Goal: Task Accomplishment & Management: Complete application form

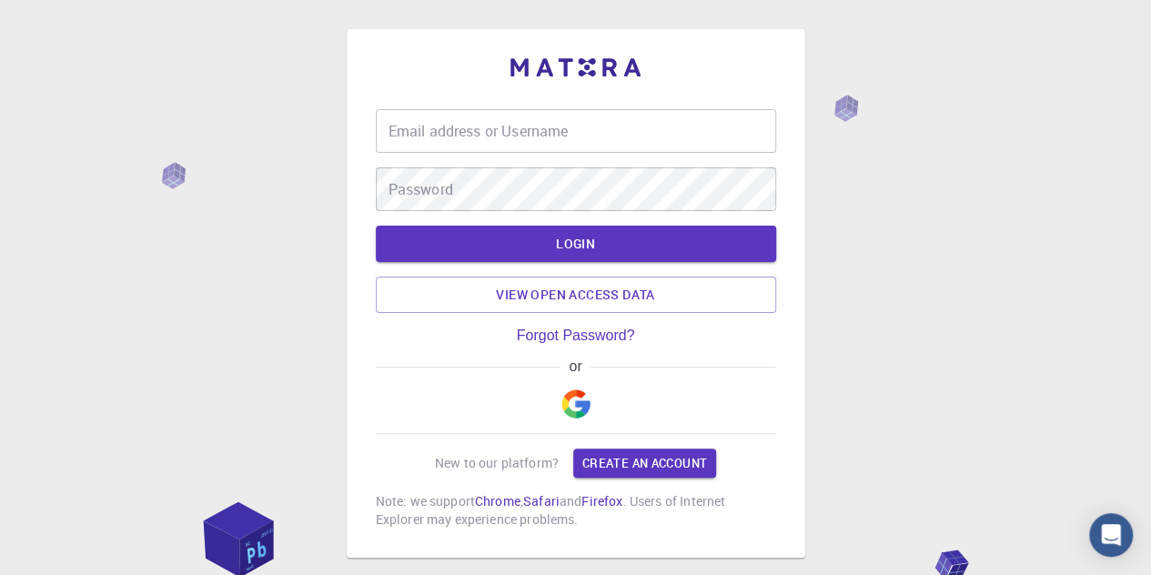
click at [584, 405] on img "button" at bounding box center [575, 403] width 29 height 29
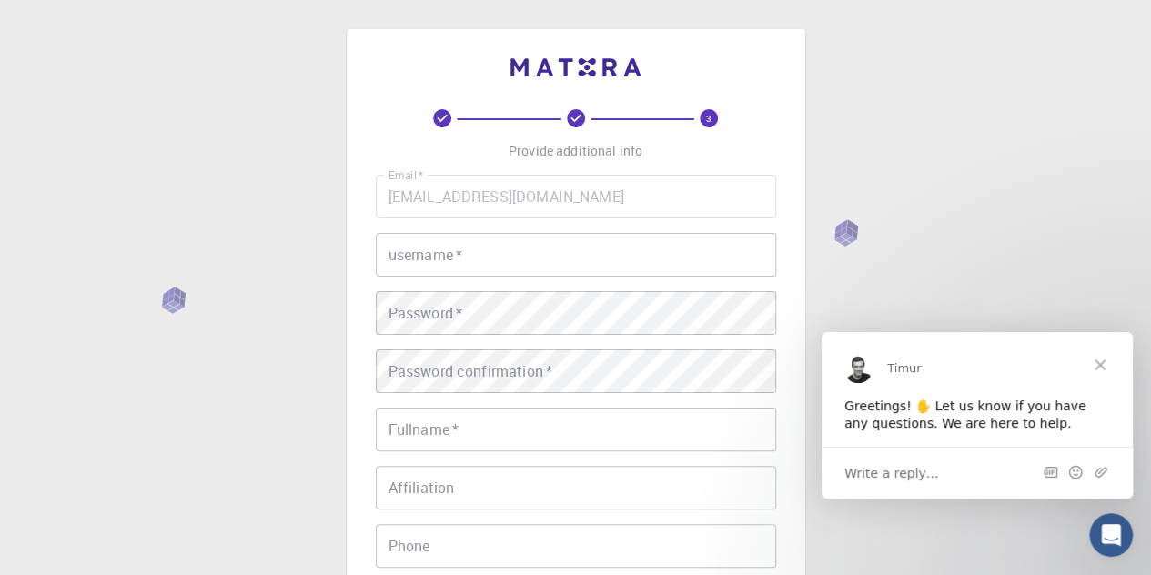
click at [435, 266] on input "username   *" at bounding box center [576, 255] width 400 height 44
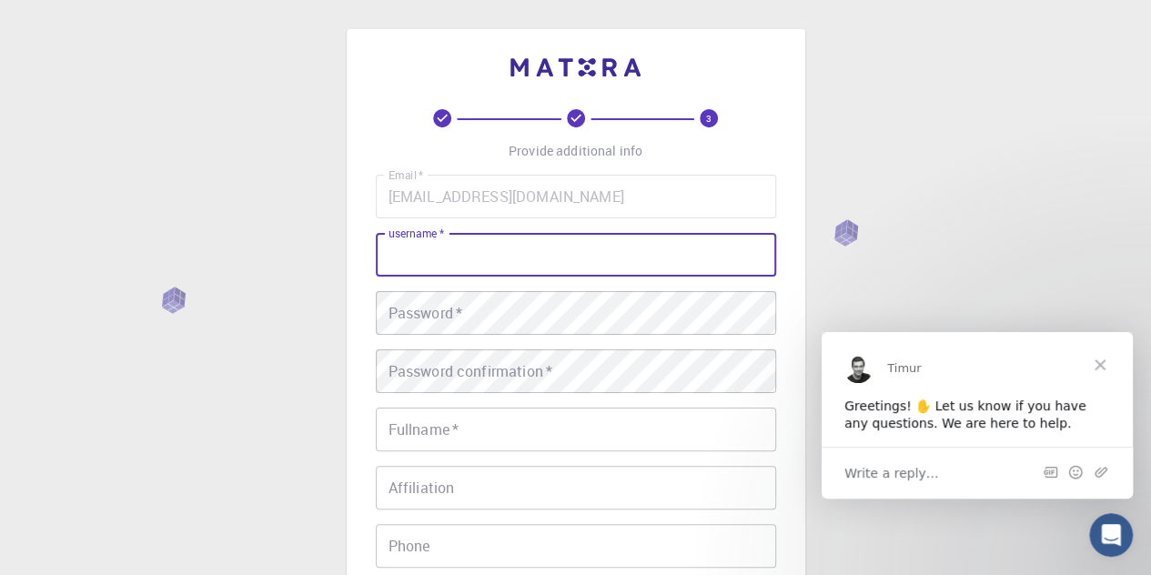
click at [430, 245] on div "username   * username   *" at bounding box center [576, 255] width 400 height 44
type input "ي"
type input "djamalphysique"
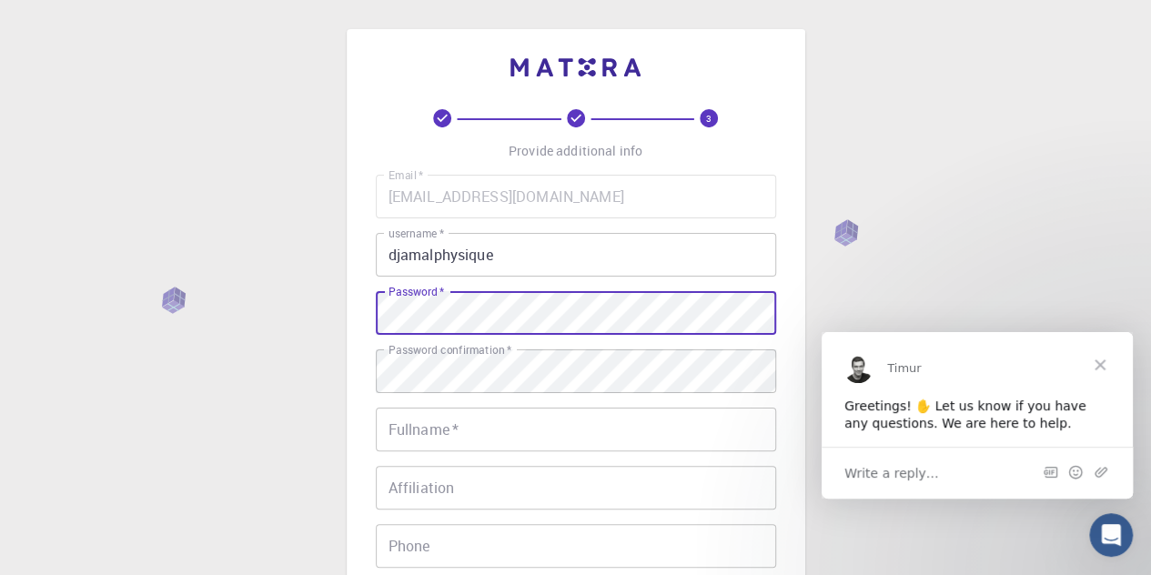
click at [458, 441] on input "Fullname   *" at bounding box center [576, 430] width 400 height 44
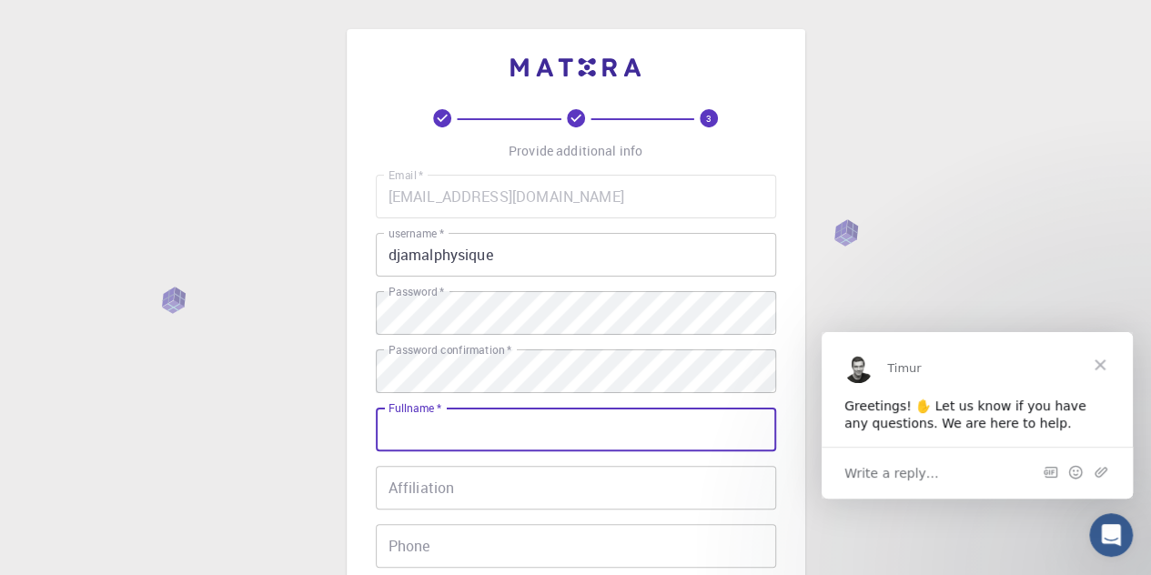
type input "[PERSON_NAME]"
type input "0669724746"
click at [414, 480] on input "Affiliation" at bounding box center [576, 488] width 400 height 44
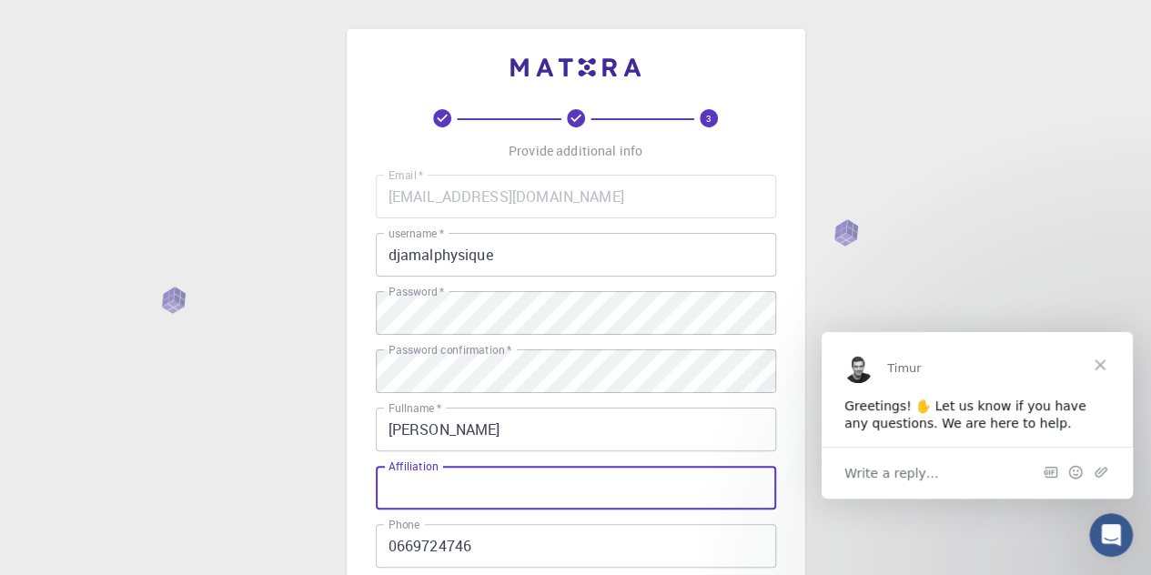
click at [220, 439] on div "3 Provide additional info Email   * hemididjamal@gmail.com Email   * username  …" at bounding box center [575, 463] width 1151 height 926
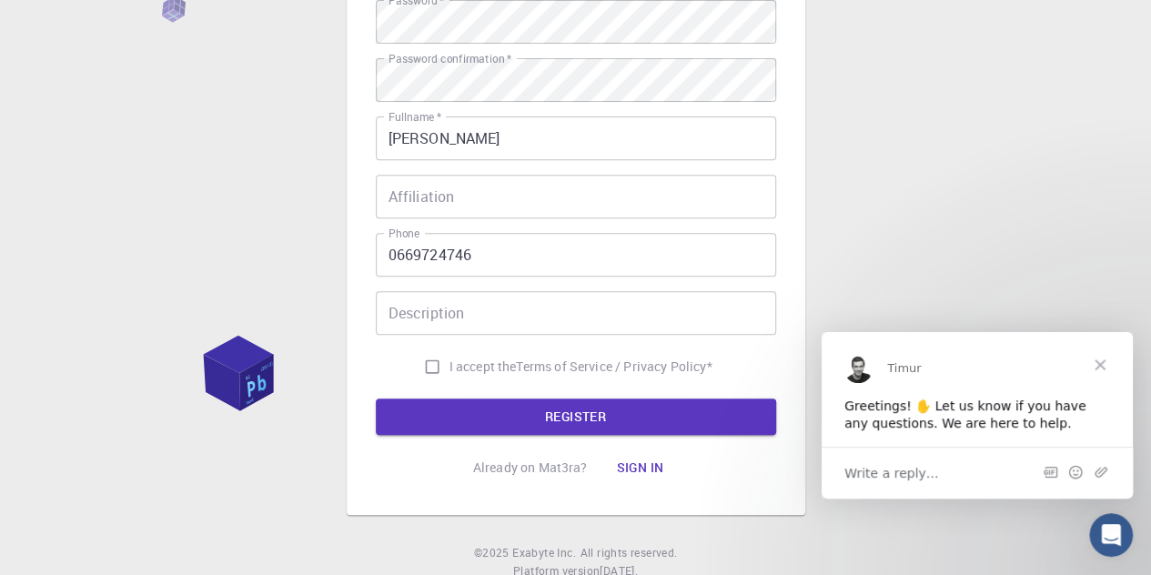
scroll to position [255, 0]
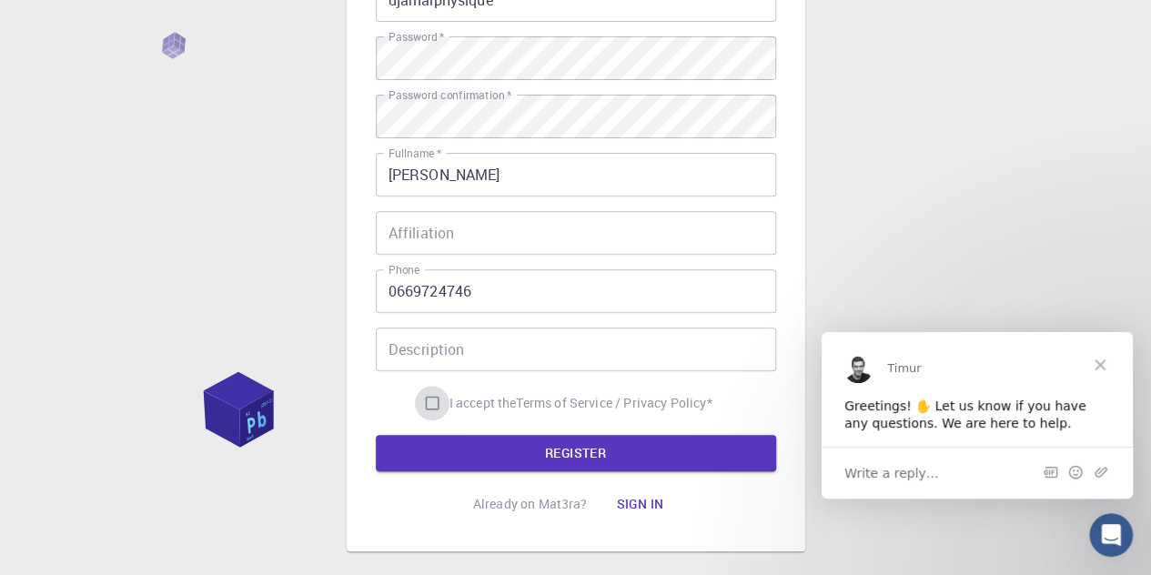
click at [434, 409] on input "I accept the Terms of Service / Privacy Policy *" at bounding box center [432, 403] width 35 height 35
checkbox input "true"
click at [476, 444] on button "REGISTER" at bounding box center [576, 453] width 400 height 36
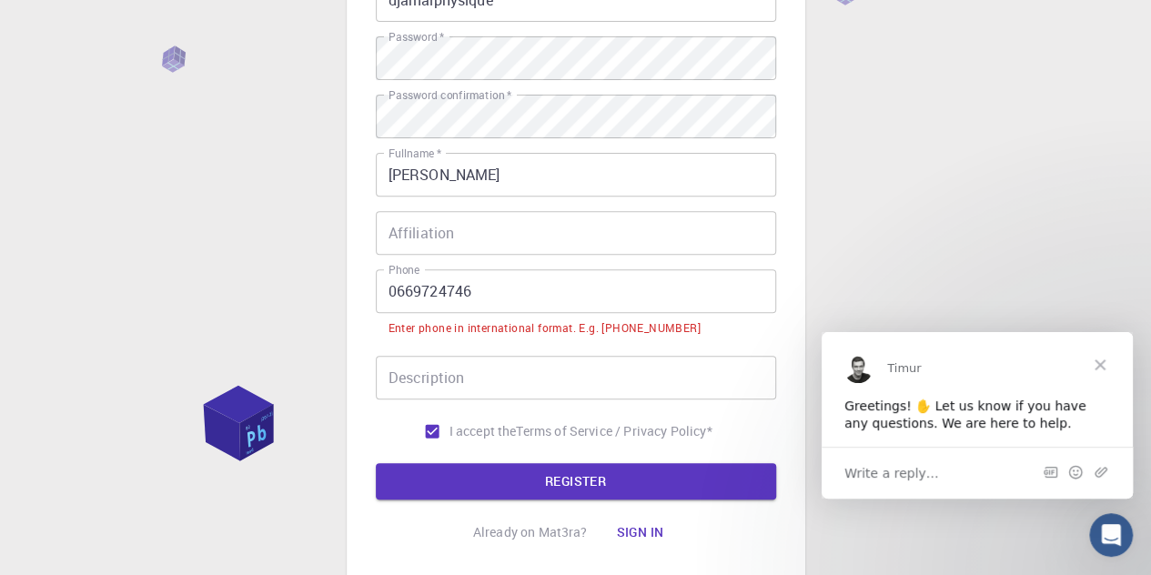
click at [460, 288] on input "0669724746" at bounding box center [576, 291] width 400 height 44
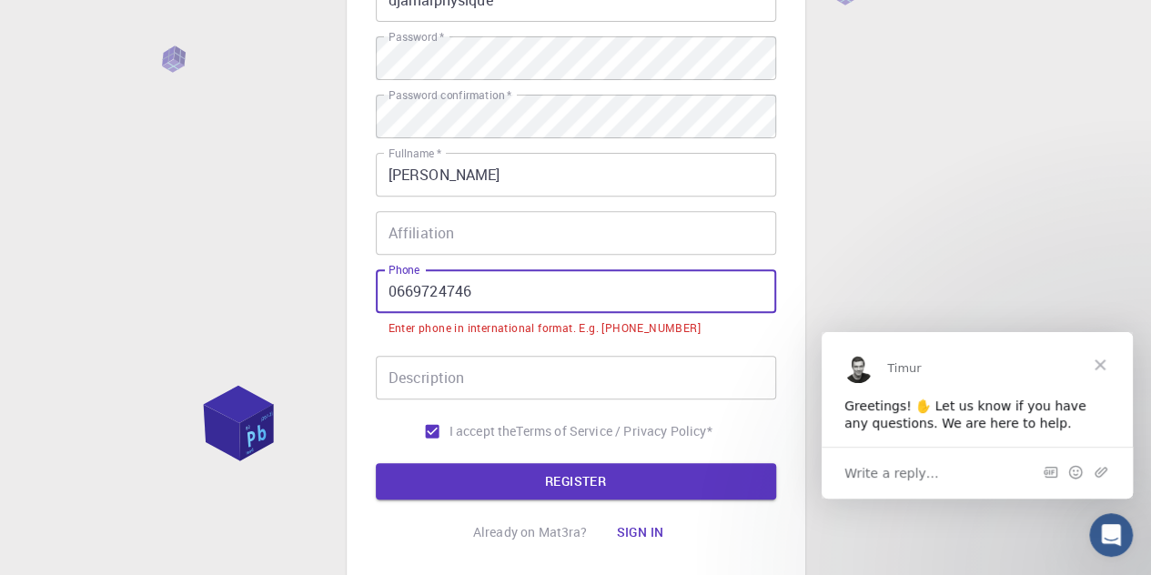
click at [460, 288] on input "0669724746" at bounding box center [576, 291] width 400 height 44
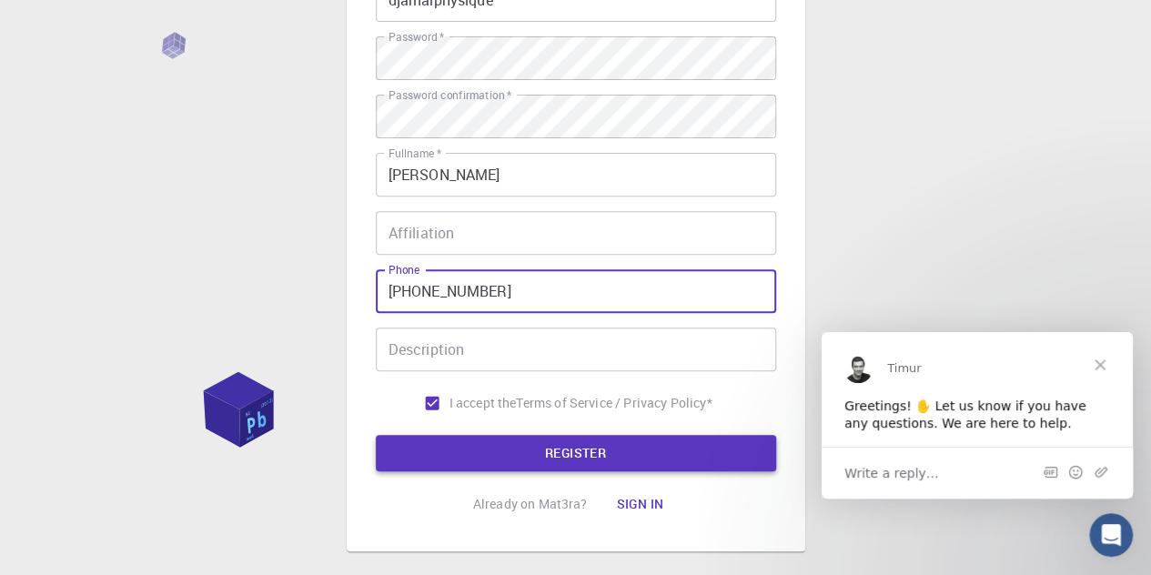
type input "+213669724746"
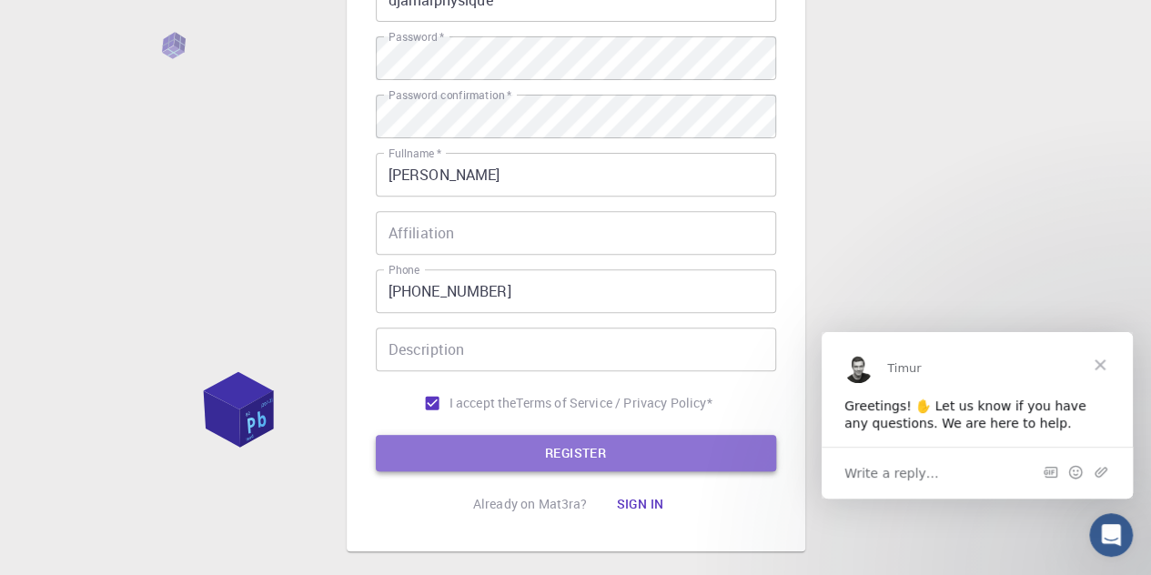
click at [537, 447] on button "REGISTER" at bounding box center [576, 453] width 400 height 36
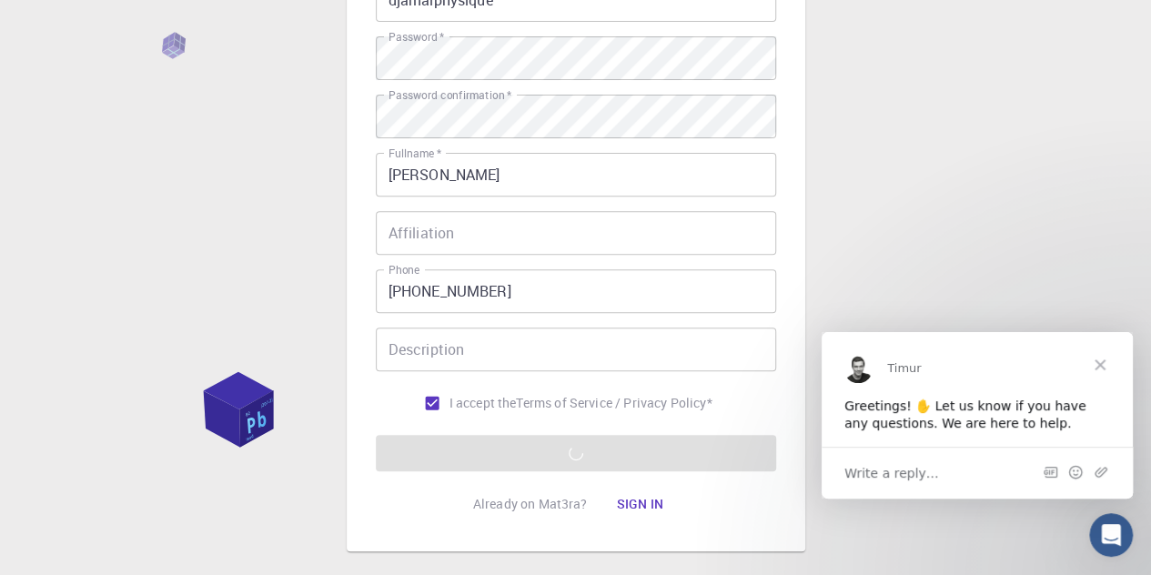
click at [253, 234] on div "3 Provide additional info Email   * hemididjamal@gmail.com Email   * username  …" at bounding box center [575, 208] width 1151 height 926
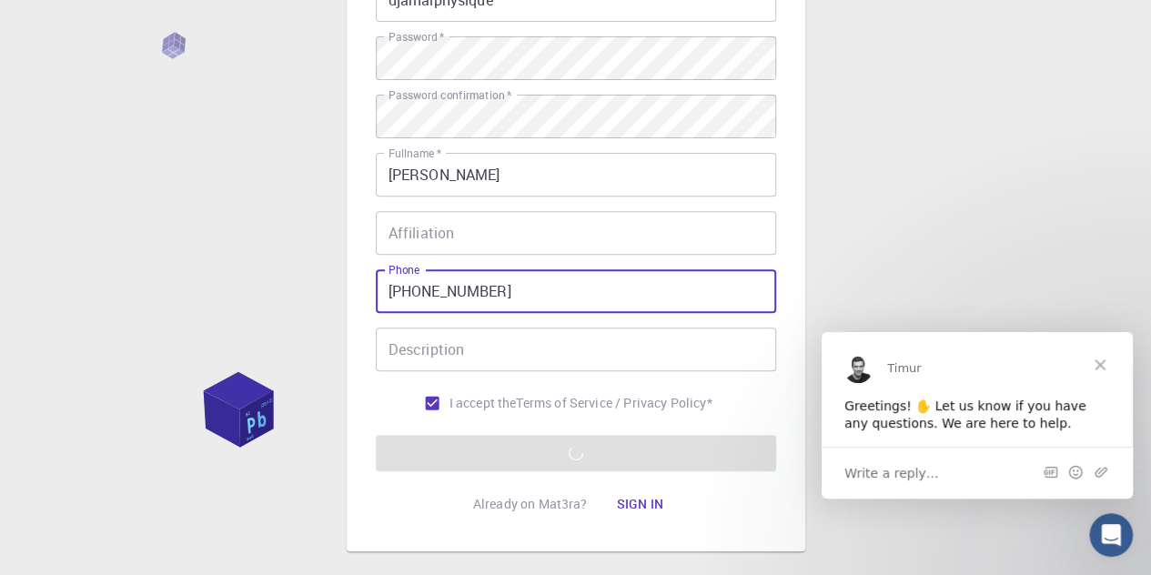
click at [485, 292] on input "+213669724746" at bounding box center [576, 291] width 400 height 44
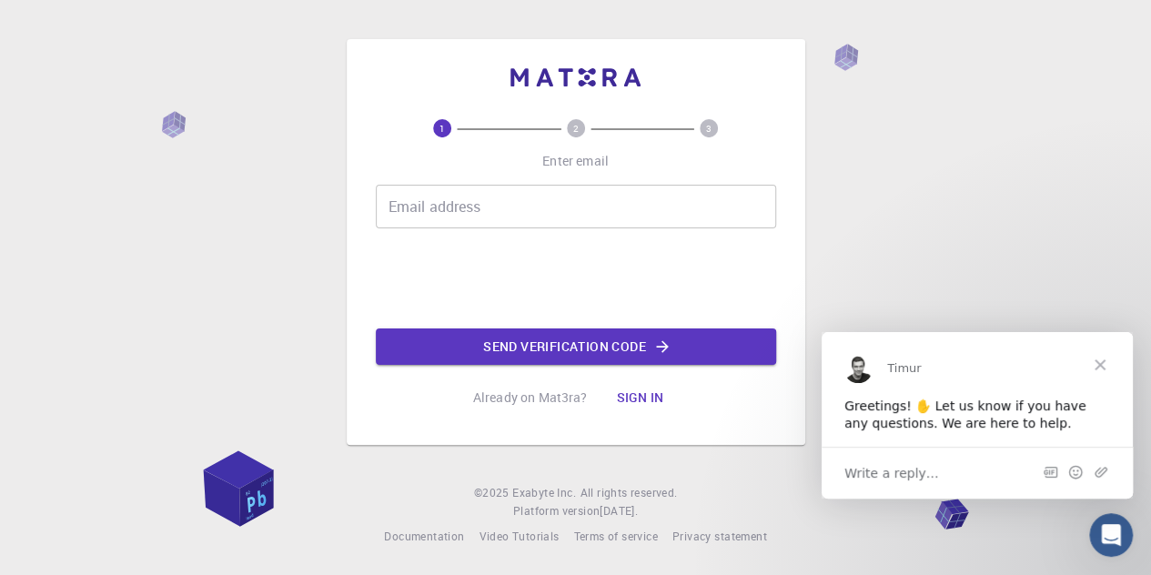
scroll to position [0, 0]
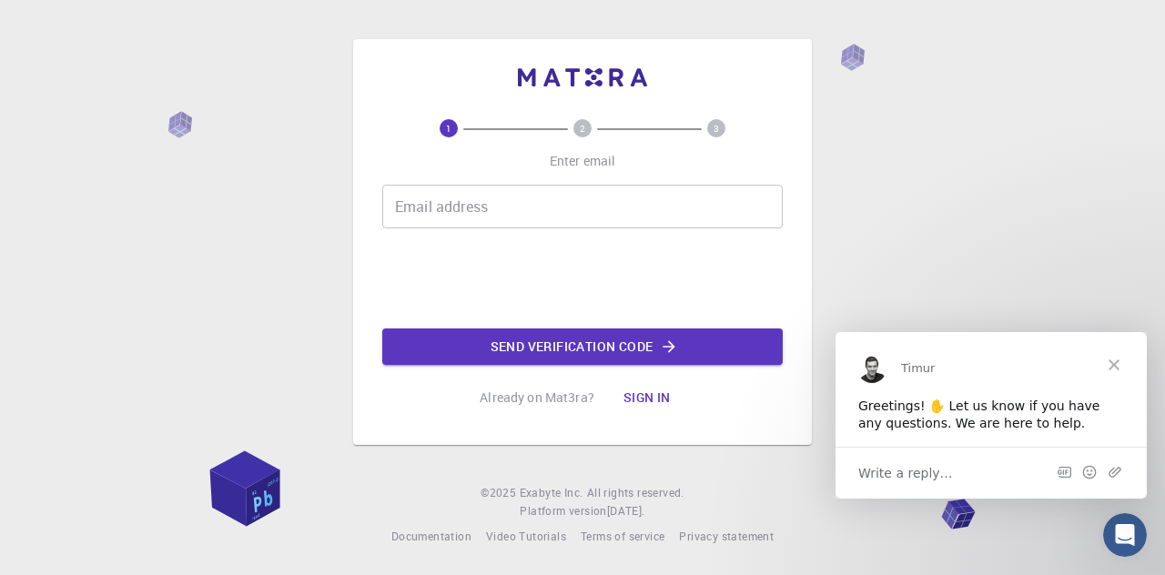
click at [466, 219] on input "Email address" at bounding box center [582, 207] width 400 height 44
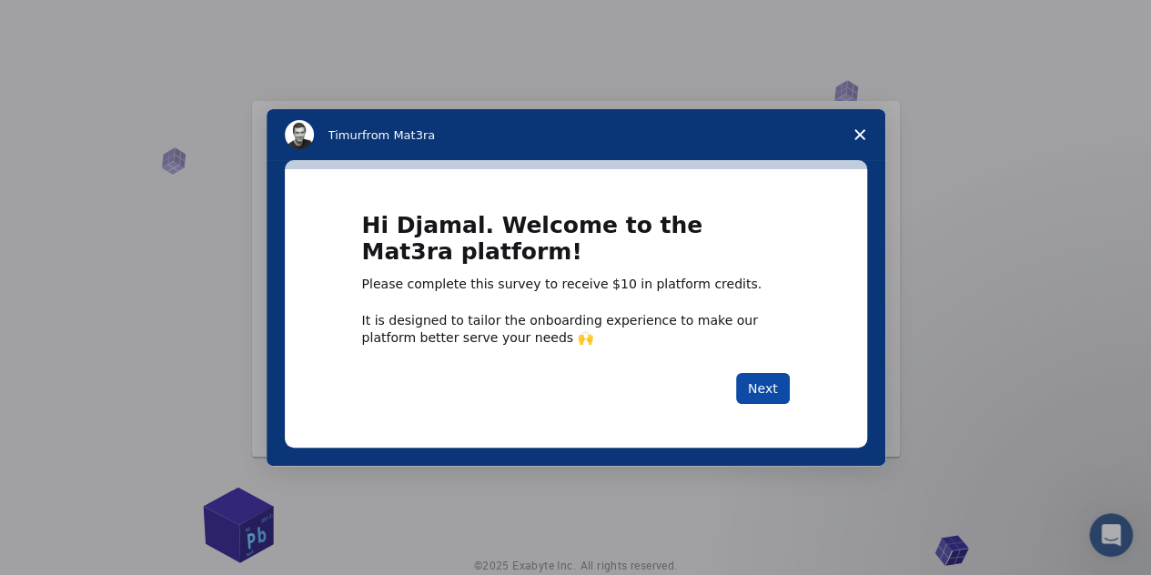
click at [772, 387] on button "Next" at bounding box center [763, 388] width 54 height 31
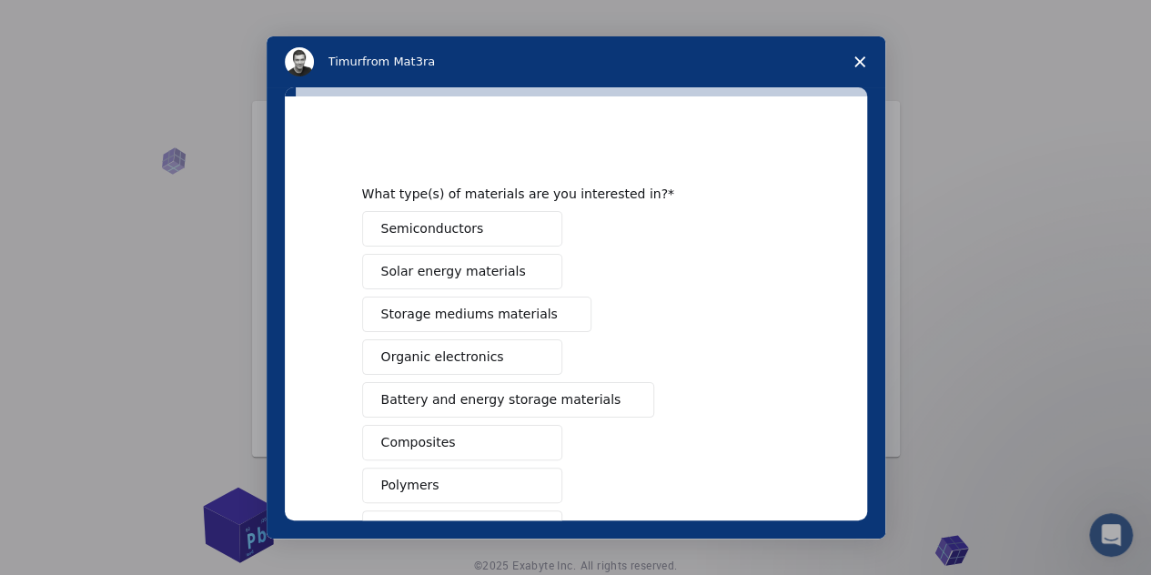
click at [411, 396] on span "Battery and energy storage materials" at bounding box center [501, 399] width 240 height 19
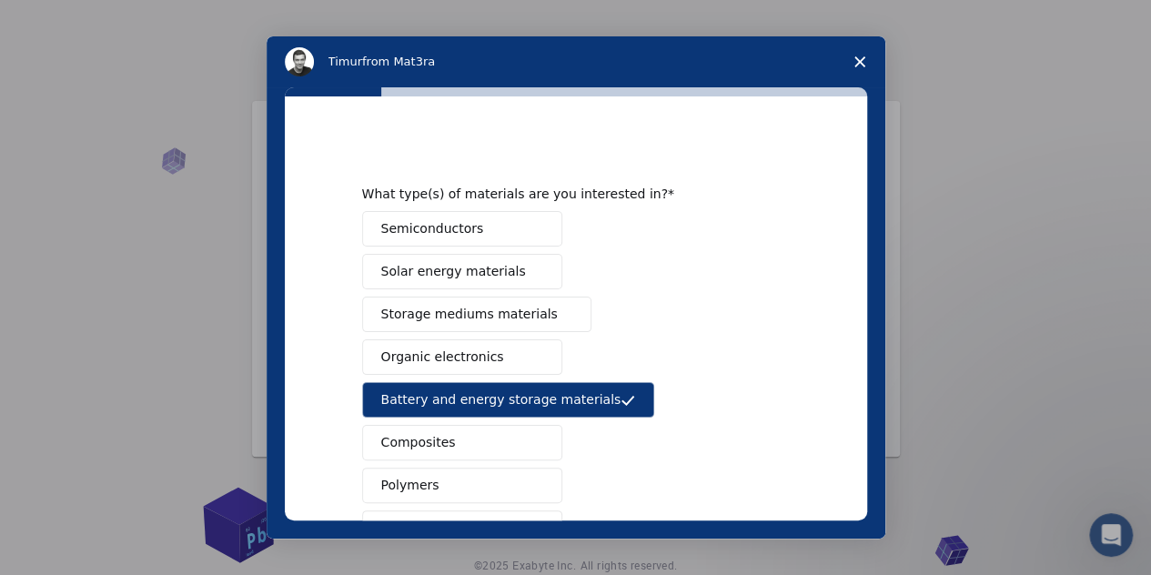
click at [388, 219] on span "Semiconductors" at bounding box center [432, 228] width 103 height 19
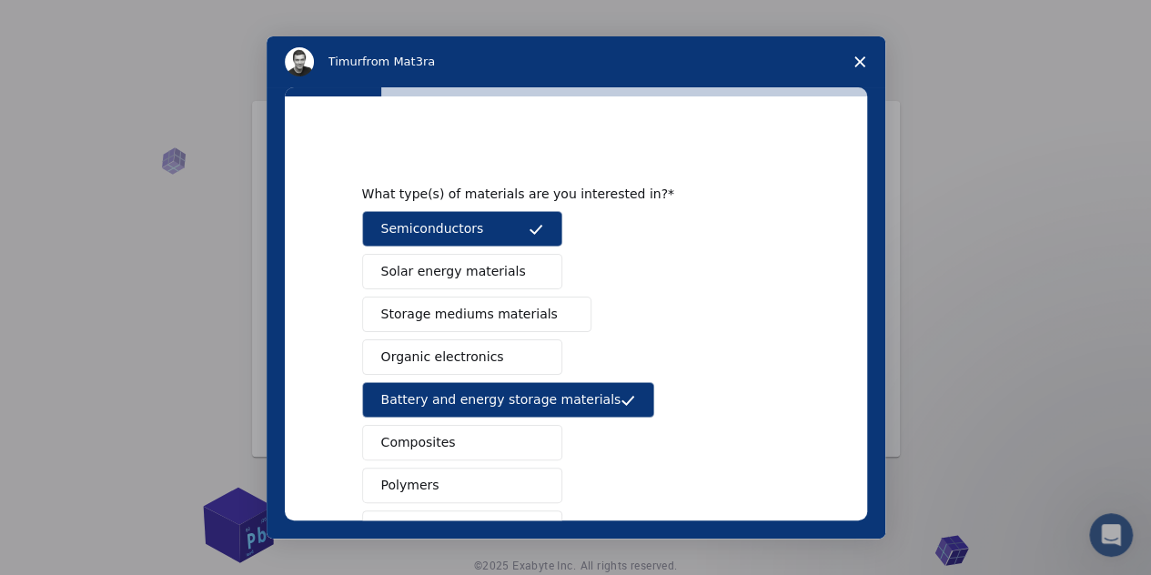
click at [405, 301] on button "Storage mediums materials" at bounding box center [476, 314] width 229 height 35
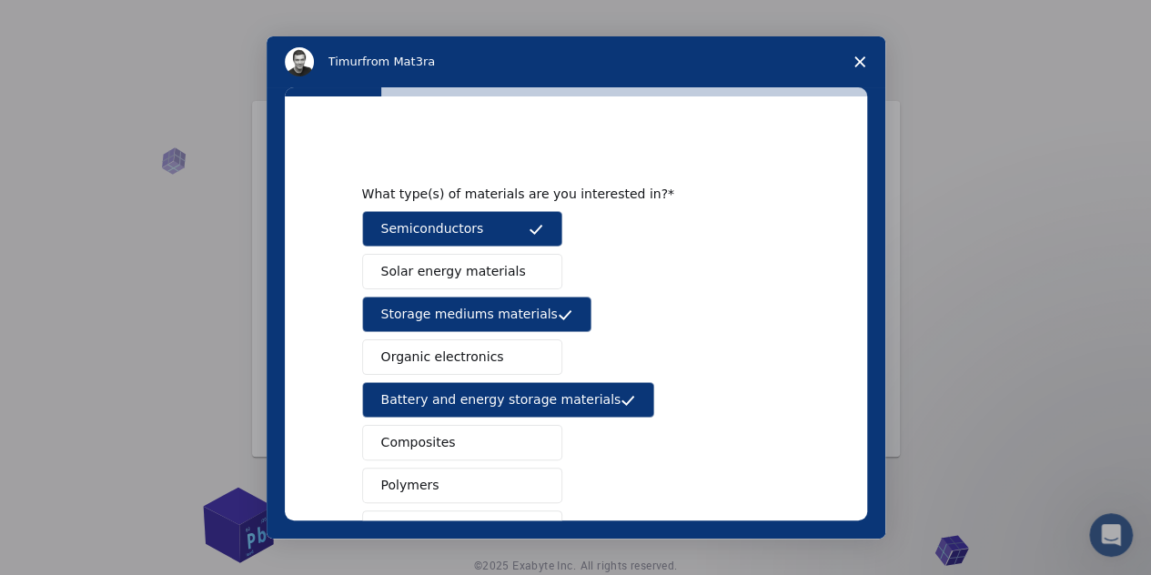
click at [404, 267] on span "Solar energy materials" at bounding box center [453, 271] width 145 height 19
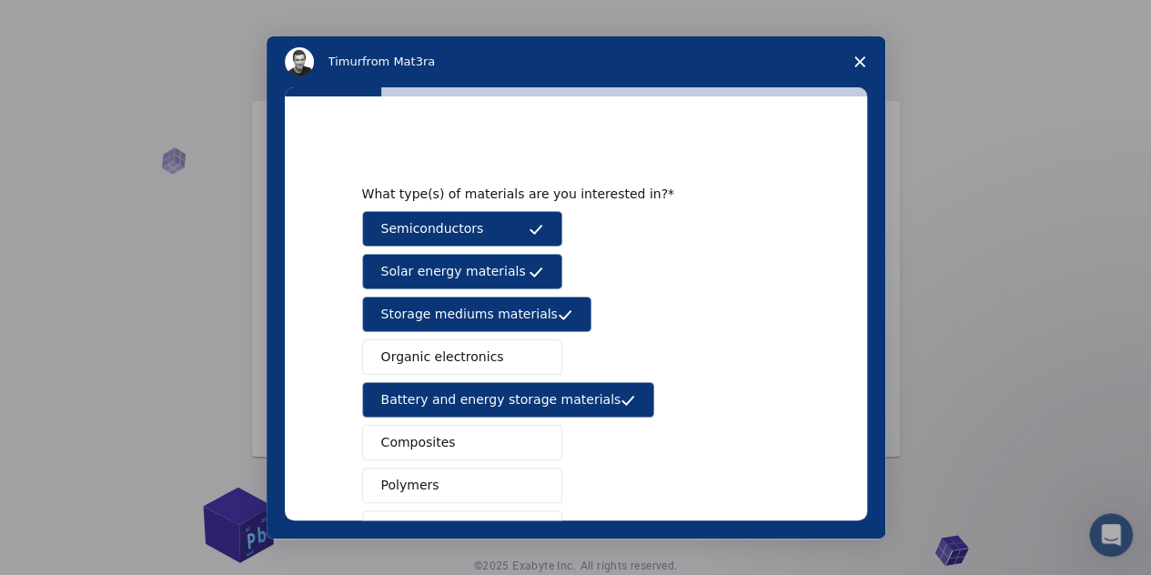
click at [409, 354] on span "Organic electronics" at bounding box center [442, 357] width 123 height 19
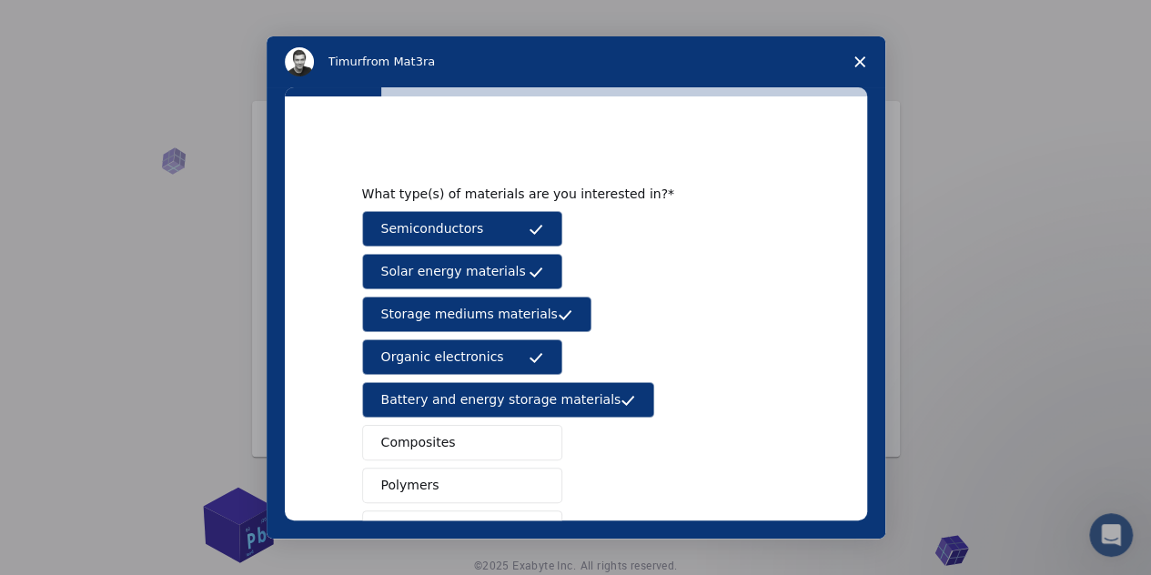
click at [404, 436] on span "Composites" at bounding box center [418, 442] width 75 height 19
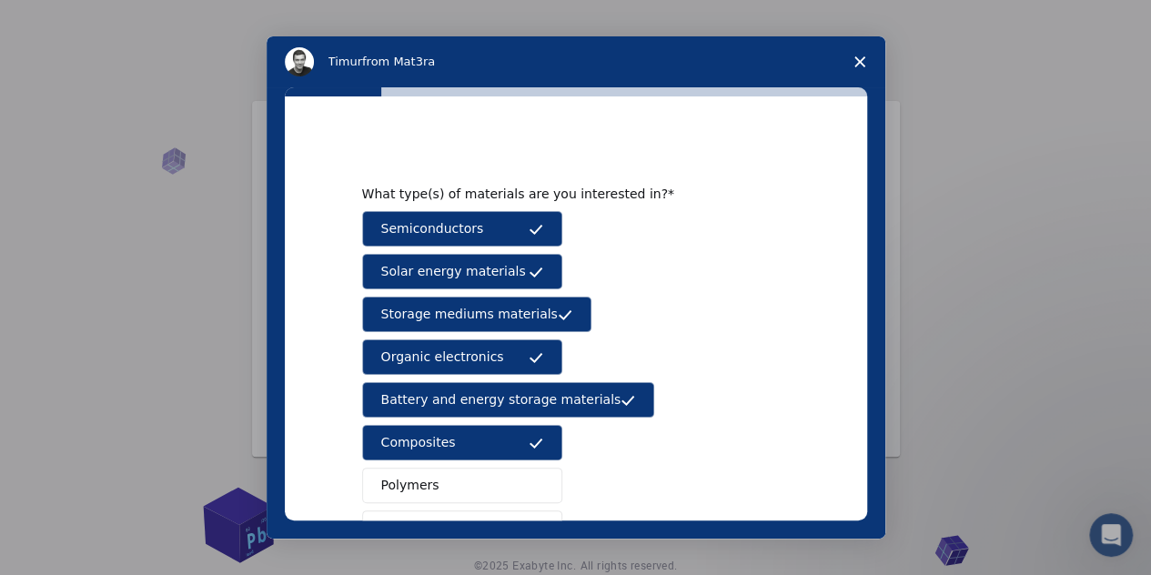
click at [856, 411] on div "What type(s) of materials are you interested in? Semiconductors Solar energy ma…" at bounding box center [576, 308] width 582 height 424
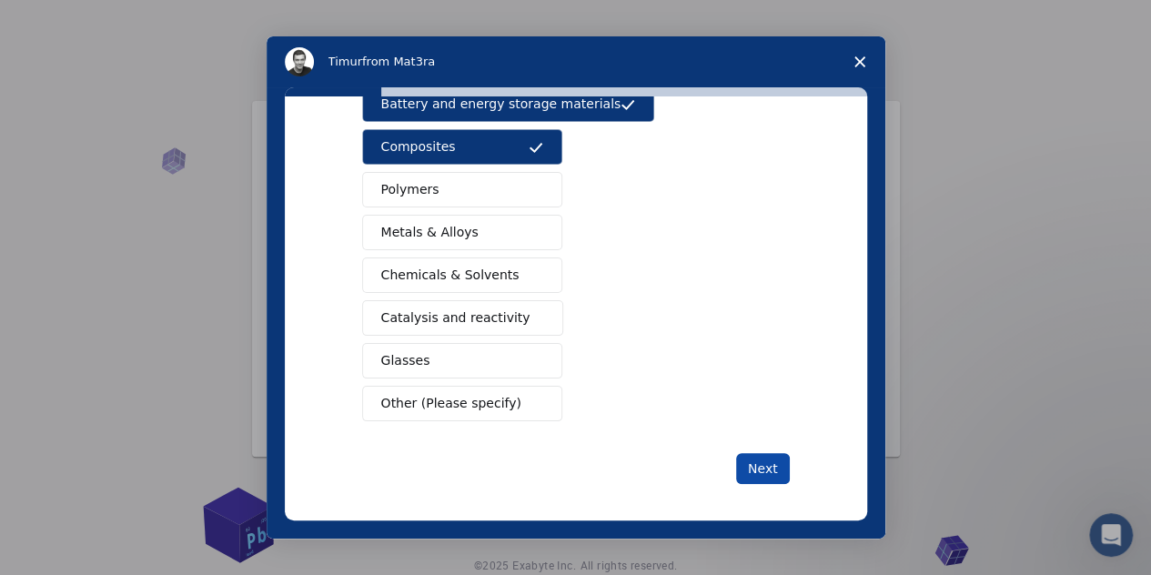
click at [743, 460] on button "Next" at bounding box center [763, 468] width 54 height 31
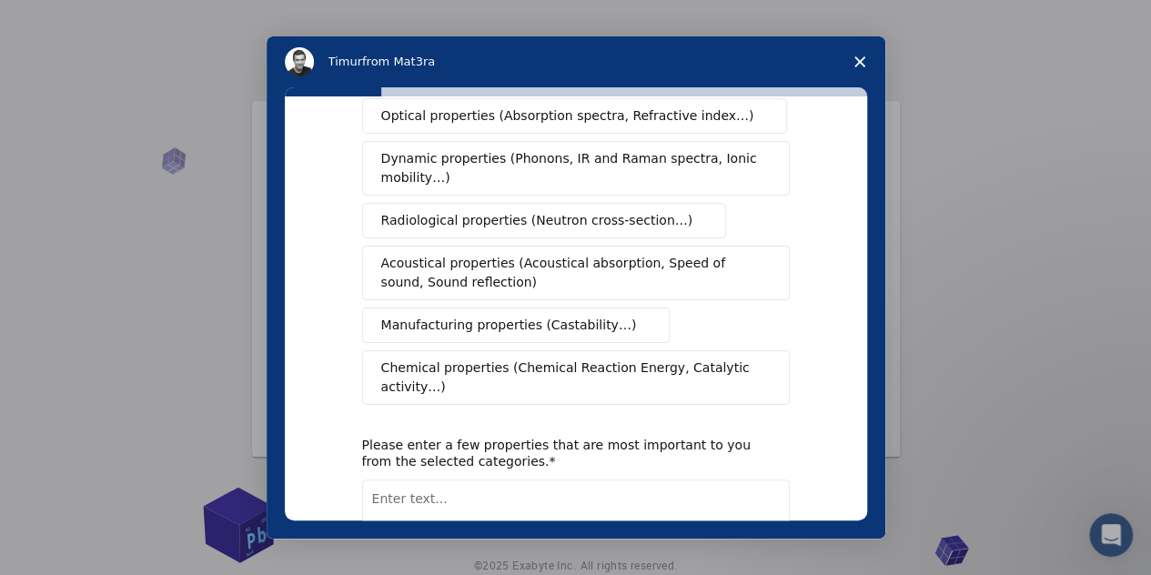
scroll to position [0, 0]
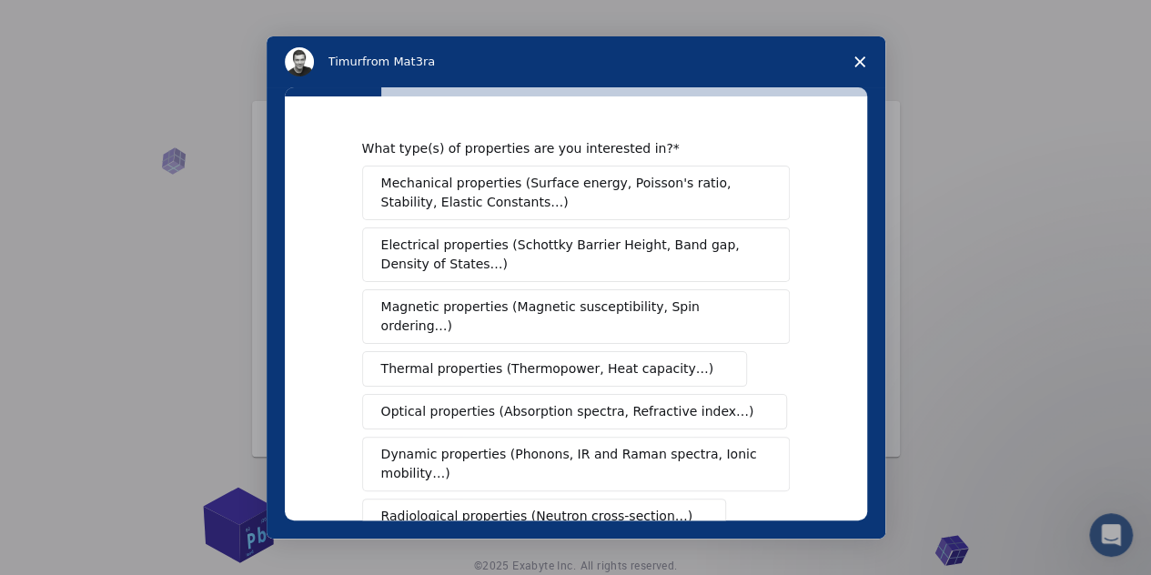
click at [476, 185] on span "Mechanical properties (Surface energy, Poisson's ratio, Stability, Elastic Cons…" at bounding box center [570, 193] width 379 height 38
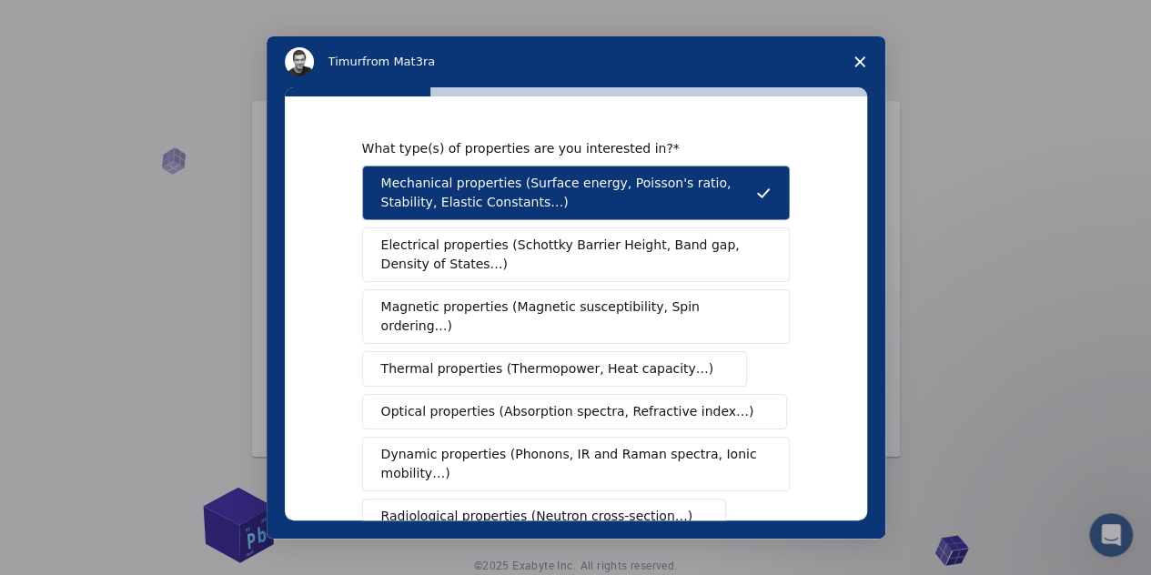
click at [455, 258] on span "Electrical properties (Schottky Barrier Height, Band gap, Density of States…)" at bounding box center [570, 255] width 379 height 38
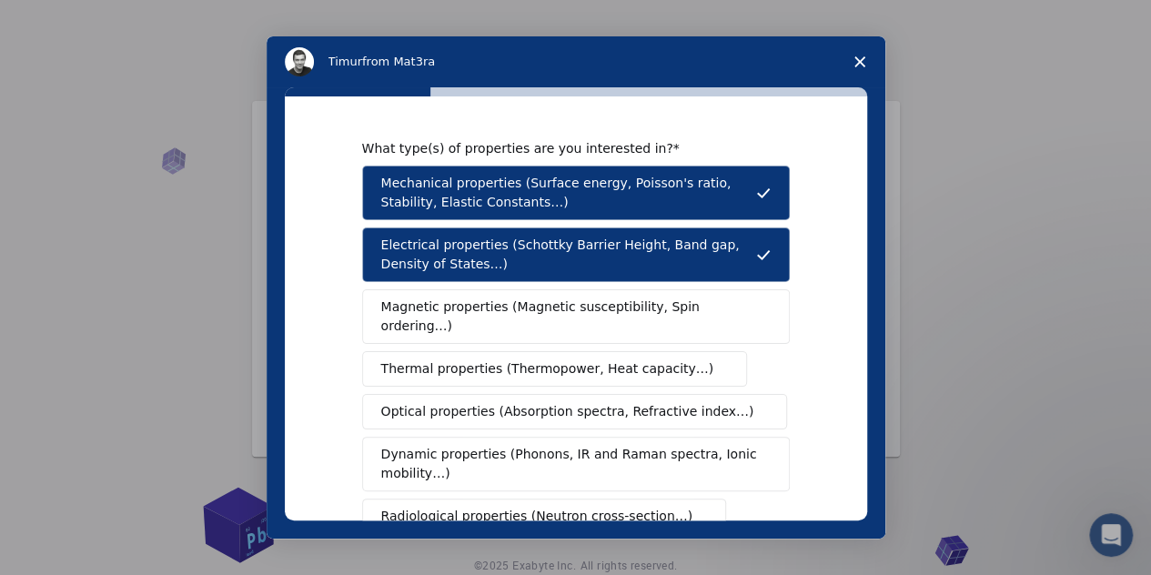
click at [480, 445] on span "Dynamic properties (Phonons, IR and Raman spectra, Ionic mobility…)" at bounding box center [570, 464] width 378 height 38
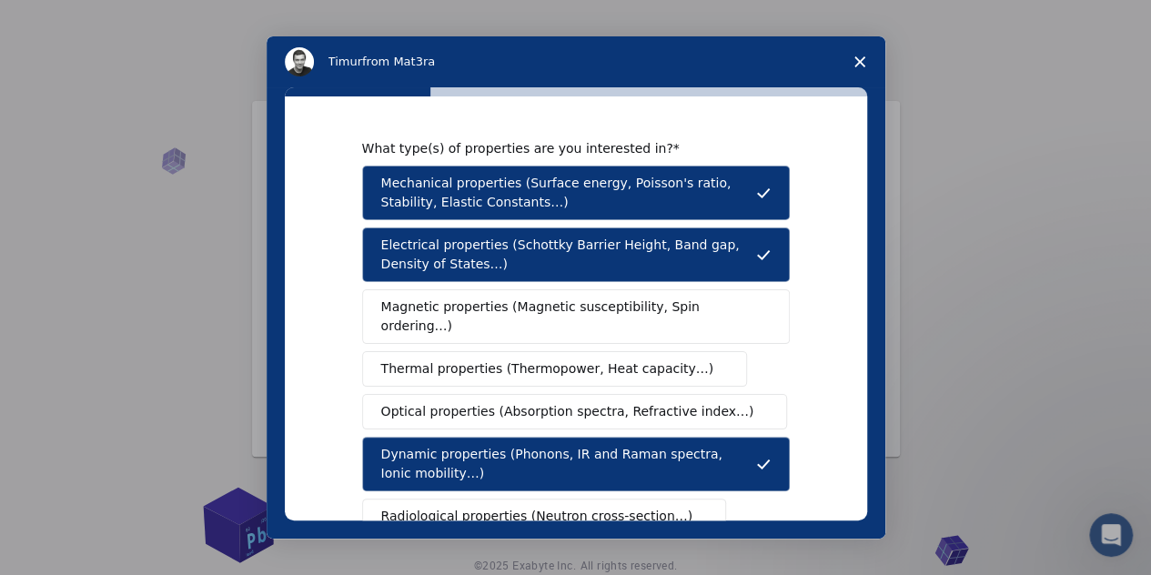
click at [475, 402] on span "Optical properties (Absorption spectra, Refractive index…)" at bounding box center [567, 411] width 373 height 19
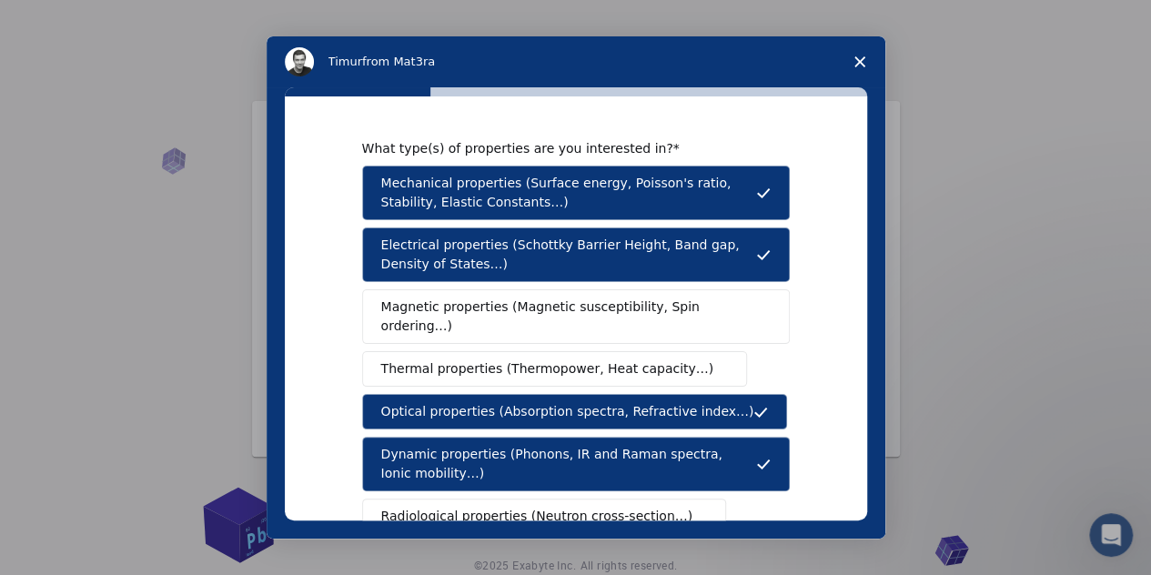
click at [476, 314] on span "Magnetic properties (Magnetic susceptibility, Spin ordering…)" at bounding box center [569, 317] width 376 height 38
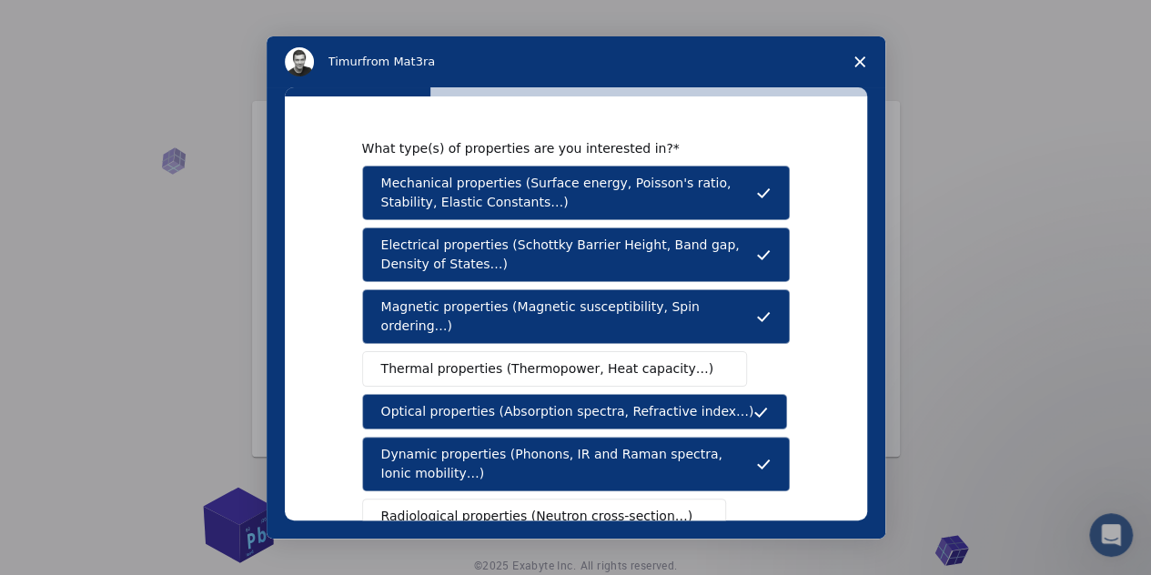
scroll to position [371, 0]
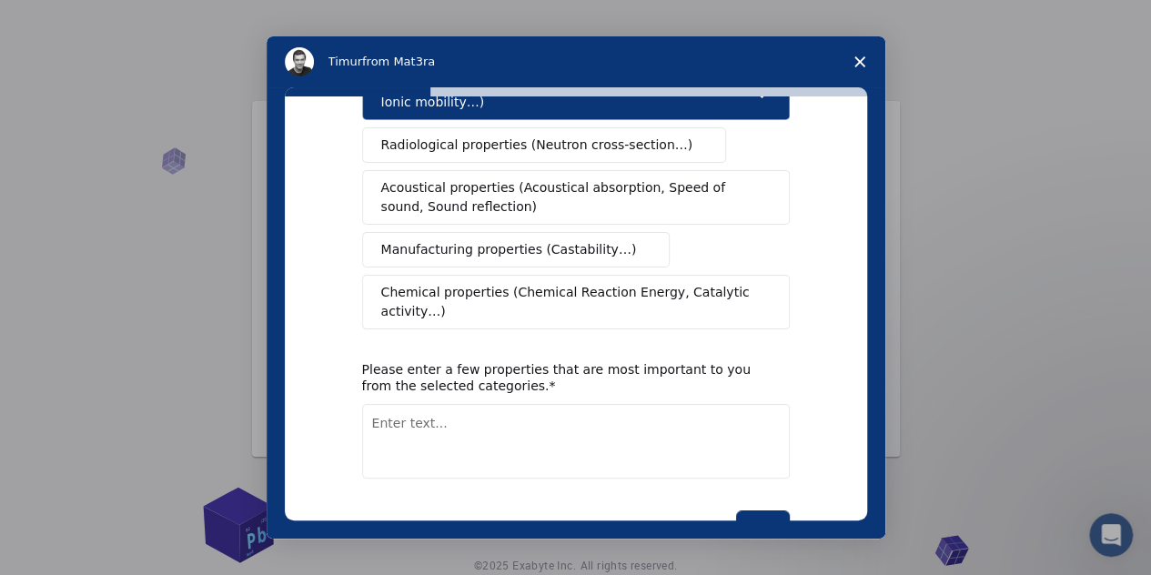
click at [419, 283] on span "Chemical properties (Chemical Reaction Energy, Catalytic activity…)" at bounding box center [569, 302] width 377 height 38
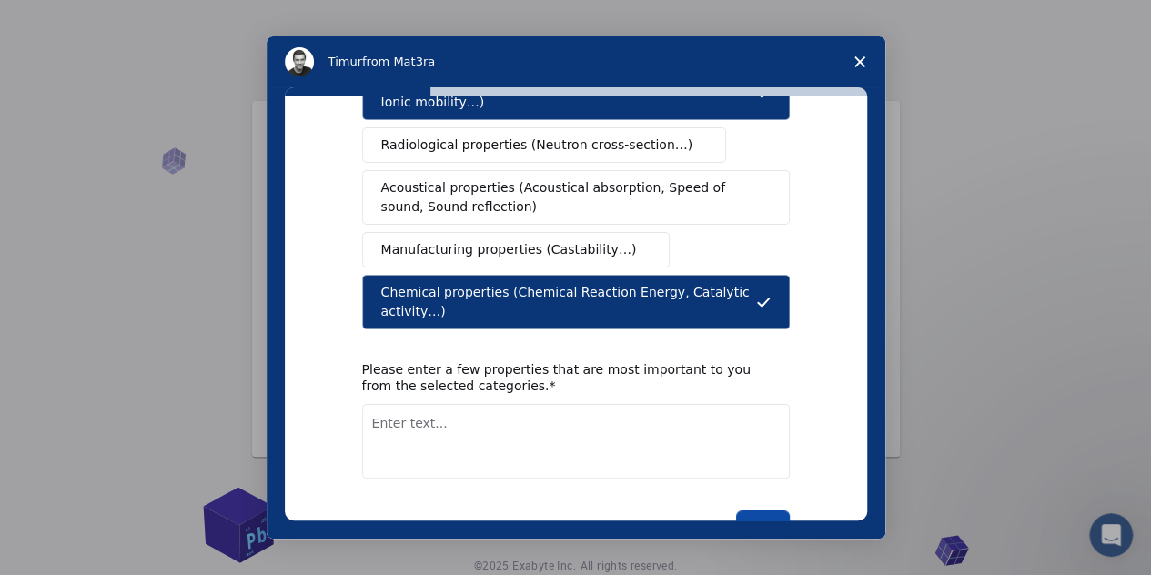
click at [753, 510] on button "Next" at bounding box center [763, 525] width 54 height 31
click at [582, 404] on textarea "Enter text..." at bounding box center [576, 441] width 428 height 75
type textarea "photocatalyses"
click at [763, 510] on button "Next" at bounding box center [763, 525] width 54 height 31
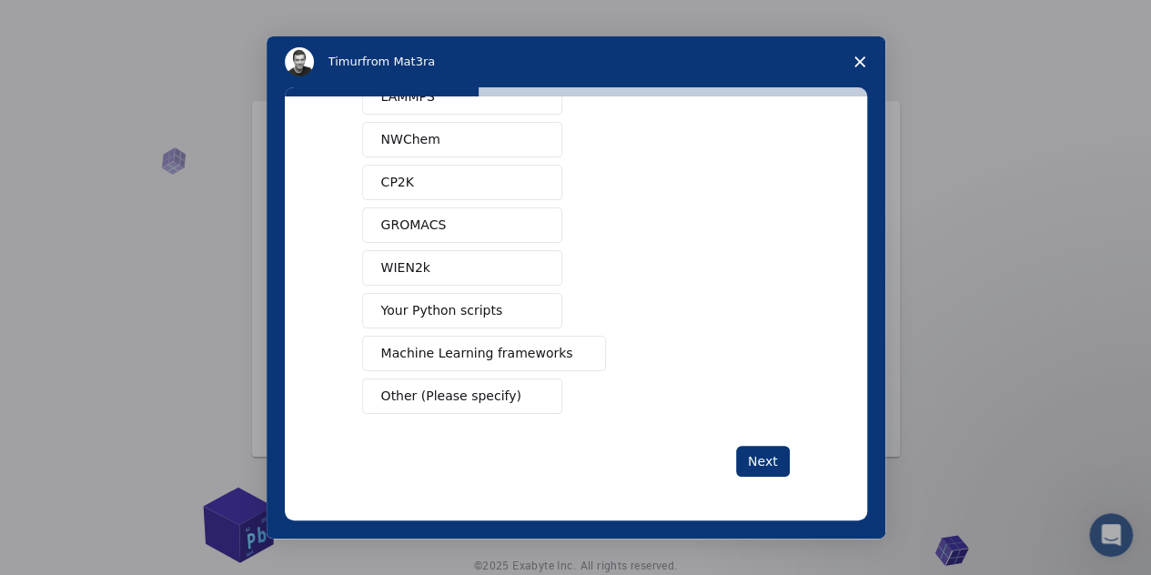
scroll to position [0, 0]
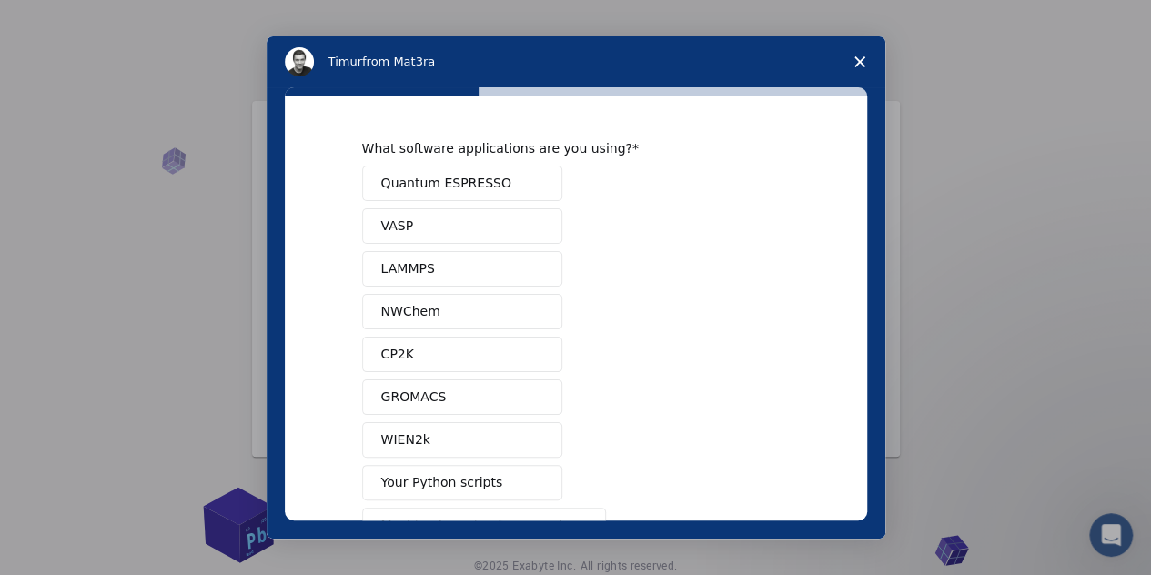
click at [433, 444] on button "WIEN2k" at bounding box center [462, 439] width 200 height 35
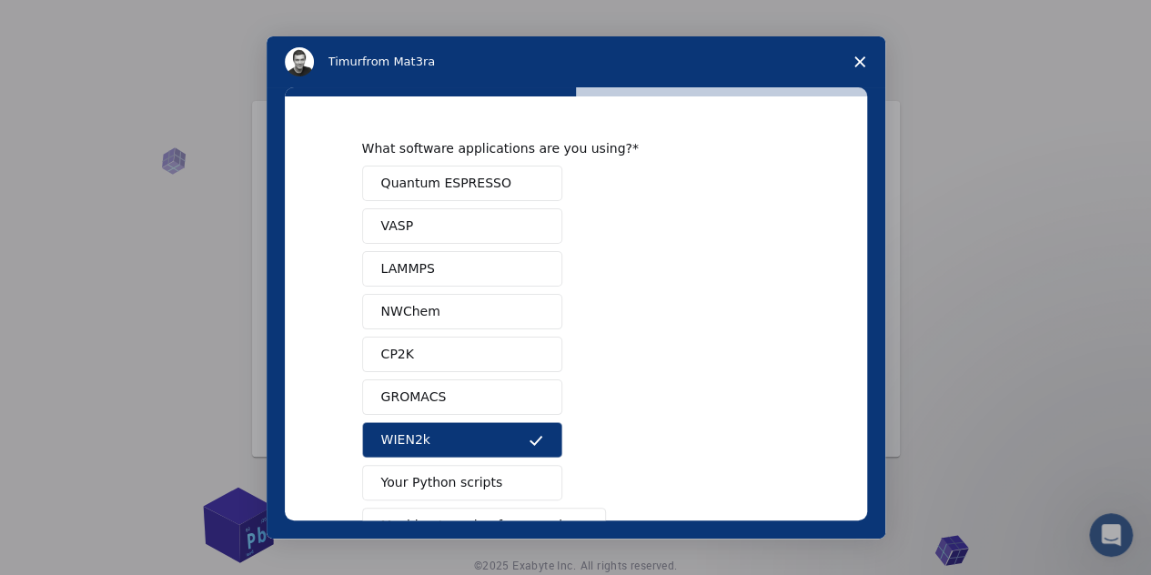
scroll to position [166, 0]
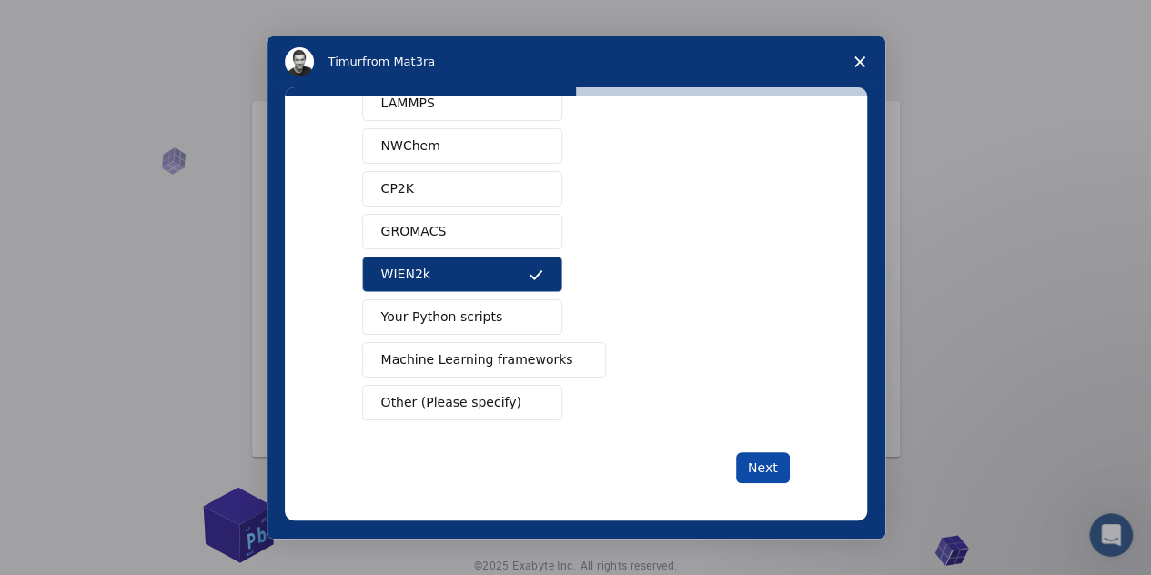
click at [746, 452] on button "Next" at bounding box center [763, 467] width 54 height 31
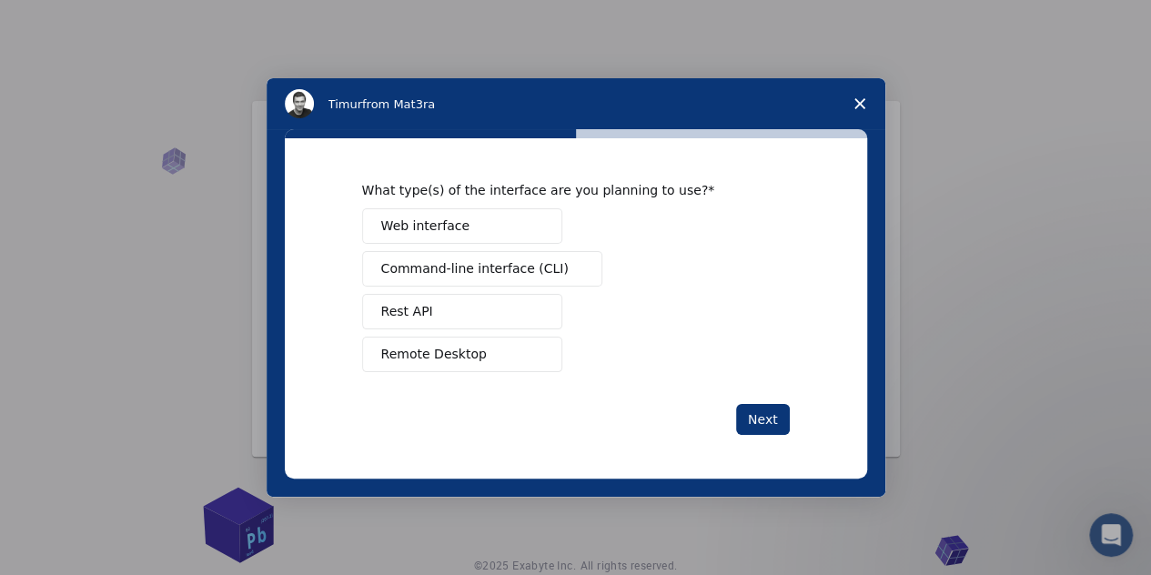
scroll to position [0, 0]
click at [755, 415] on button "Next" at bounding box center [763, 419] width 54 height 31
click at [448, 234] on span "Web interface" at bounding box center [425, 226] width 88 height 19
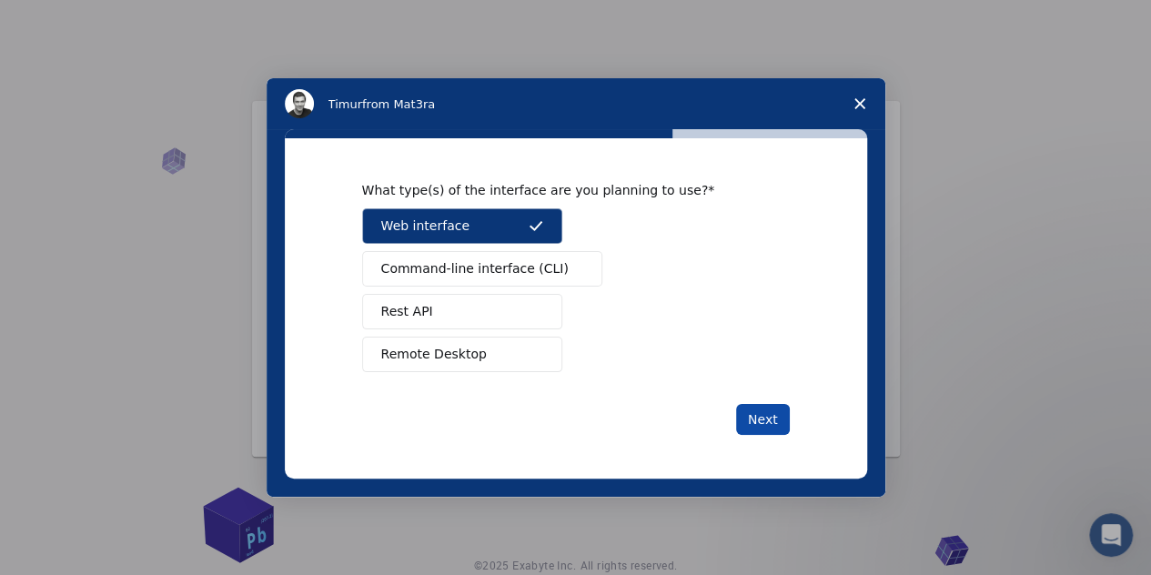
click at [775, 416] on button "Next" at bounding box center [763, 419] width 54 height 31
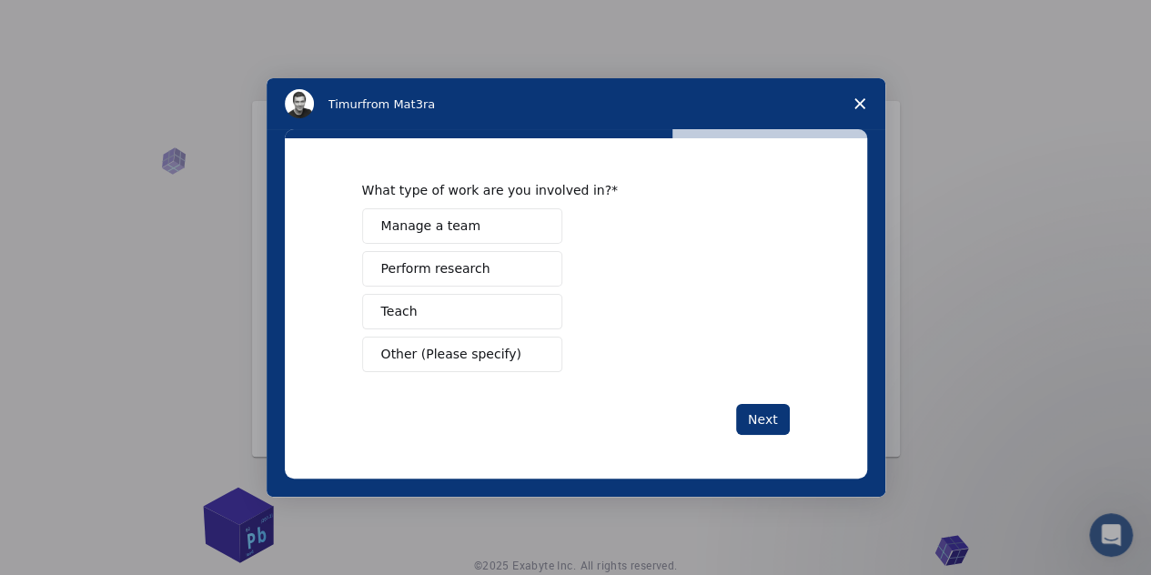
click at [457, 352] on span "Other (Please specify)" at bounding box center [451, 354] width 140 height 19
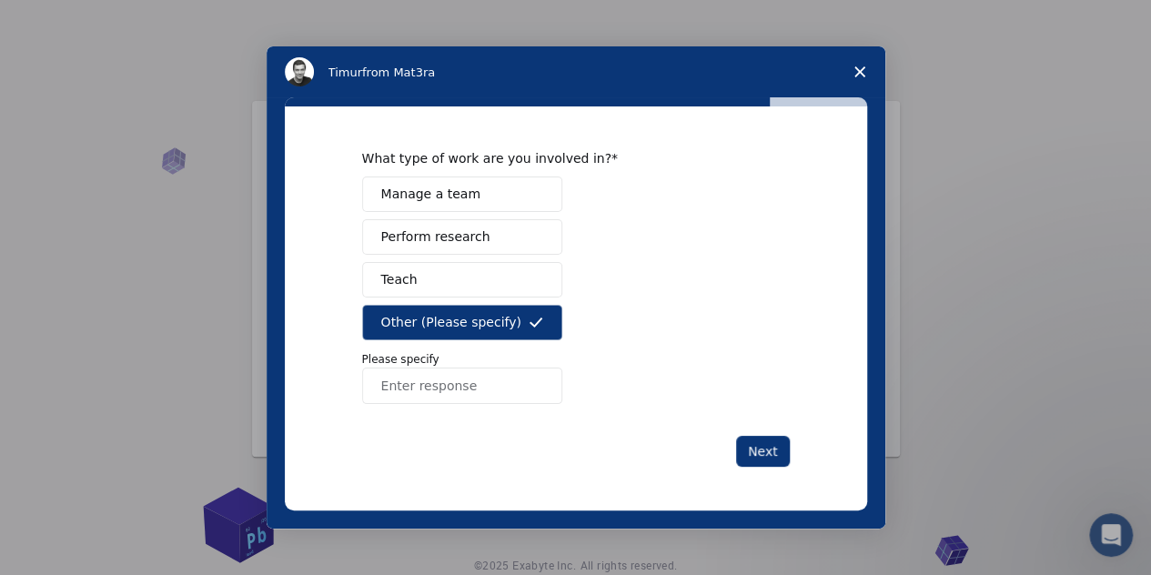
click at [490, 285] on button "Teach" at bounding box center [462, 279] width 200 height 35
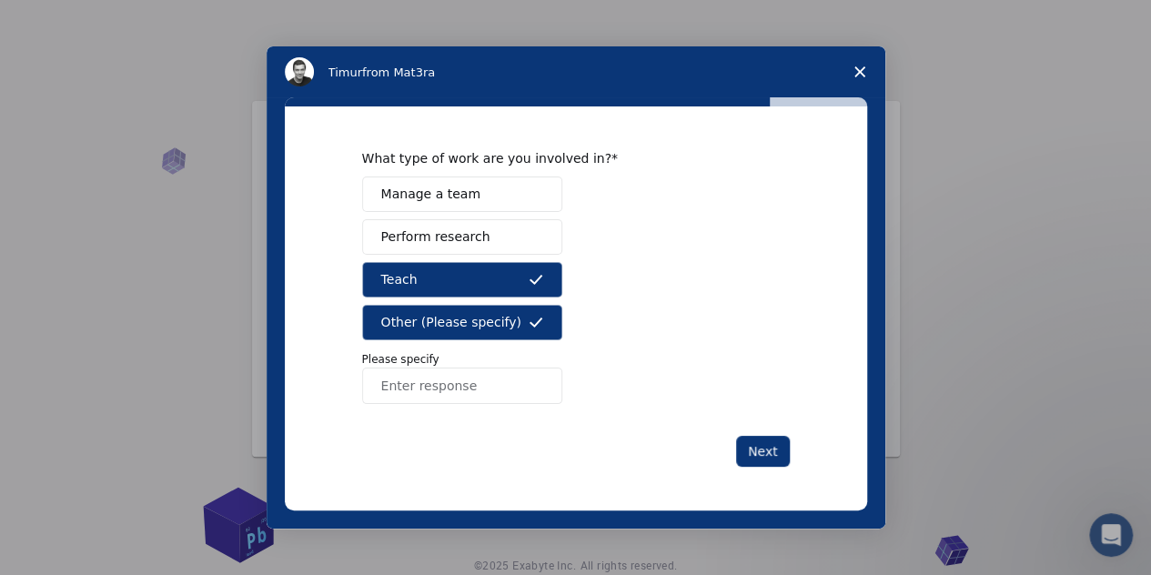
click at [481, 190] on button "Manage a team" at bounding box center [462, 194] width 200 height 35
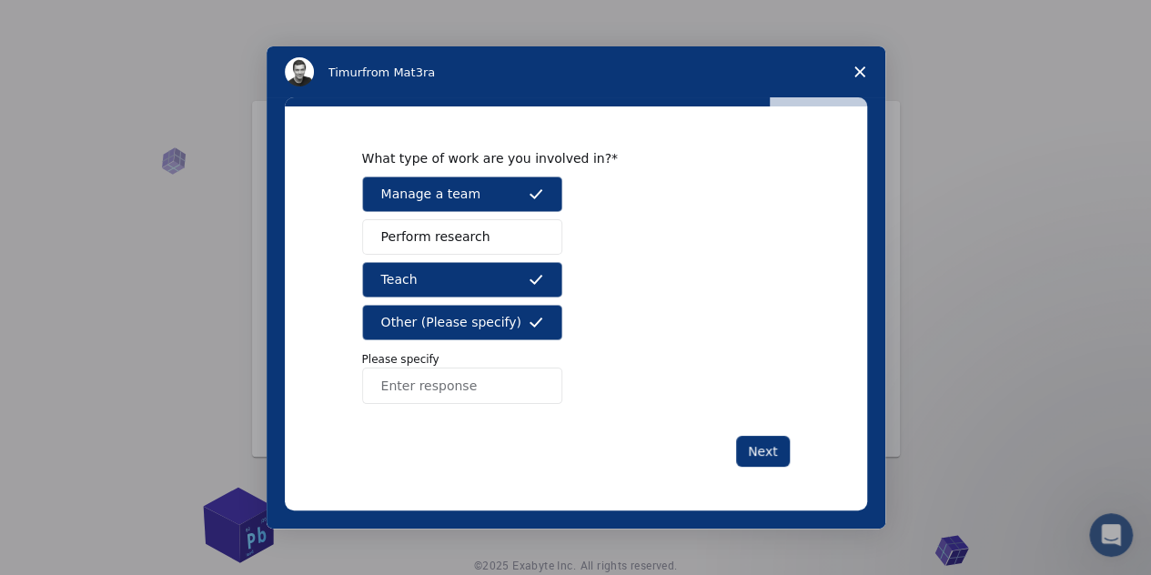
click at [425, 315] on span "Other (Please specify)" at bounding box center [451, 322] width 140 height 19
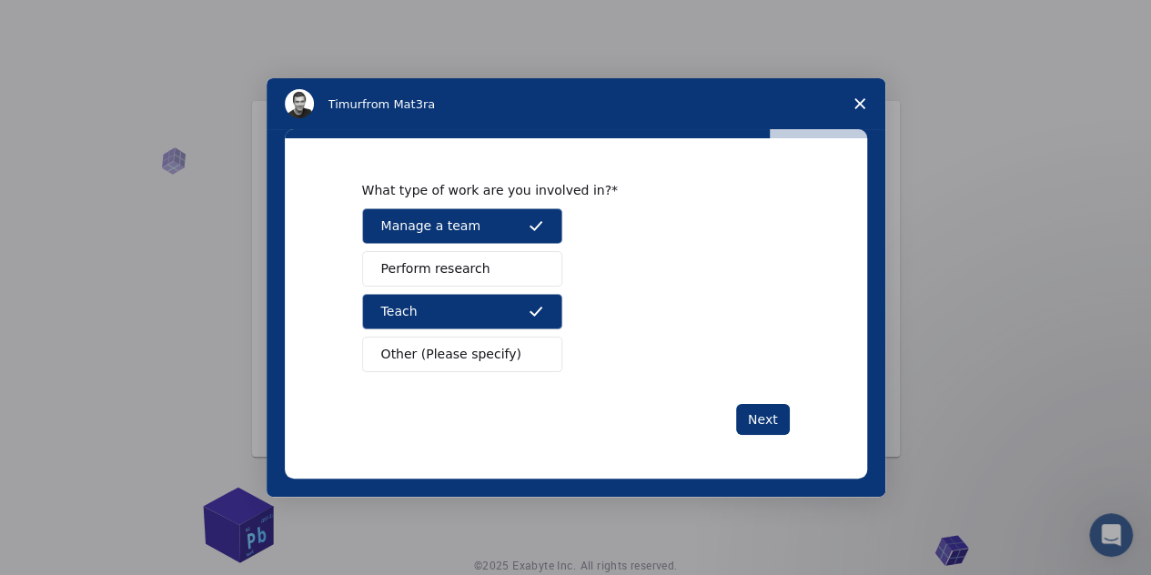
click at [448, 312] on button "Teach" at bounding box center [462, 311] width 200 height 35
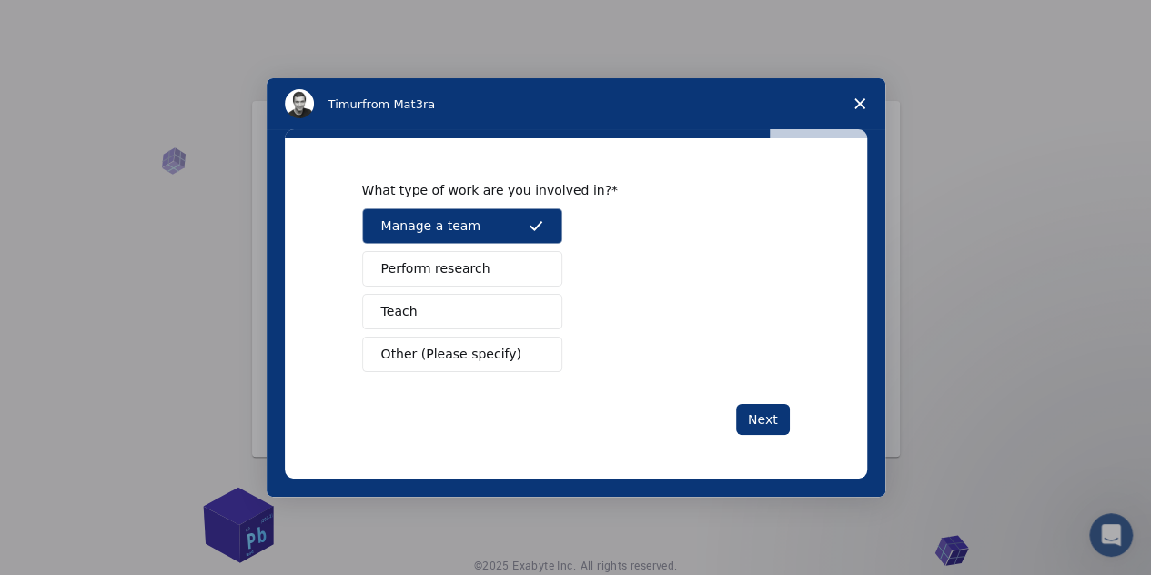
click at [461, 259] on span "Perform research" at bounding box center [435, 268] width 109 height 19
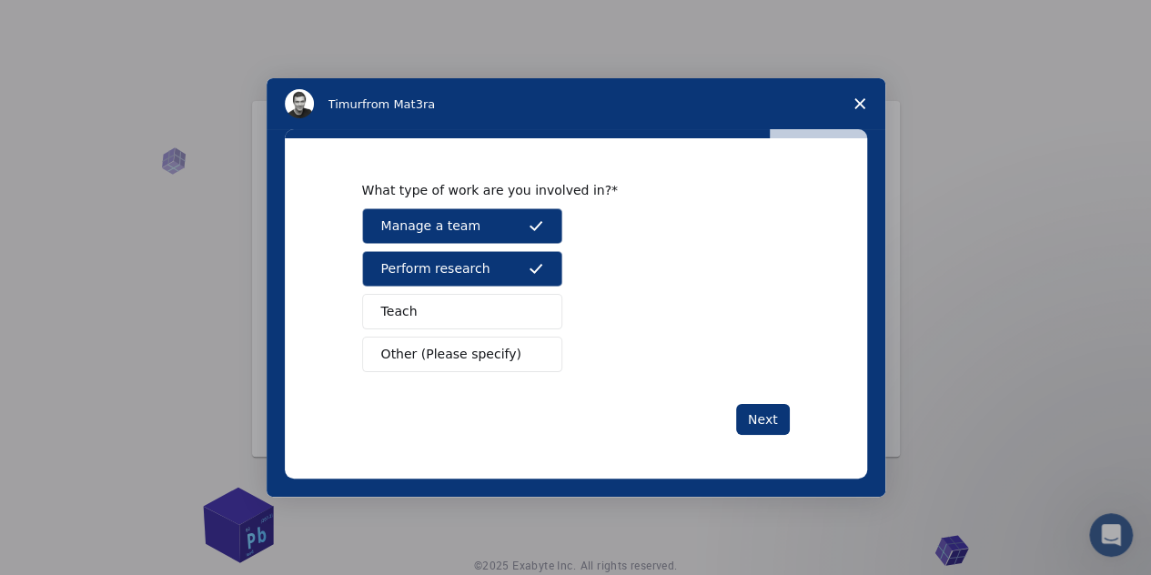
click at [523, 317] on button "Teach" at bounding box center [462, 311] width 200 height 35
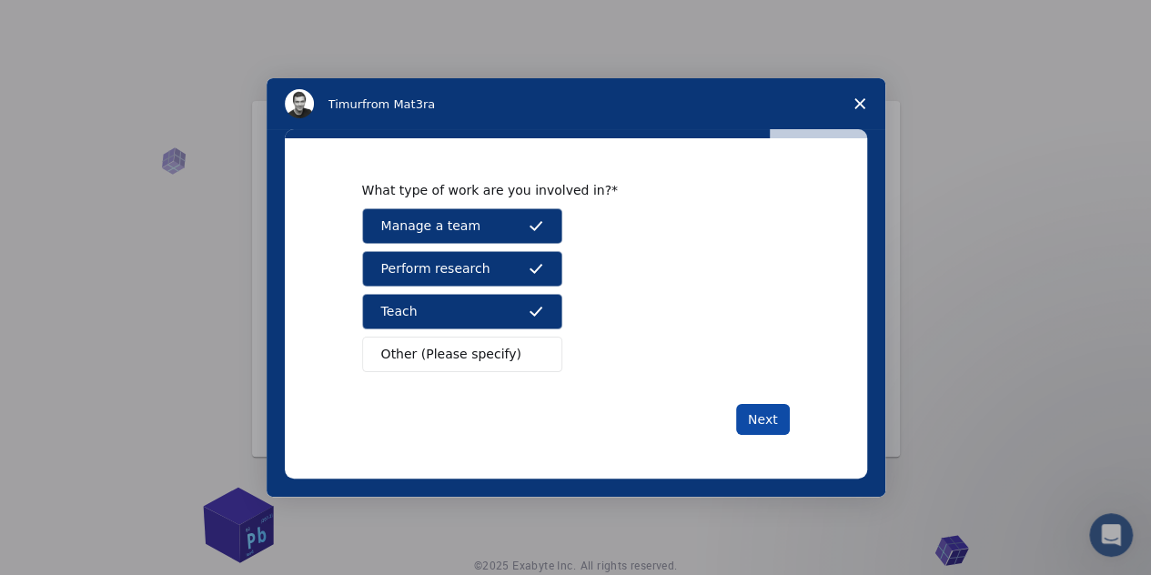
click at [770, 406] on button "Next" at bounding box center [763, 419] width 54 height 31
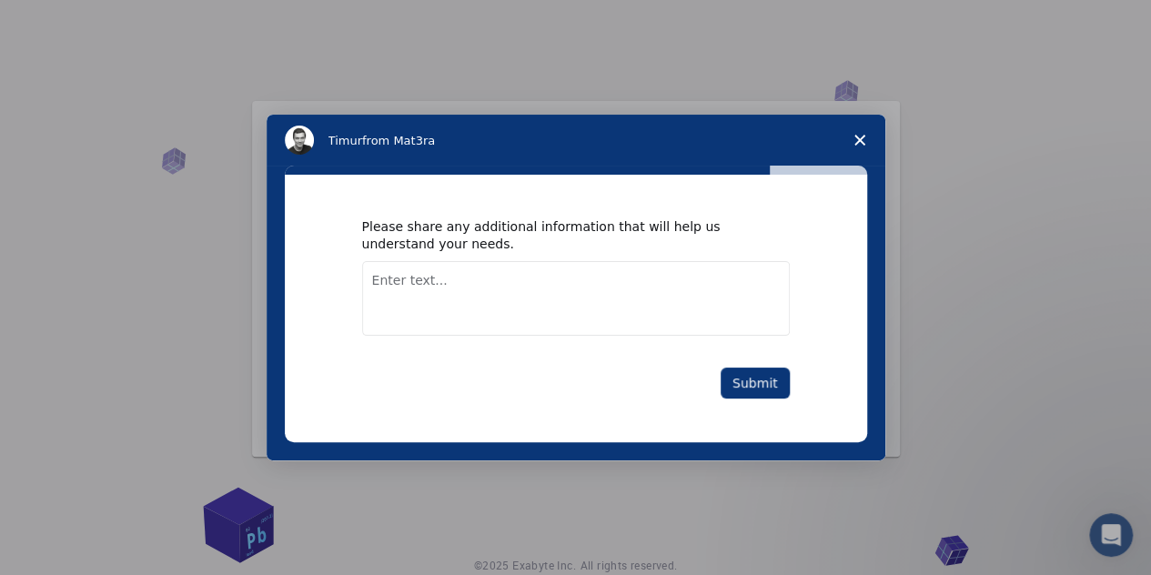
click at [439, 231] on div "Please share any additional information that will help us understand your needs." at bounding box center [562, 234] width 400 height 33
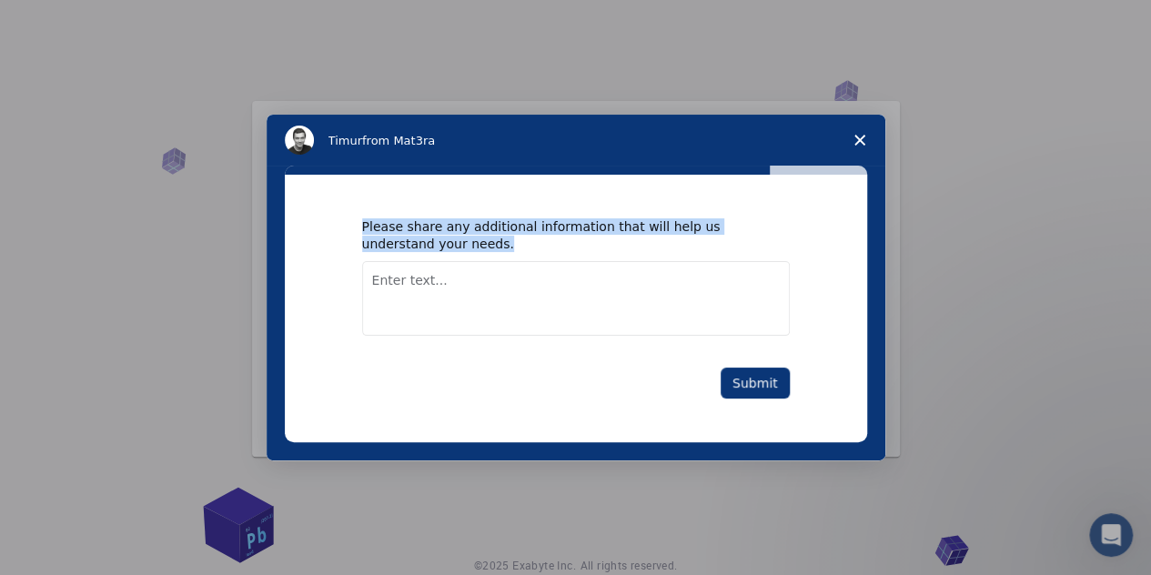
click at [439, 231] on div "Please share any additional information that will help us understand your needs." at bounding box center [562, 234] width 400 height 33
copy div "Please share any additional information that will help us understand your needs."
click at [755, 390] on button "Submit" at bounding box center [755, 383] width 69 height 31
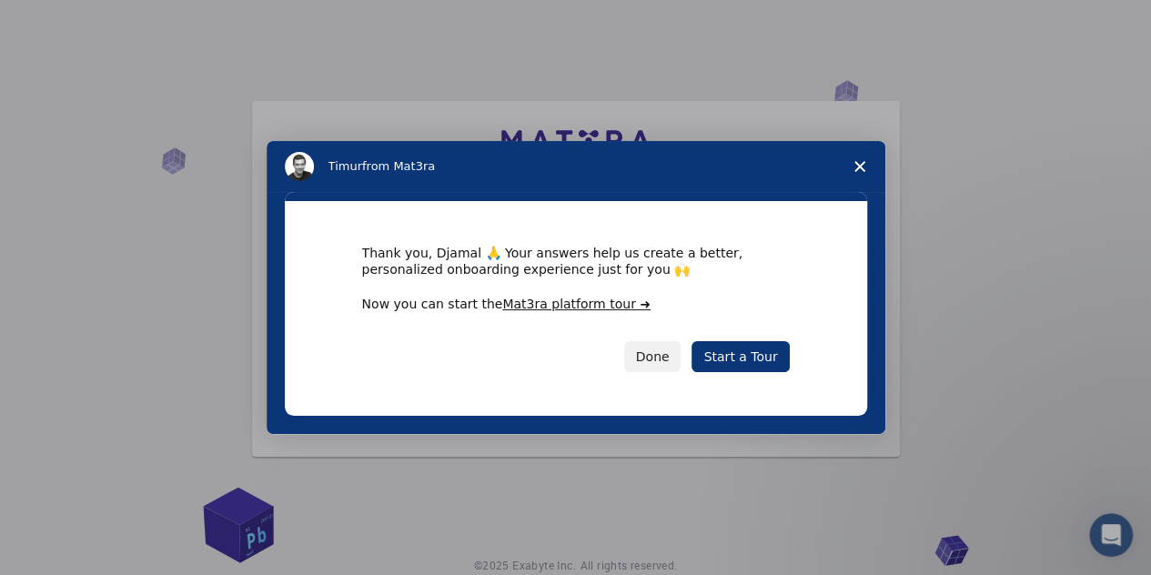
click at [430, 265] on div "Thank you, Djamal 🙏 Your answers help us create a better, personalized onboardi…" at bounding box center [576, 261] width 428 height 33
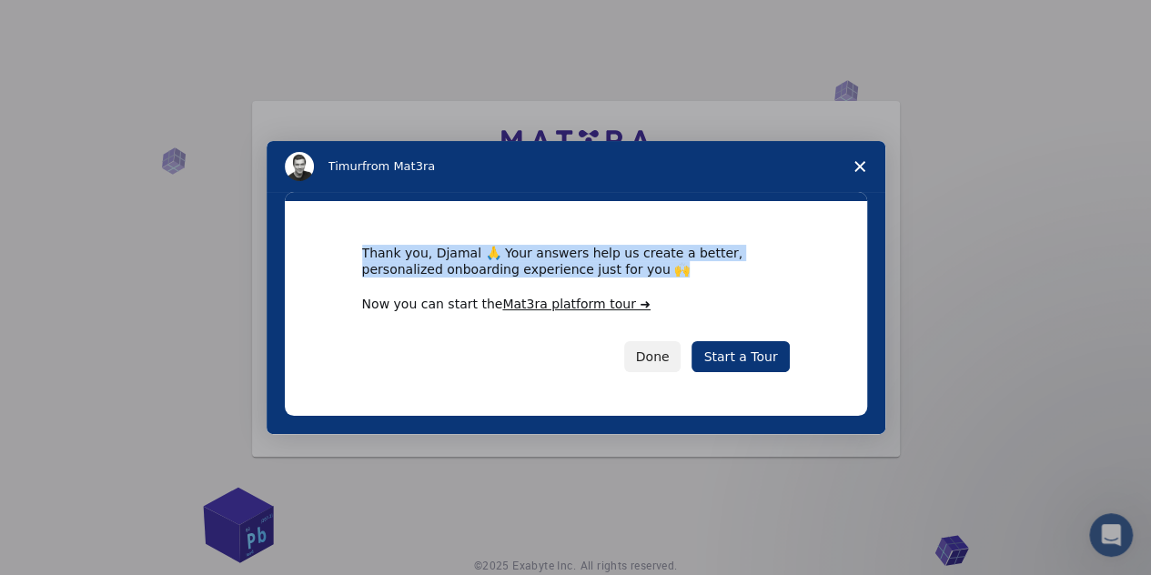
click at [430, 265] on div "Thank you, Djamal 🙏 Your answers help us create a better, personalized onboardi…" at bounding box center [576, 261] width 428 height 33
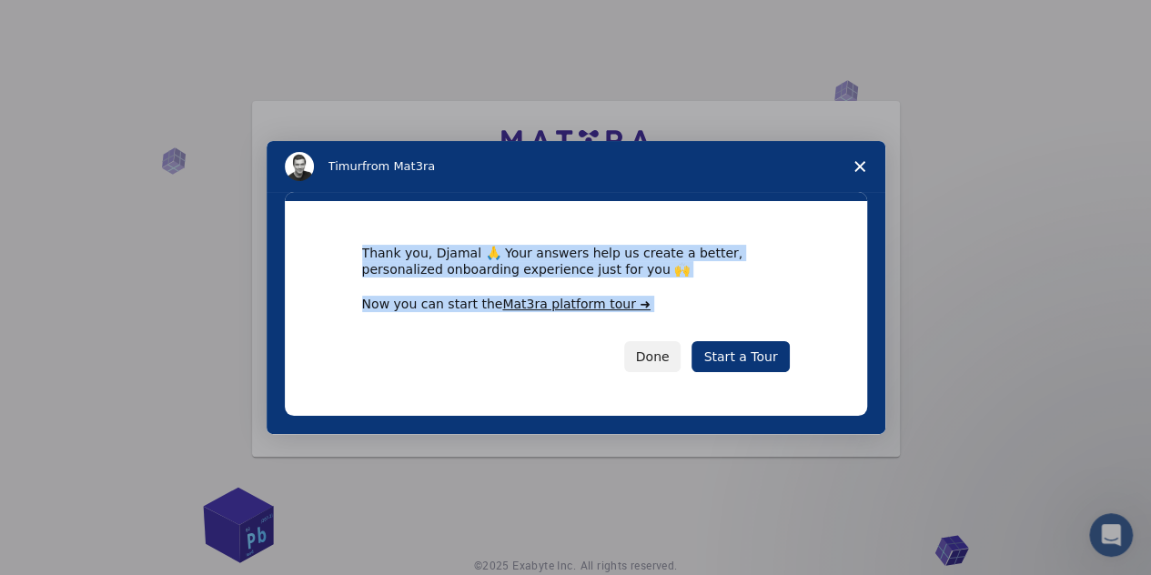
copy div "Thank you, Djamal 🙏 Your answers help us create a better, personalized onboardi…"
click at [748, 363] on link "Start a Tour" at bounding box center [740, 356] width 97 height 31
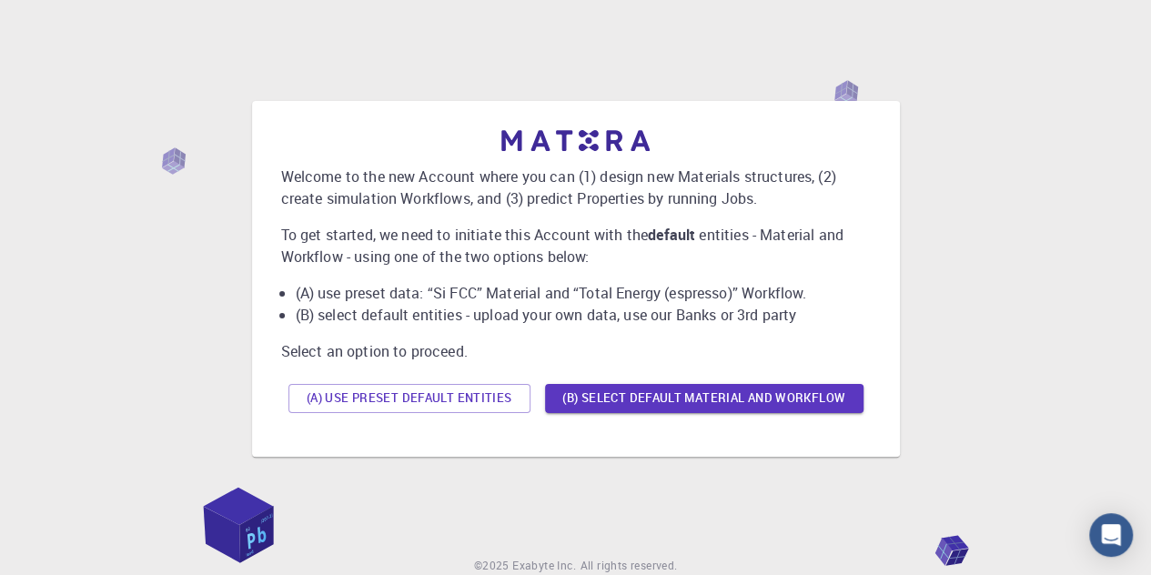
drag, startPoint x: 268, startPoint y: 174, endPoint x: 498, endPoint y: 273, distance: 249.8
click at [498, 273] on div "Welcome to the new Account where you can (1) design new Materials structures, (…" at bounding box center [576, 275] width 590 height 290
click at [419, 238] on p "To get started, we need to initiate this Account with the default entities - Ma…" at bounding box center [576, 246] width 590 height 44
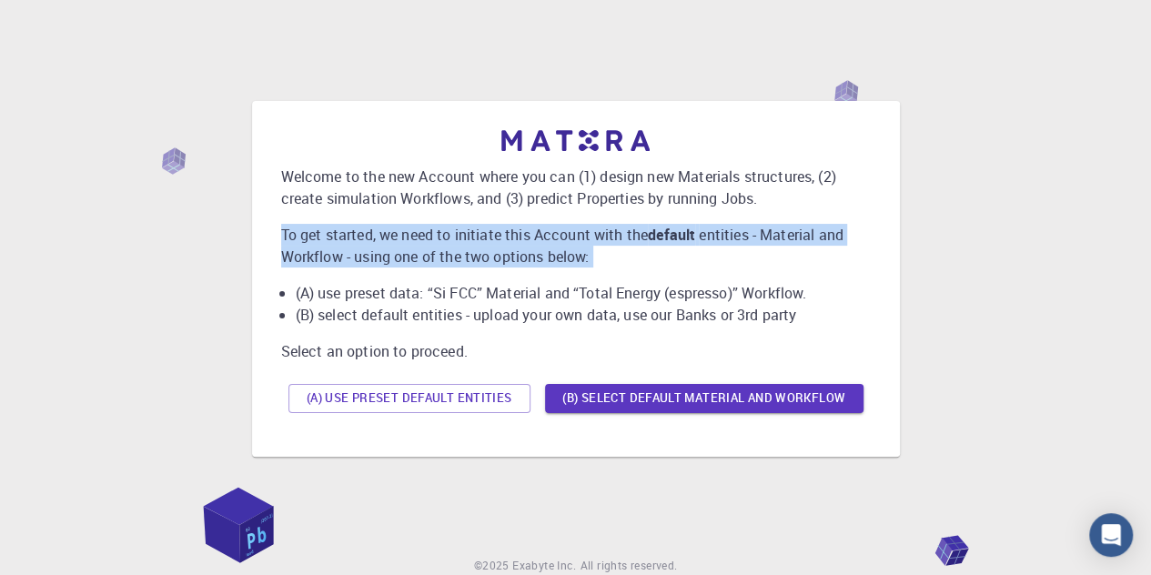
click at [419, 238] on p "To get started, we need to initiate this Account with the default entities - Ma…" at bounding box center [576, 246] width 590 height 44
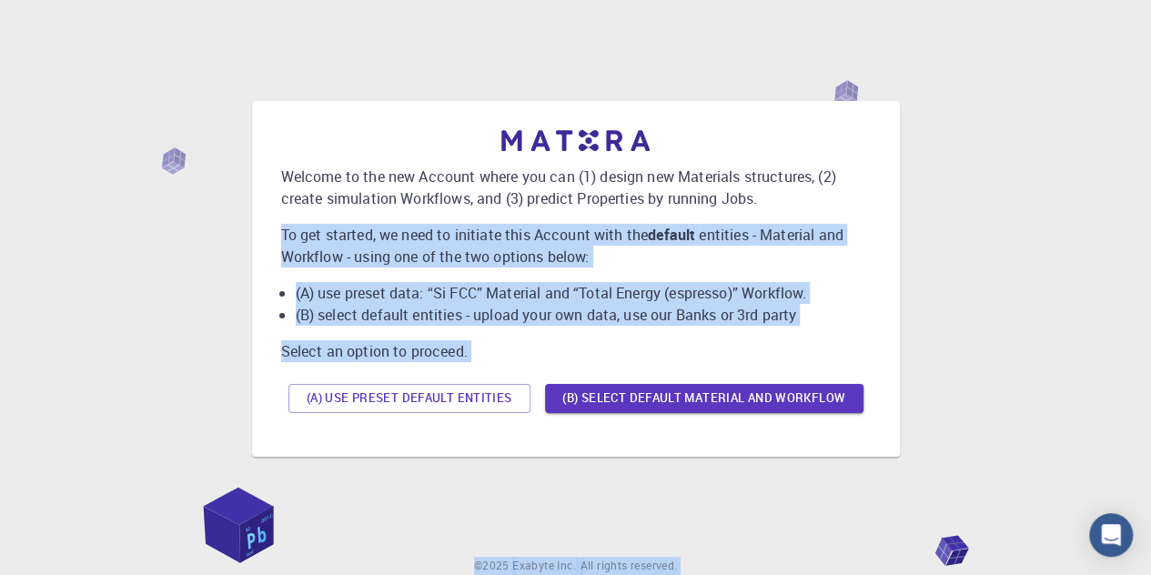
scroll to position [43, 0]
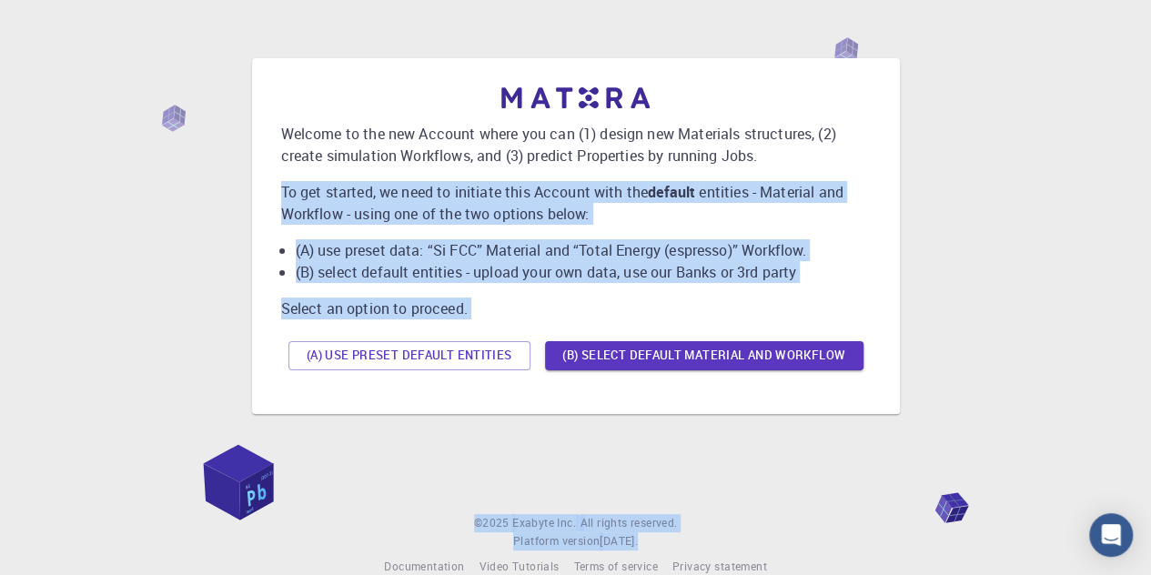
click at [424, 132] on p "Welcome to the new Account where you can (1) design new Materials structures, (…" at bounding box center [576, 145] width 590 height 44
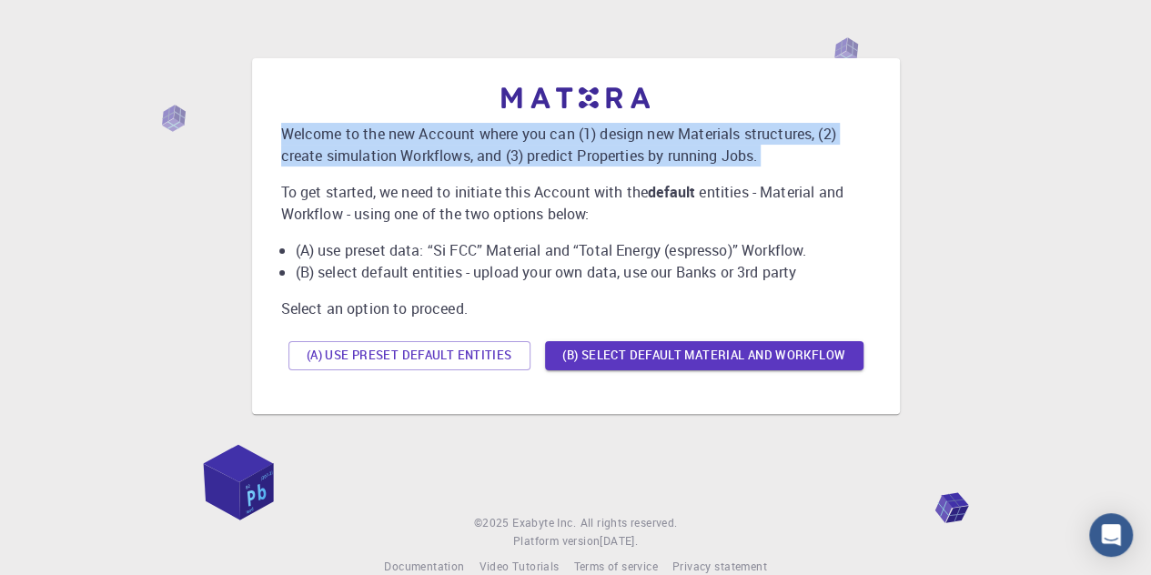
click at [424, 132] on p "Welcome to the new Account where you can (1) design new Materials structures, (…" at bounding box center [576, 145] width 590 height 44
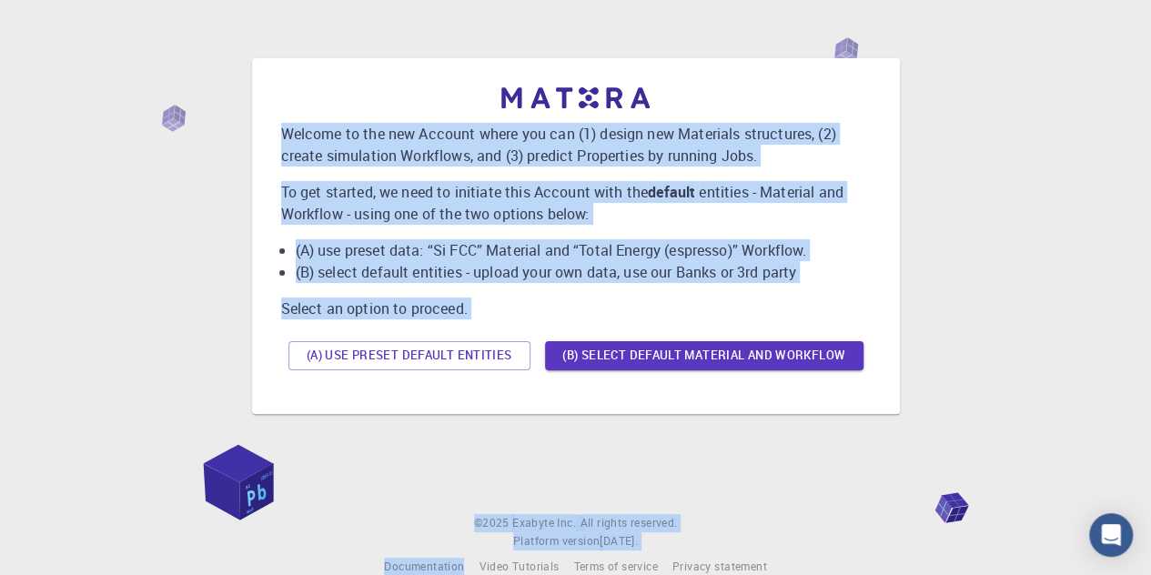
copy div "Welcome to the new Account where you can (1) design new Materials structures, (…"
click at [727, 276] on li "(B) select default entities - upload your own data, use our Banks or 3rd party" at bounding box center [583, 272] width 575 height 22
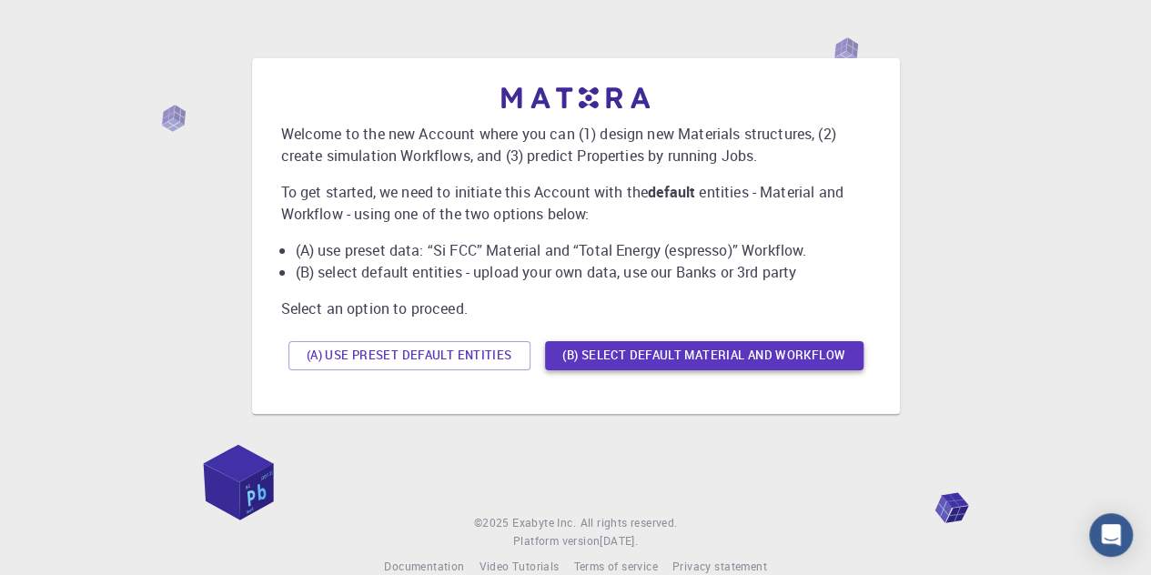
click at [635, 344] on button "(B) Select default material and workflow" at bounding box center [704, 355] width 318 height 29
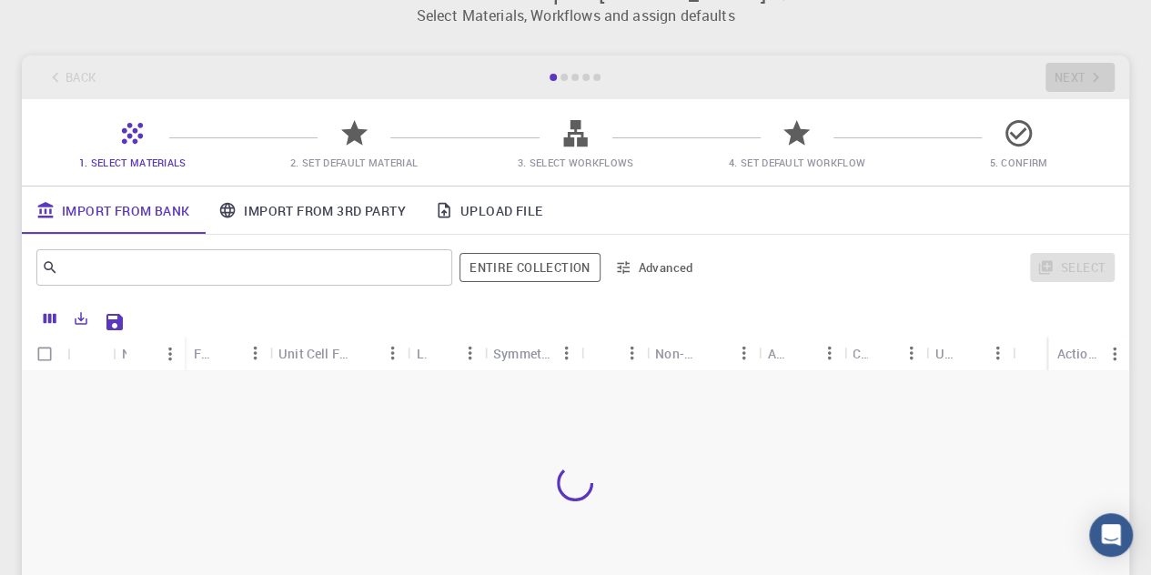
scroll to position [90, 0]
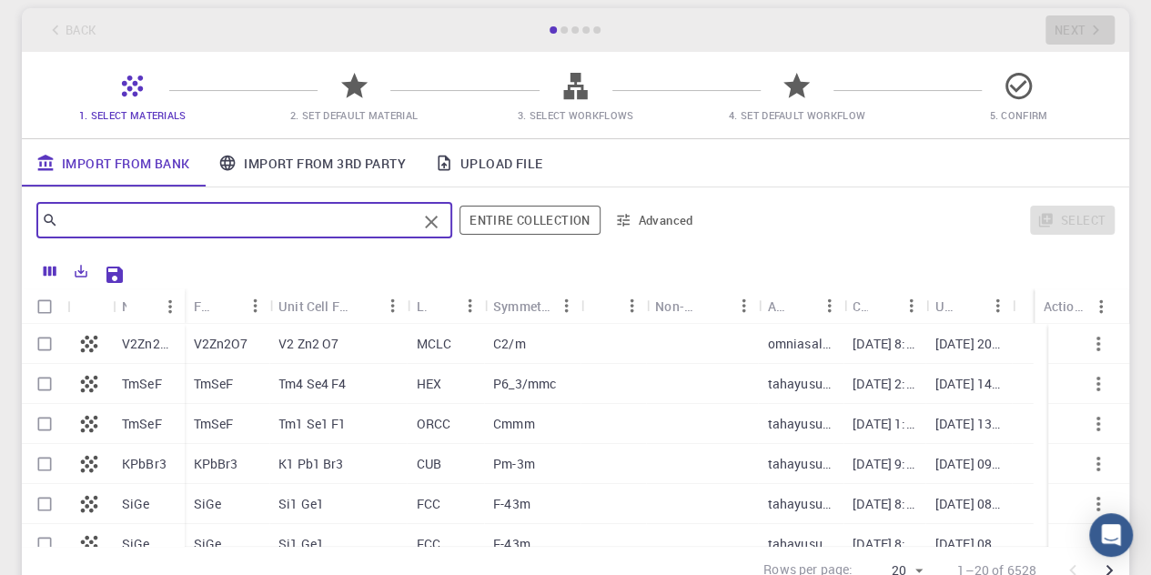
click at [313, 231] on input "text" at bounding box center [237, 219] width 359 height 25
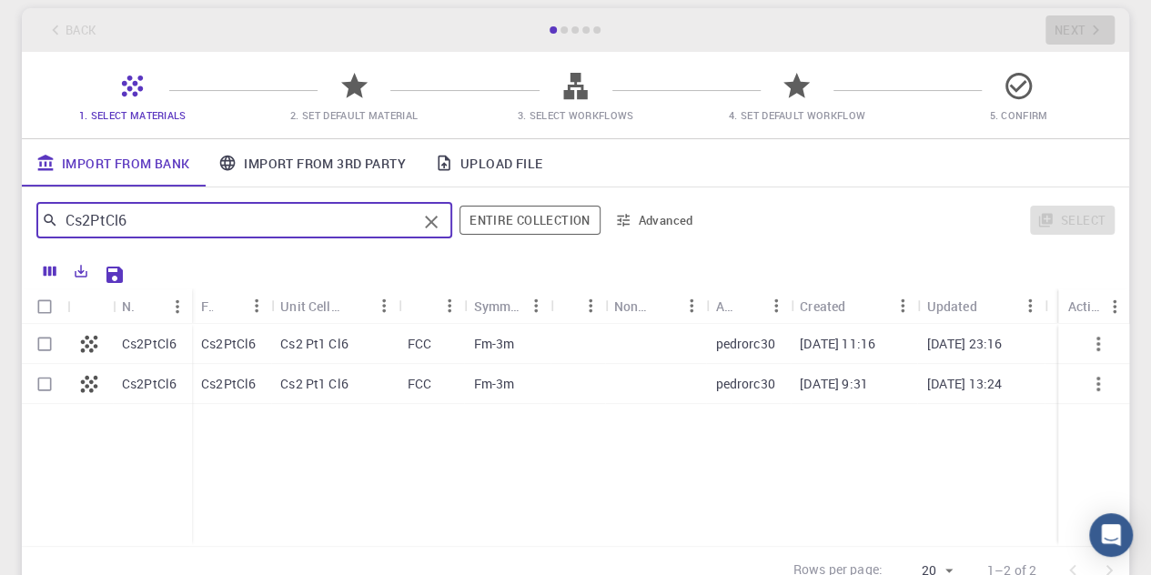
type input "Cs2PtCl6"
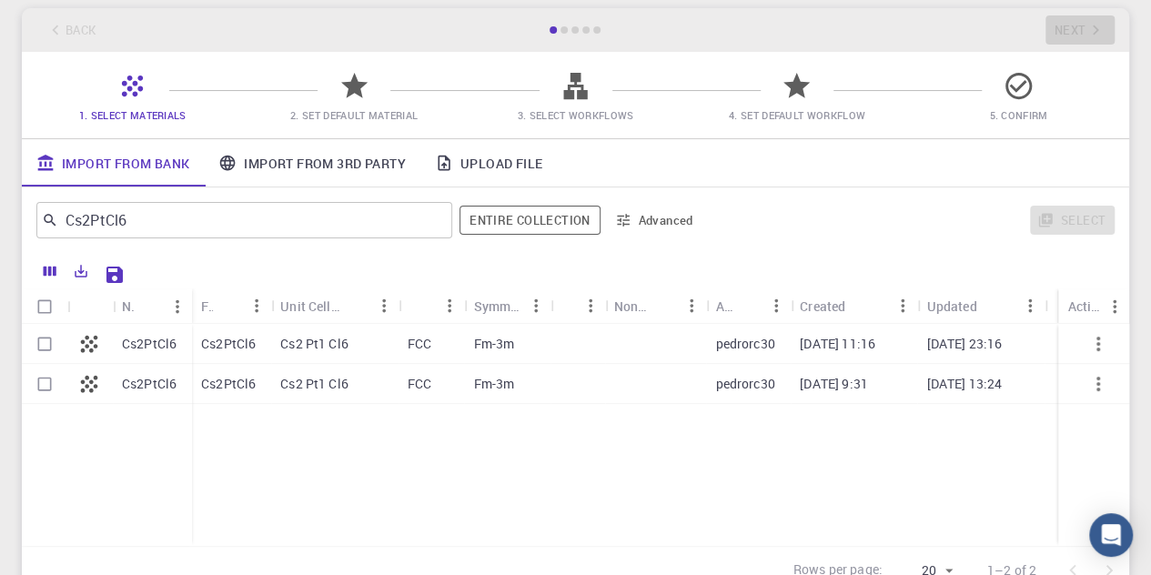
click at [473, 347] on p "Fm-3m" at bounding box center [493, 344] width 41 height 18
checkbox input "true"
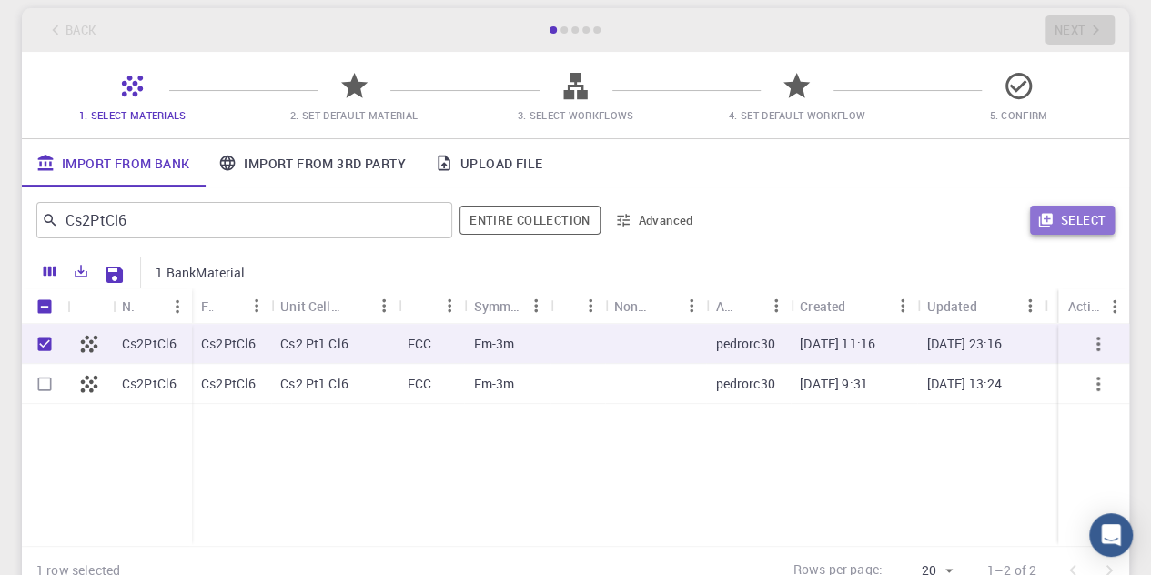
click at [1084, 213] on button "Select" at bounding box center [1072, 220] width 85 height 29
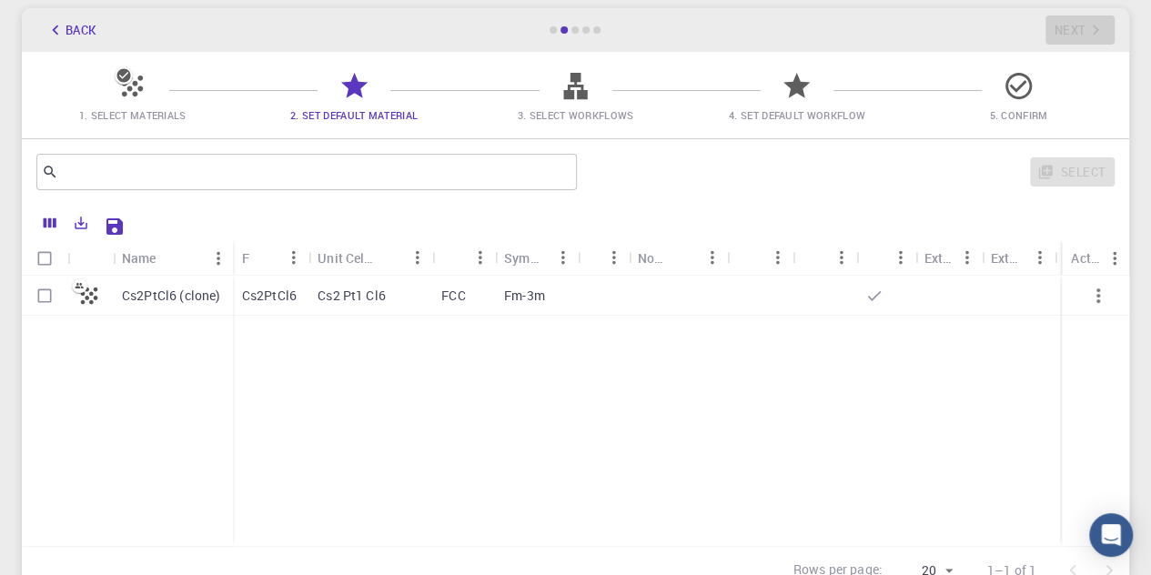
click at [133, 293] on p "Cs2PtCl6 (clone)" at bounding box center [171, 296] width 98 height 18
checkbox input "true"
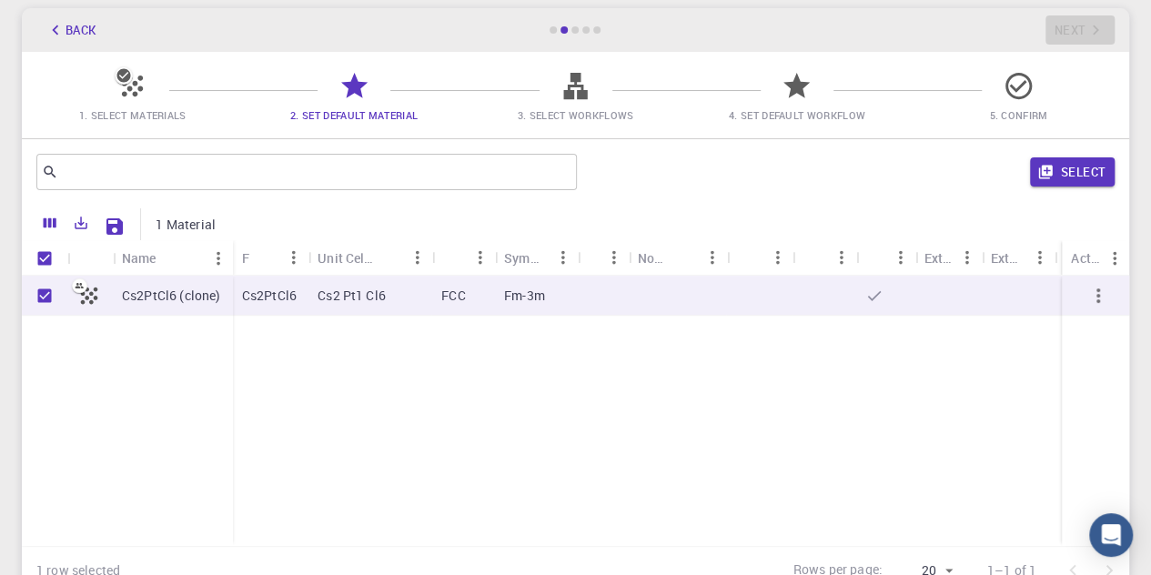
click at [178, 293] on p "Cs2PtCl6 (clone)" at bounding box center [171, 296] width 98 height 18
checkbox input "false"
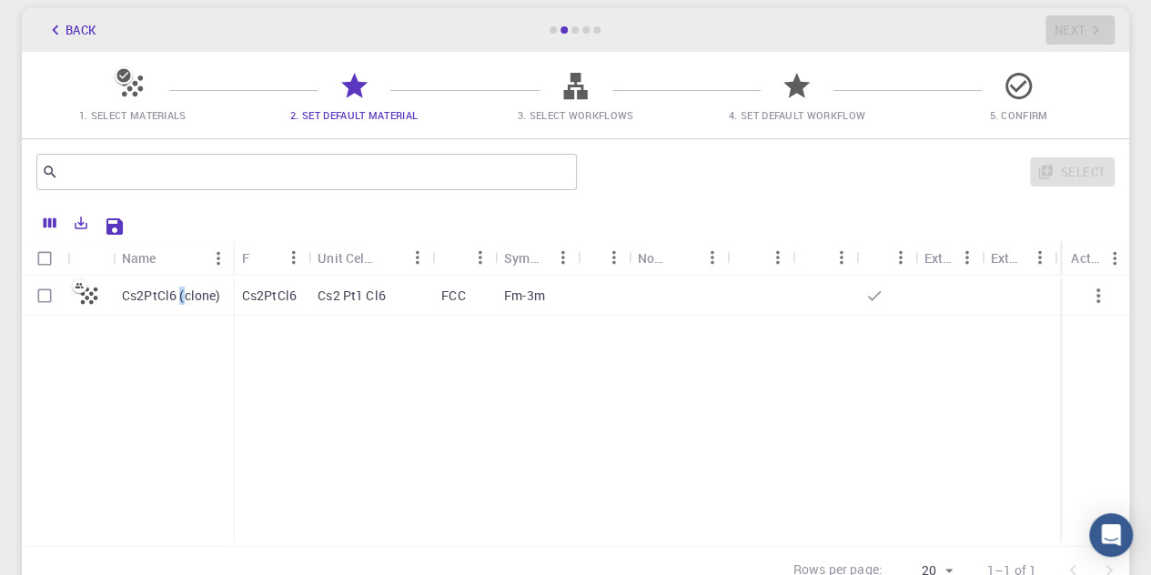
click at [178, 293] on p "Cs2PtCl6 (clone)" at bounding box center [171, 296] width 98 height 18
checkbox input "true"
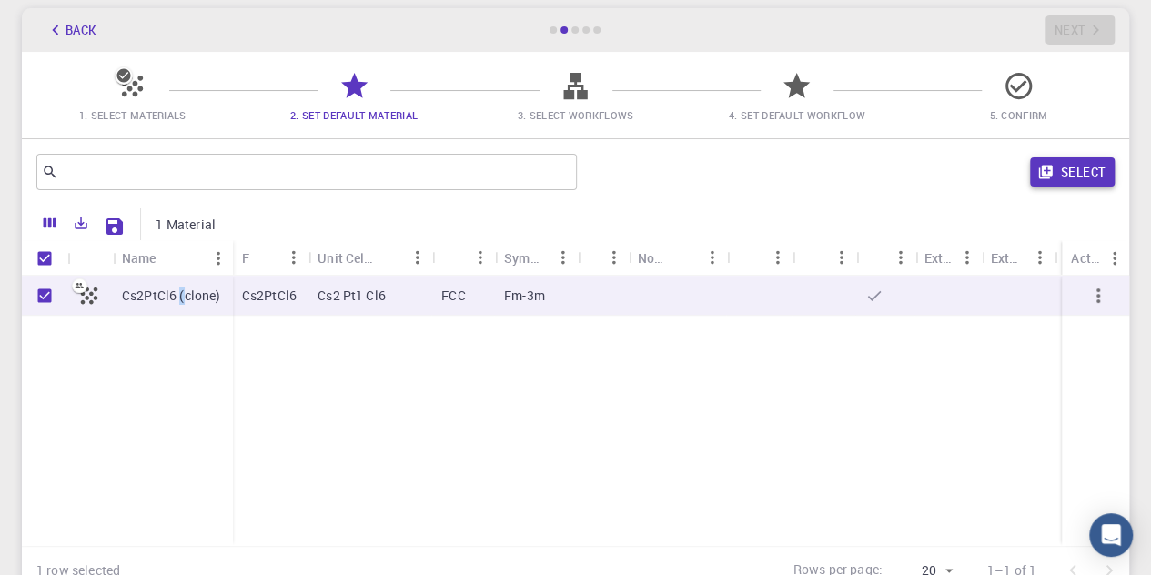
click at [1085, 159] on button "Select" at bounding box center [1072, 171] width 85 height 29
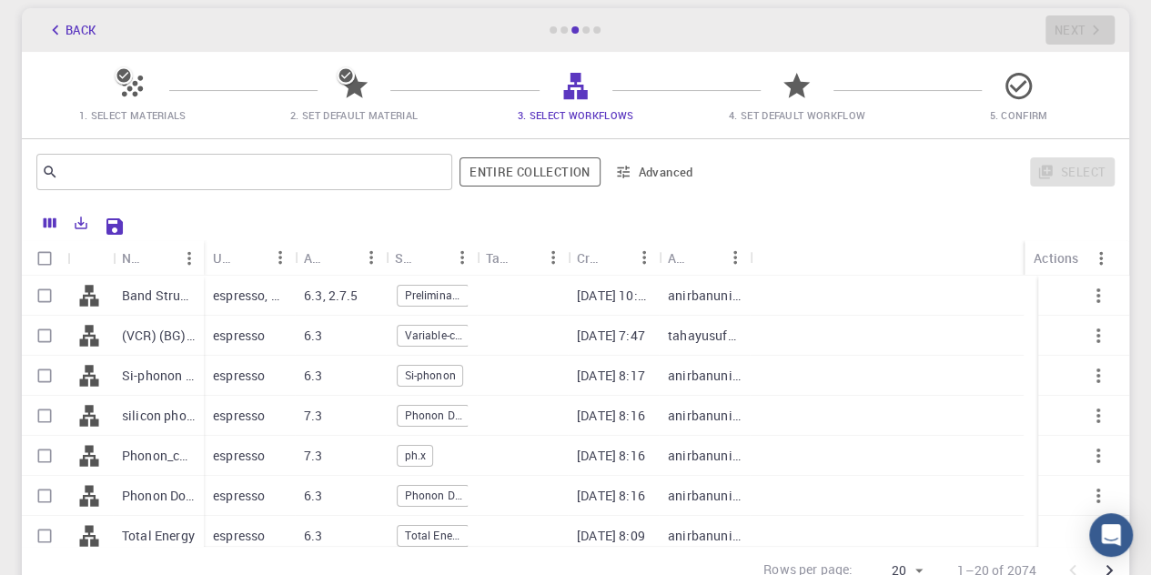
click at [246, 373] on p "espresso" at bounding box center [239, 376] width 52 height 18
checkbox input "true"
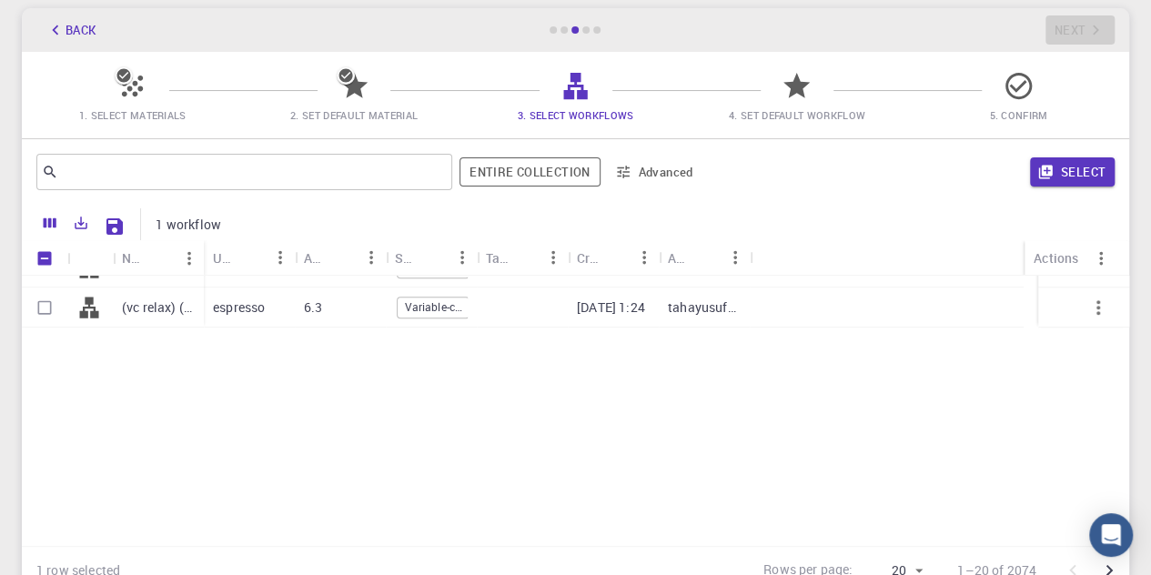
scroll to position [0, 0]
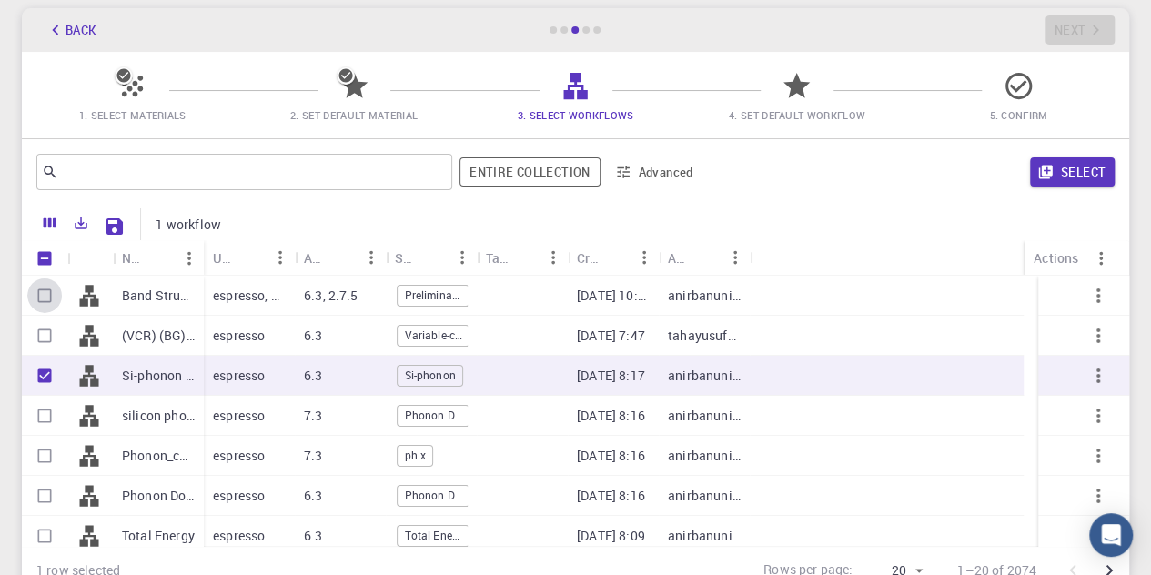
click at [47, 290] on input "Select row" at bounding box center [44, 295] width 35 height 35
checkbox input "true"
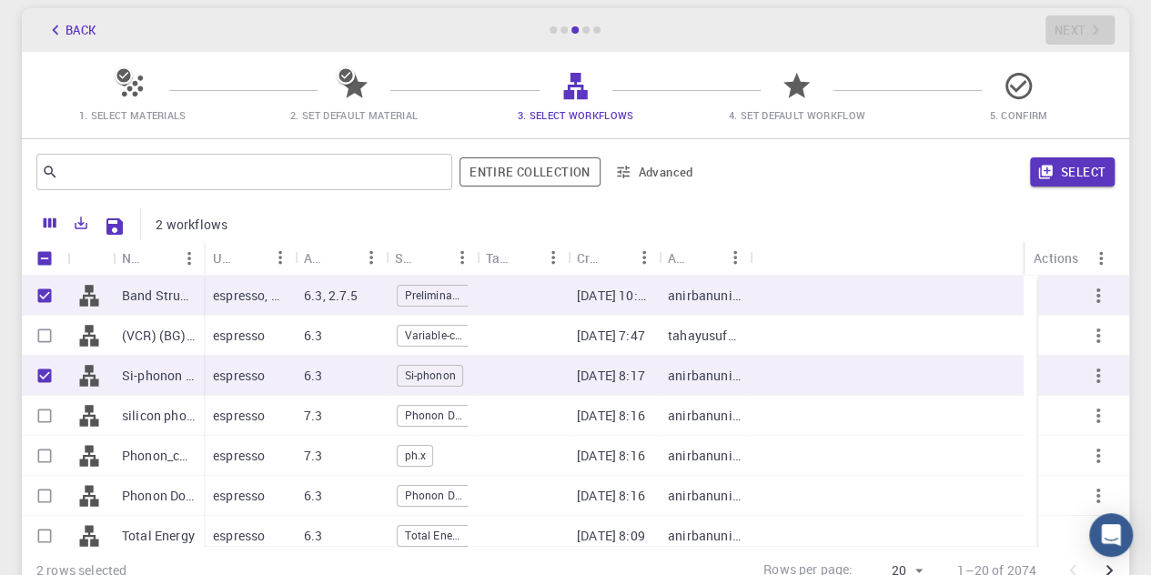
click at [43, 332] on input "Select row" at bounding box center [44, 335] width 35 height 35
checkbox input "true"
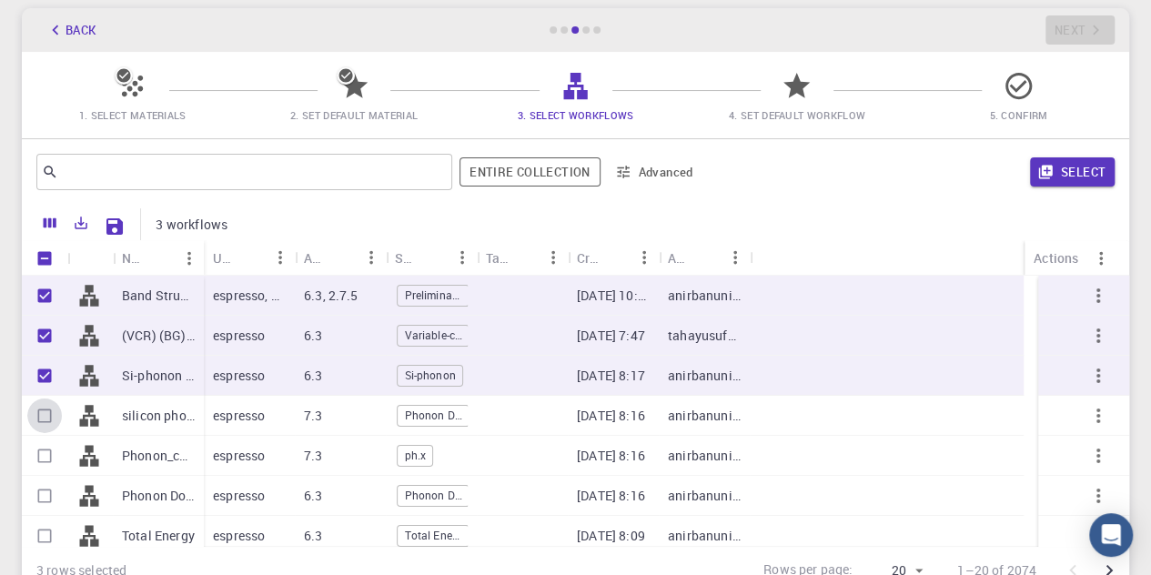
click at [40, 419] on input "Select row" at bounding box center [44, 416] width 35 height 35
checkbox input "true"
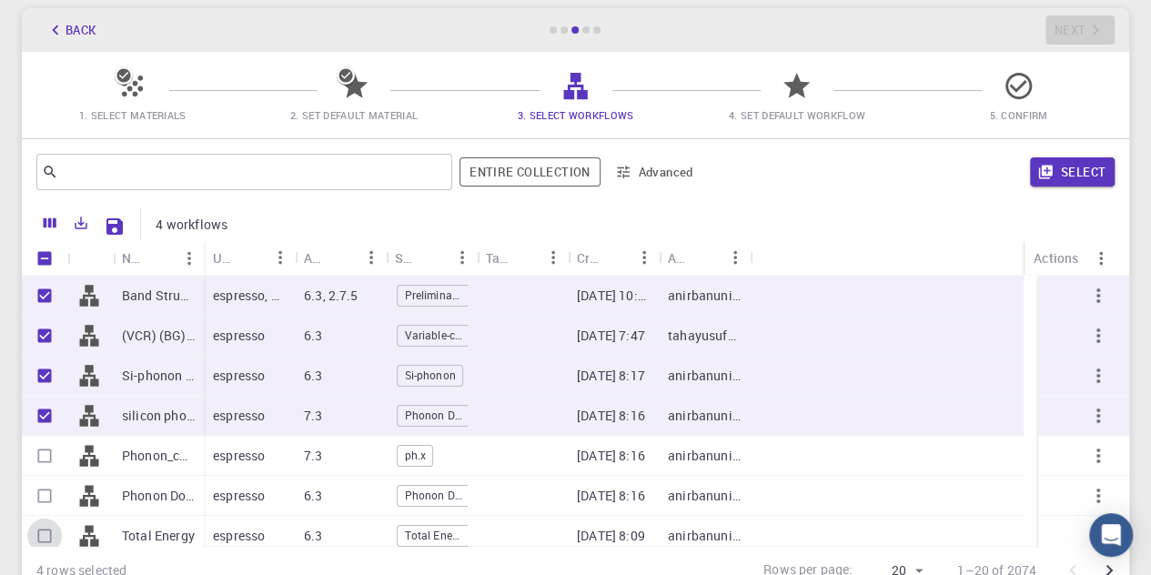
click at [40, 536] on input "Select row" at bounding box center [44, 536] width 35 height 35
checkbox input "true"
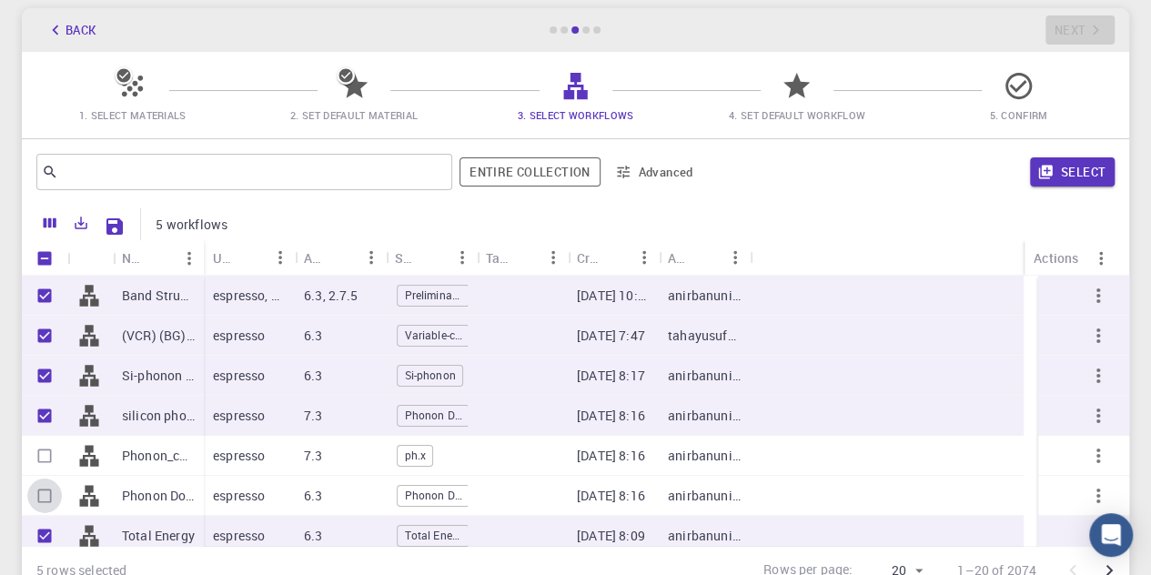
click at [44, 498] on input "Select row" at bounding box center [44, 496] width 35 height 35
checkbox input "true"
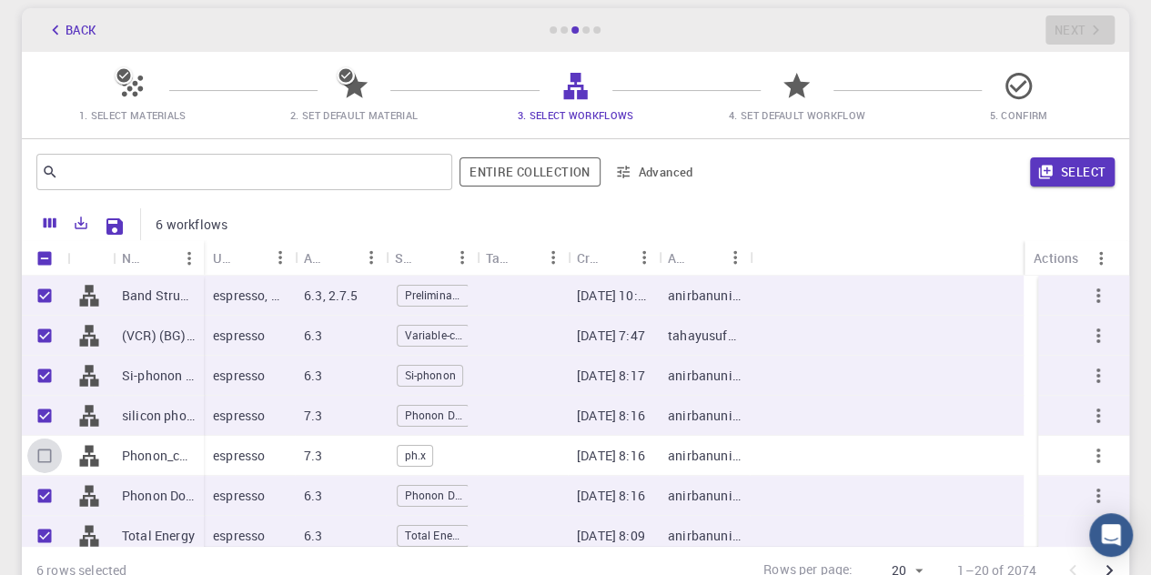
click at [45, 464] on input "Select row" at bounding box center [44, 456] width 35 height 35
checkbox input "true"
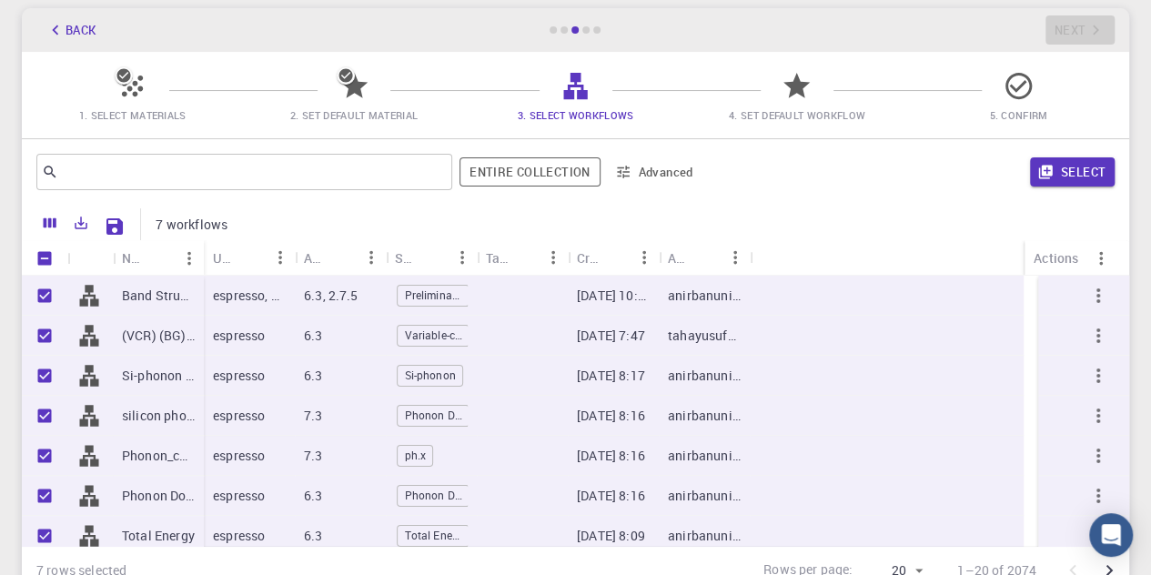
scroll to position [237, 0]
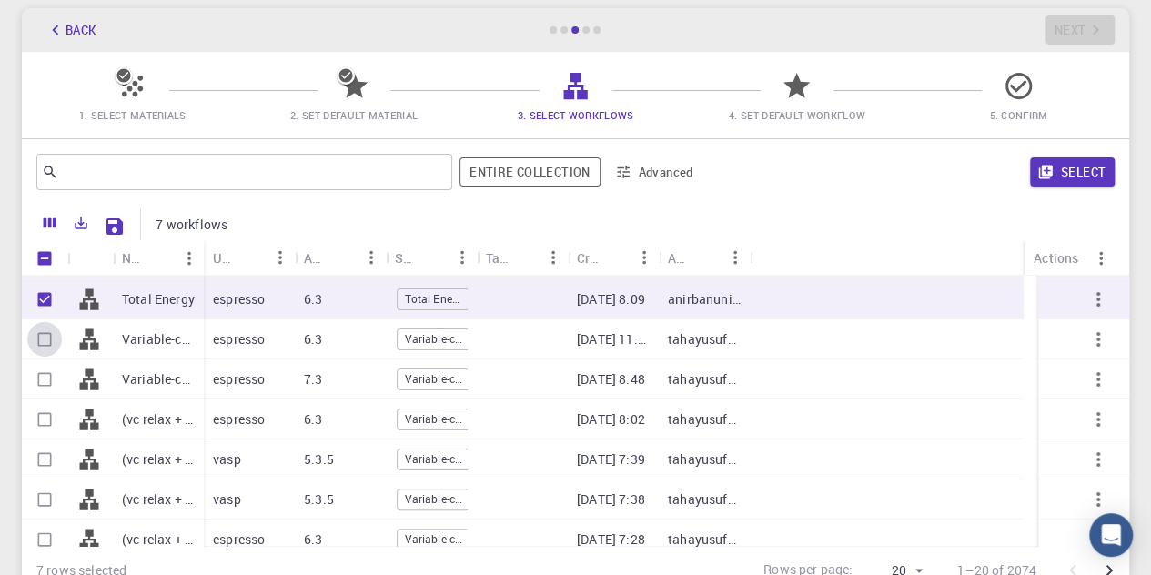
click at [38, 336] on input "Select row" at bounding box center [44, 339] width 35 height 35
checkbox input "true"
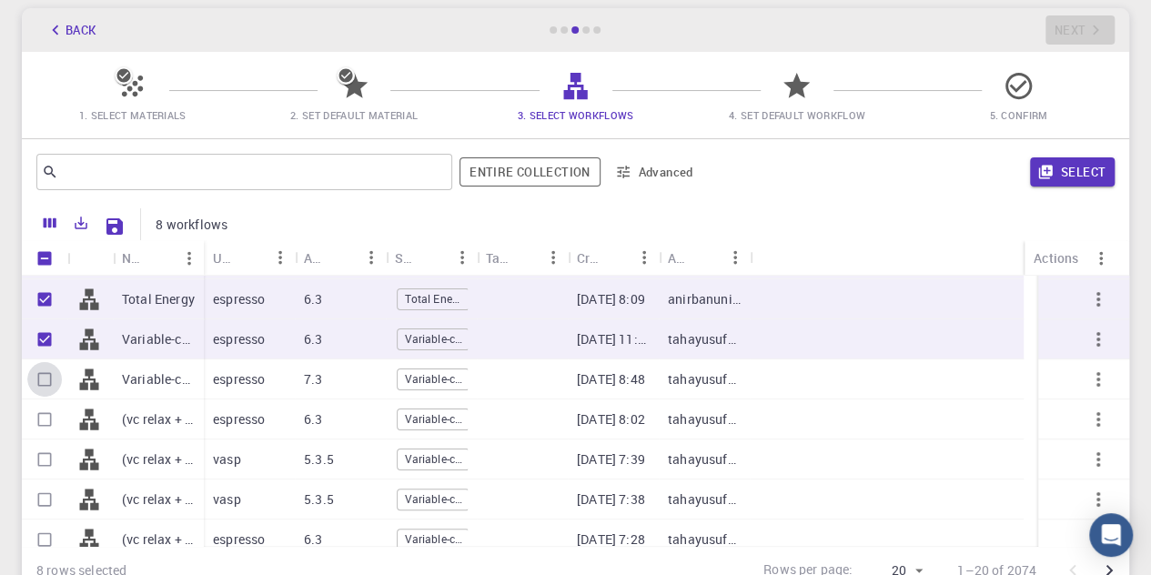
click at [45, 374] on input "Select row" at bounding box center [44, 379] width 35 height 35
checkbox input "true"
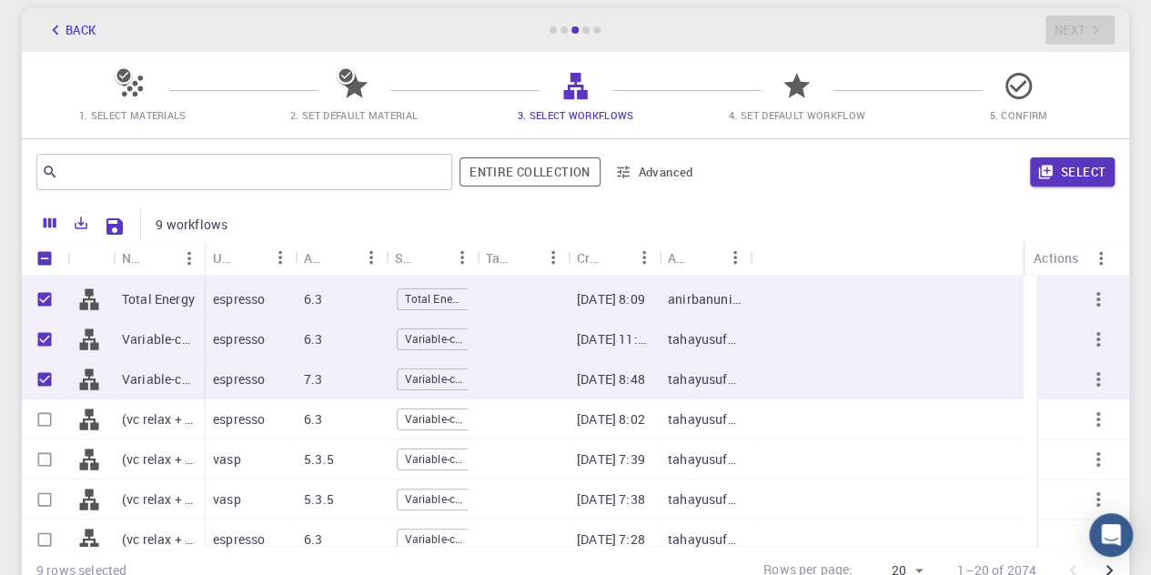
click at [47, 400] on div at bounding box center [44, 419] width 45 height 40
click at [52, 438] on div at bounding box center [44, 419] width 45 height 40
click at [42, 429] on input "Select row" at bounding box center [44, 419] width 35 height 35
checkbox input "true"
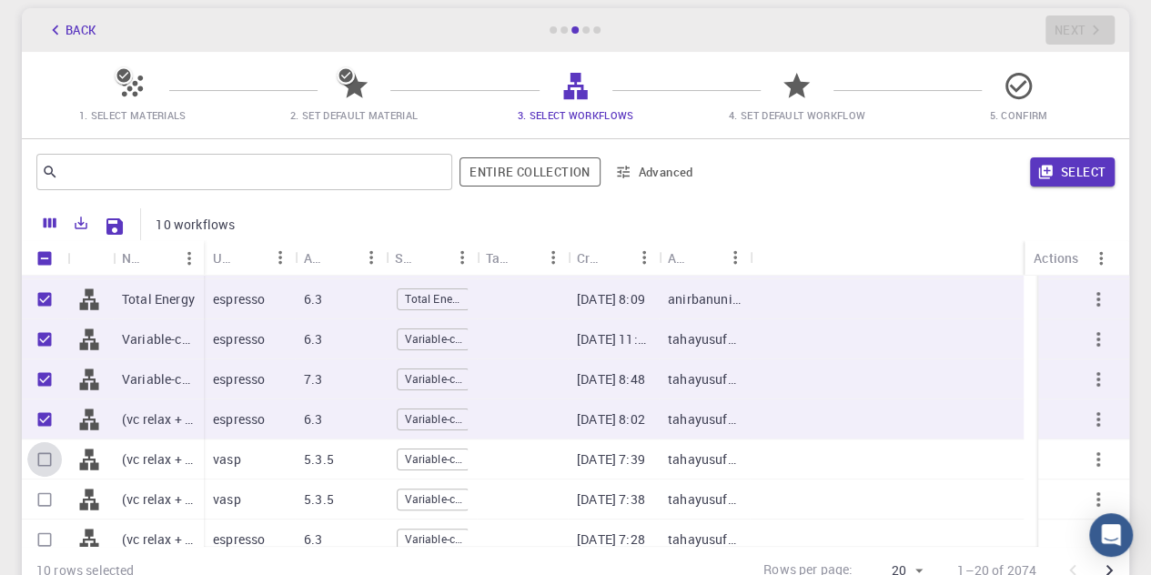
click at [40, 449] on input "Select row" at bounding box center [44, 459] width 35 height 35
checkbox input "true"
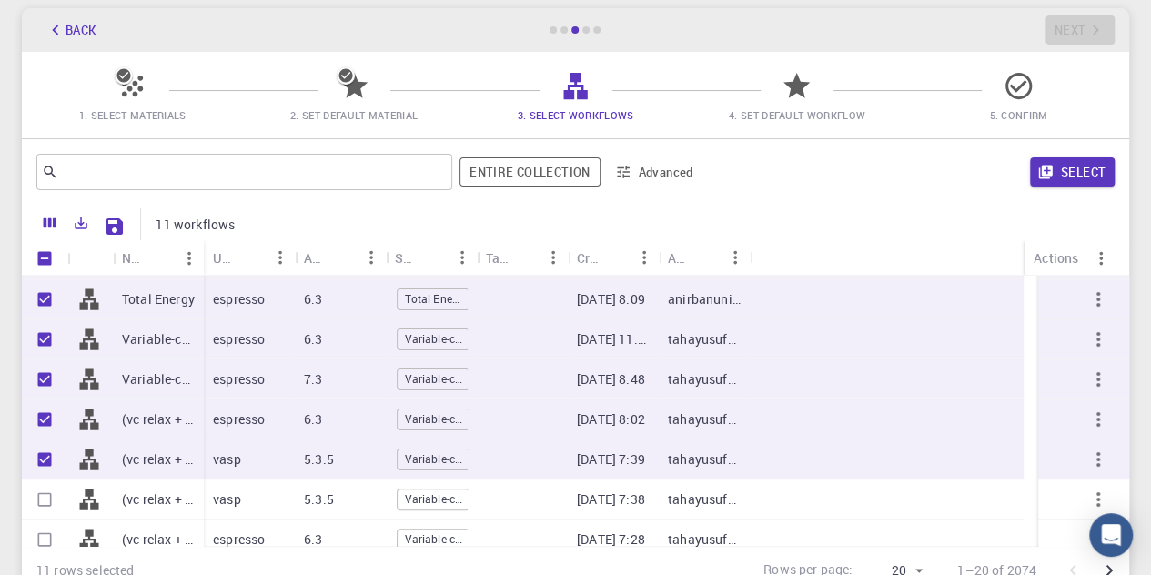
click at [45, 498] on input "Select row" at bounding box center [44, 499] width 35 height 35
checkbox input "true"
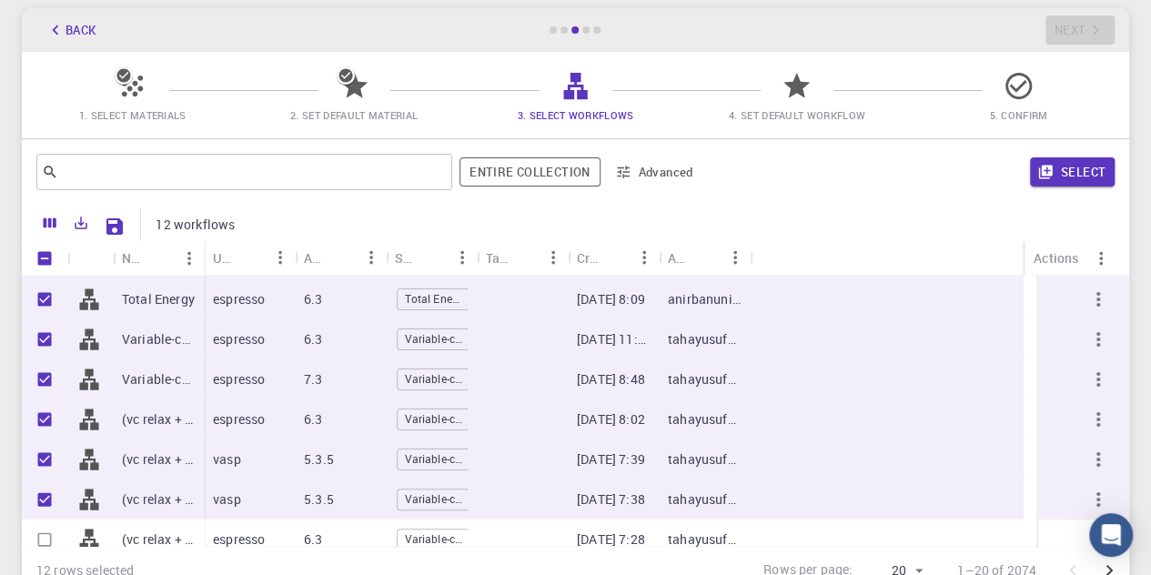
click at [40, 544] on input "Select row" at bounding box center [44, 539] width 35 height 35
checkbox input "true"
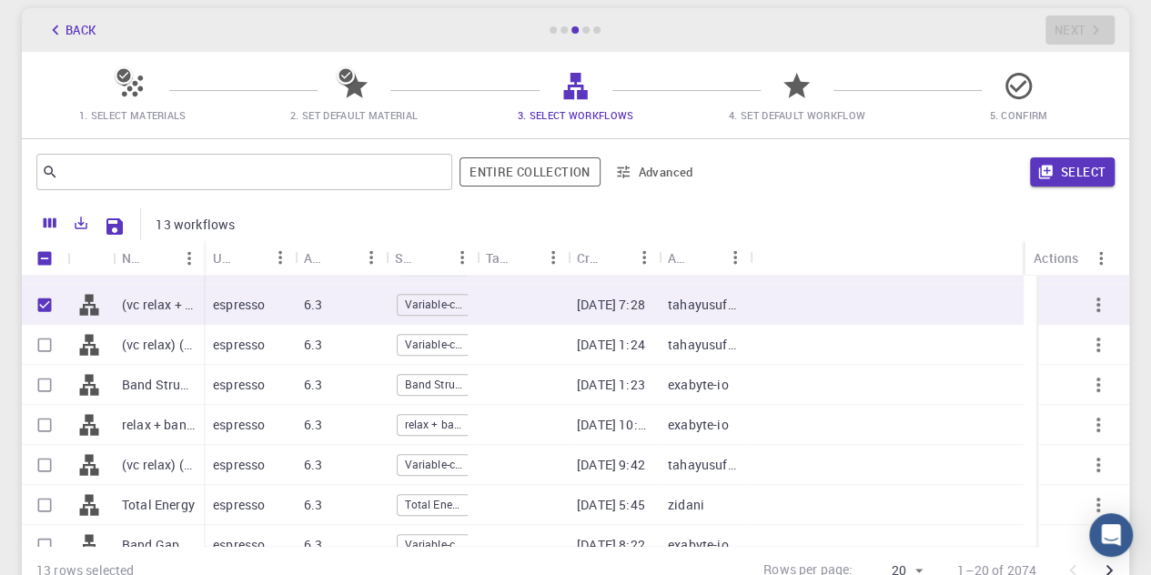
scroll to position [530, 0]
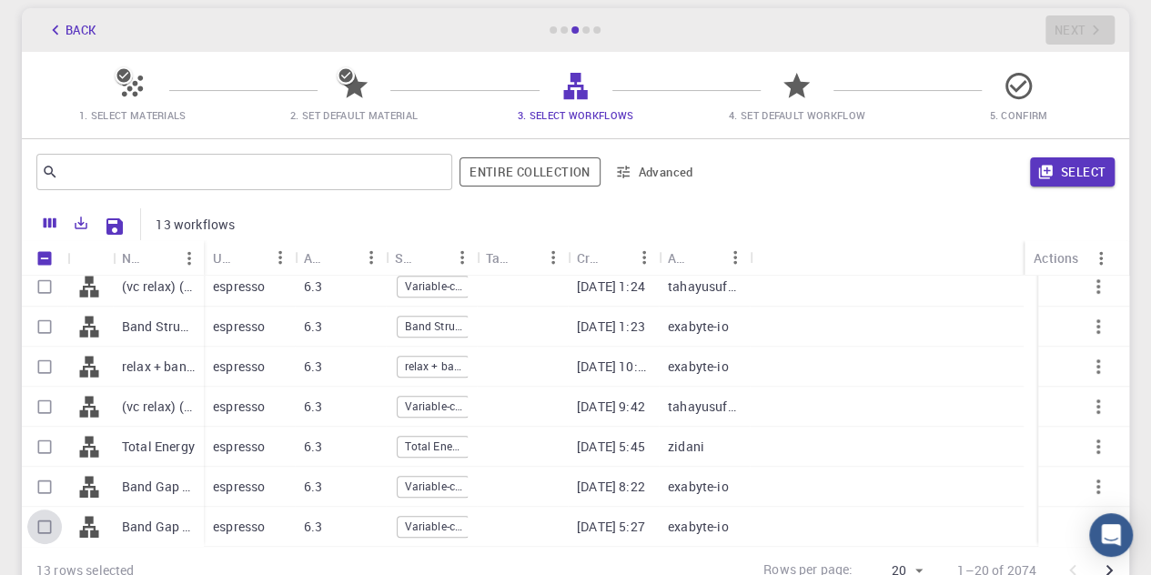
click at [52, 528] on input "Select row" at bounding box center [44, 527] width 35 height 35
checkbox input "true"
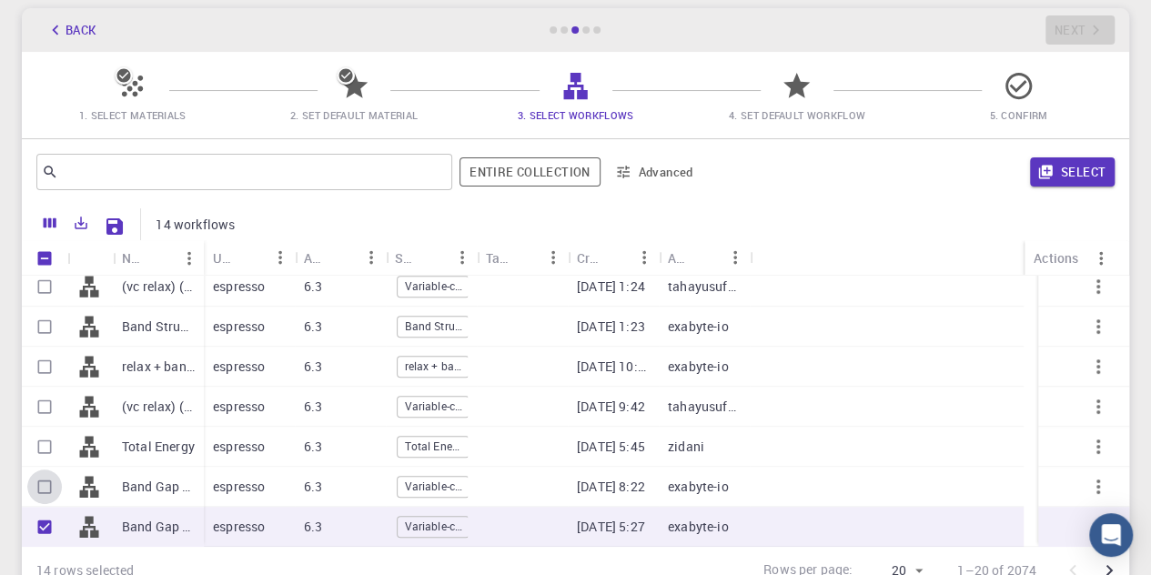
click at [51, 482] on input "Select row" at bounding box center [44, 487] width 35 height 35
checkbox input "true"
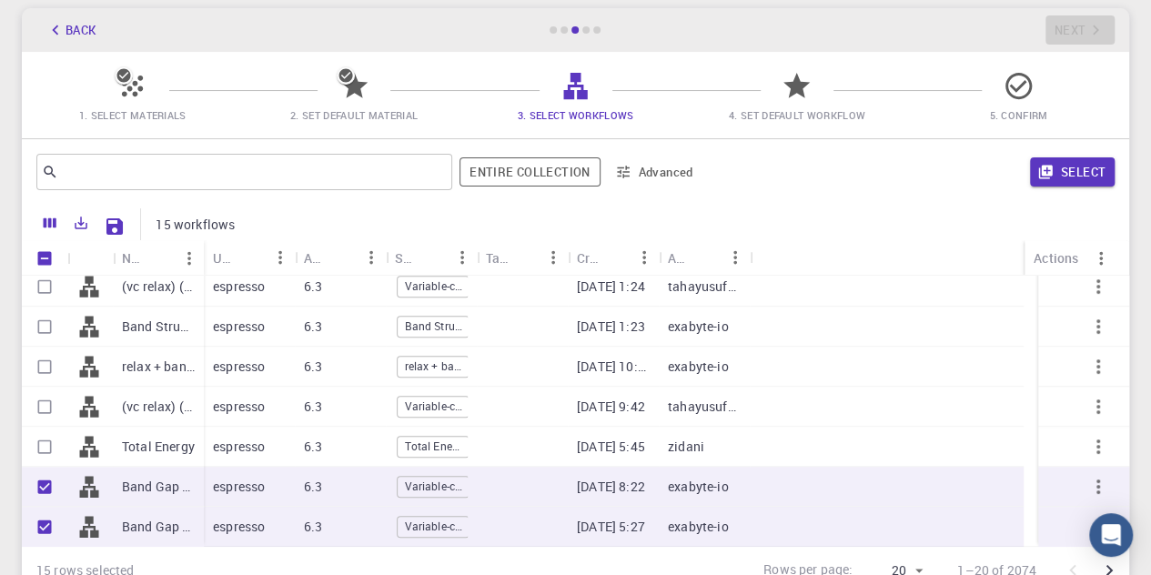
click at [51, 446] on input "Select row" at bounding box center [44, 446] width 35 height 35
checkbox input "true"
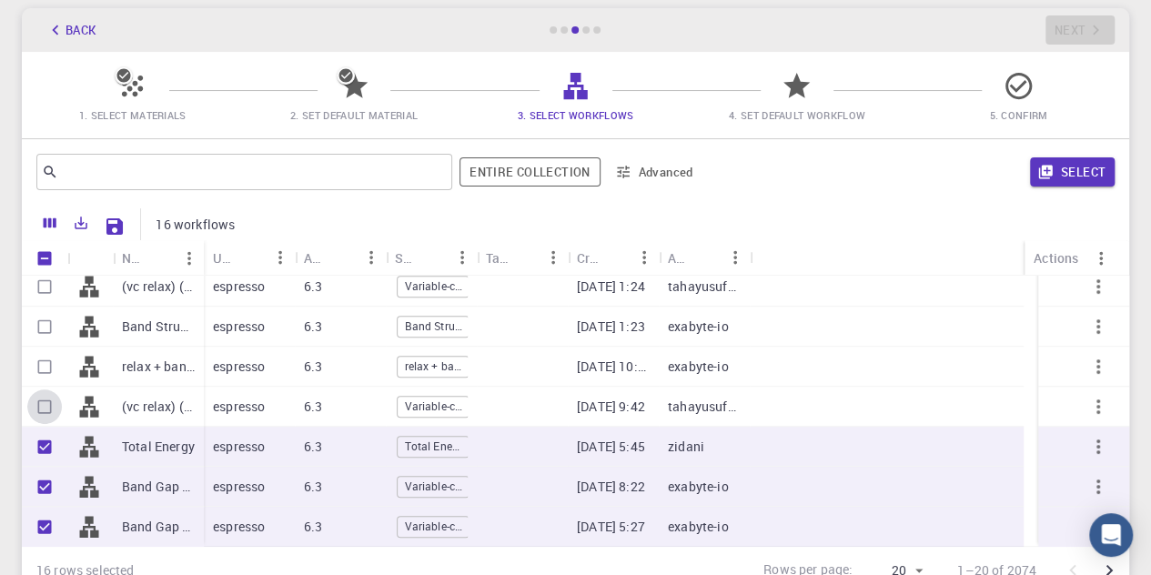
click at [49, 414] on input "Select row" at bounding box center [44, 406] width 35 height 35
checkbox input "true"
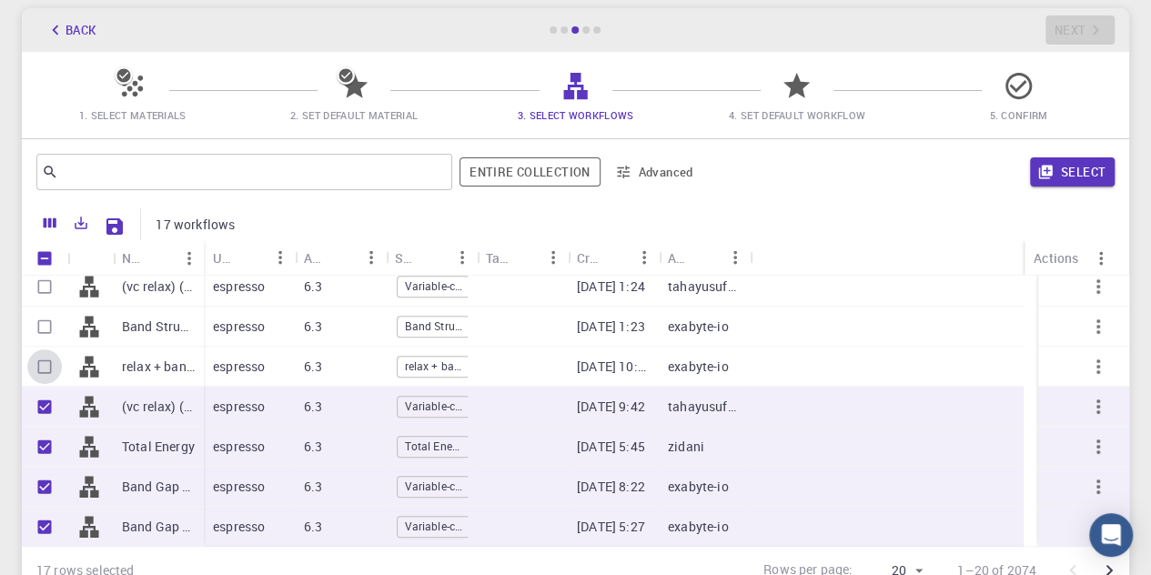
click at [46, 361] on input "Select row" at bounding box center [44, 366] width 35 height 35
checkbox input "true"
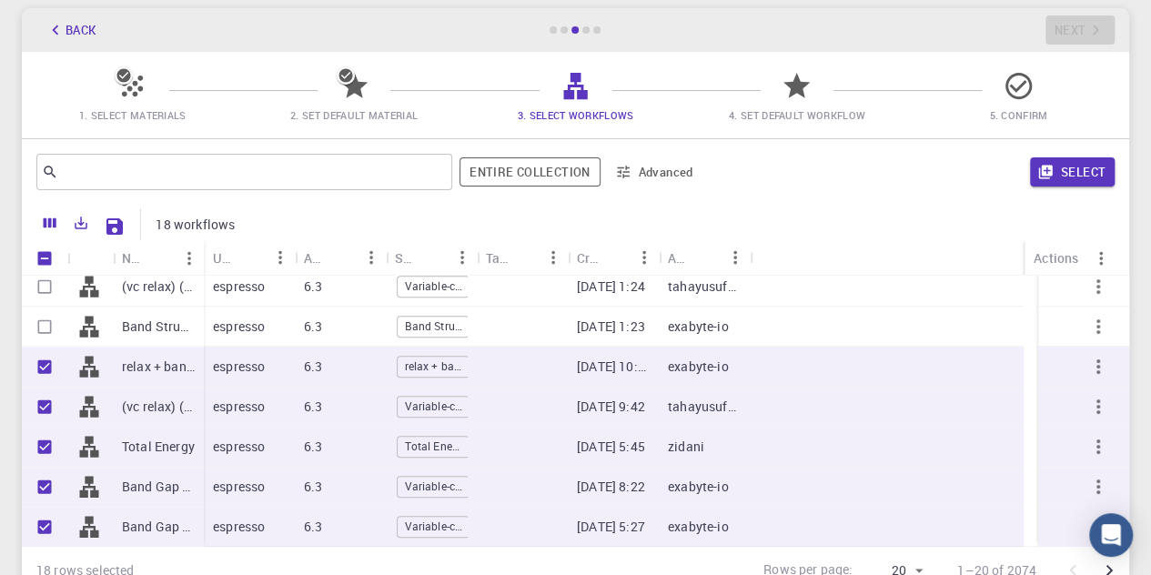
click at [47, 321] on input "Select row" at bounding box center [44, 326] width 35 height 35
checkbox input "true"
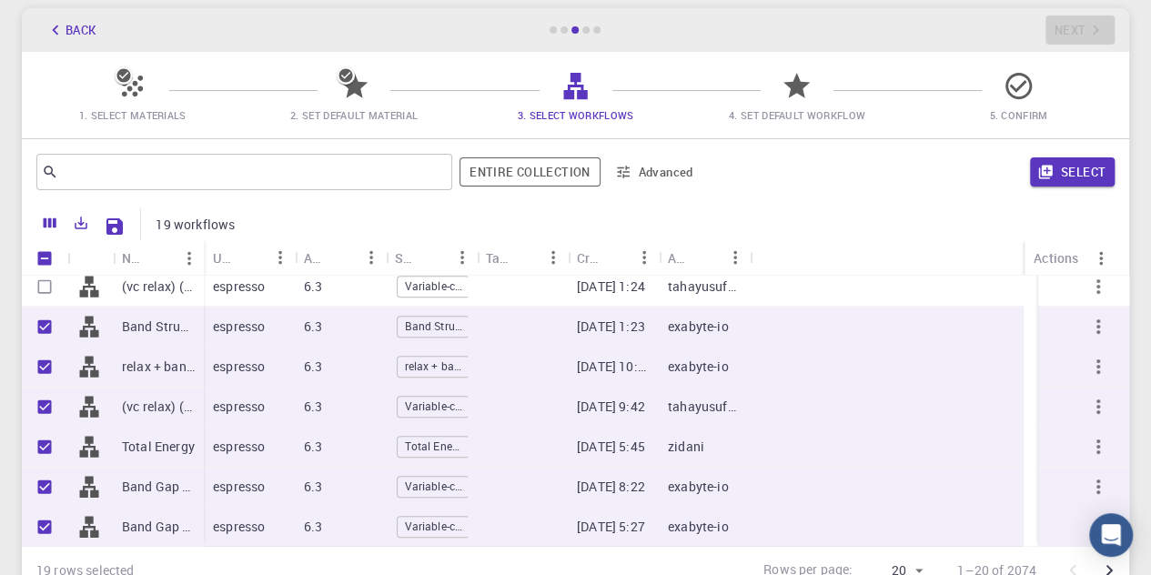
click at [47, 281] on input "Select row" at bounding box center [44, 286] width 35 height 35
checkbox input "true"
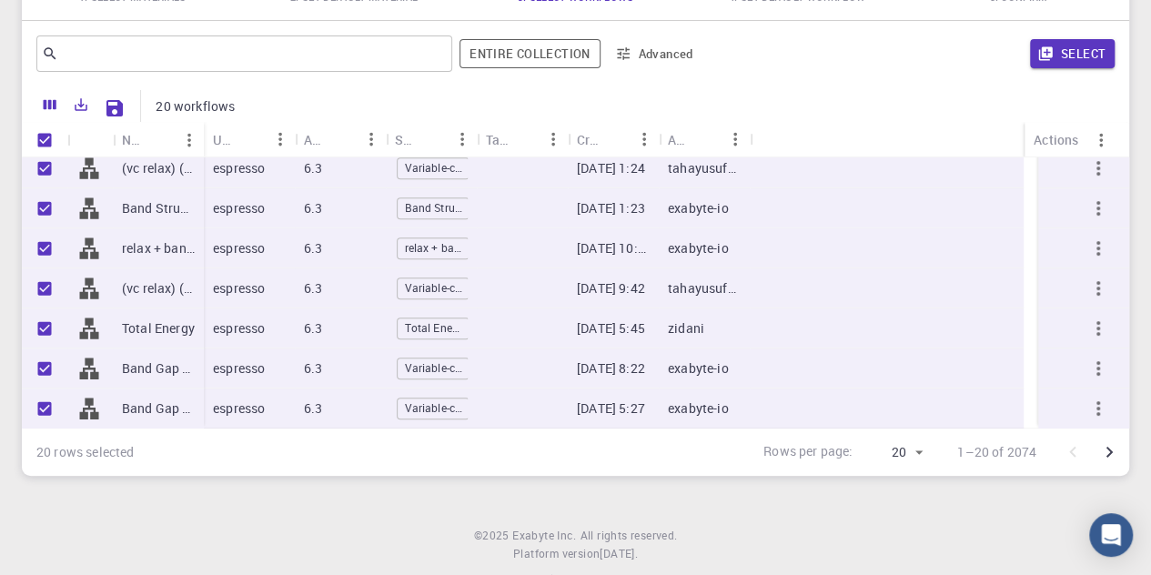
scroll to position [209, 0]
click at [917, 450] on body "Initial Account Setup for [PERSON_NAME] Select Materials, Workflows and assign …" at bounding box center [575, 204] width 1151 height 826
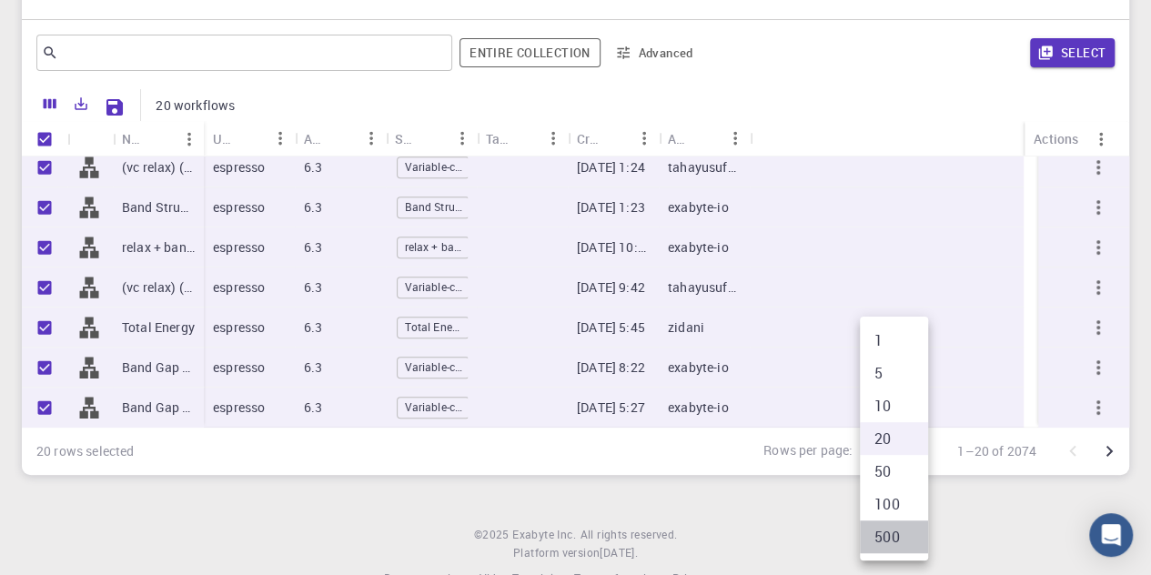
click at [894, 529] on li "500" at bounding box center [894, 536] width 68 height 33
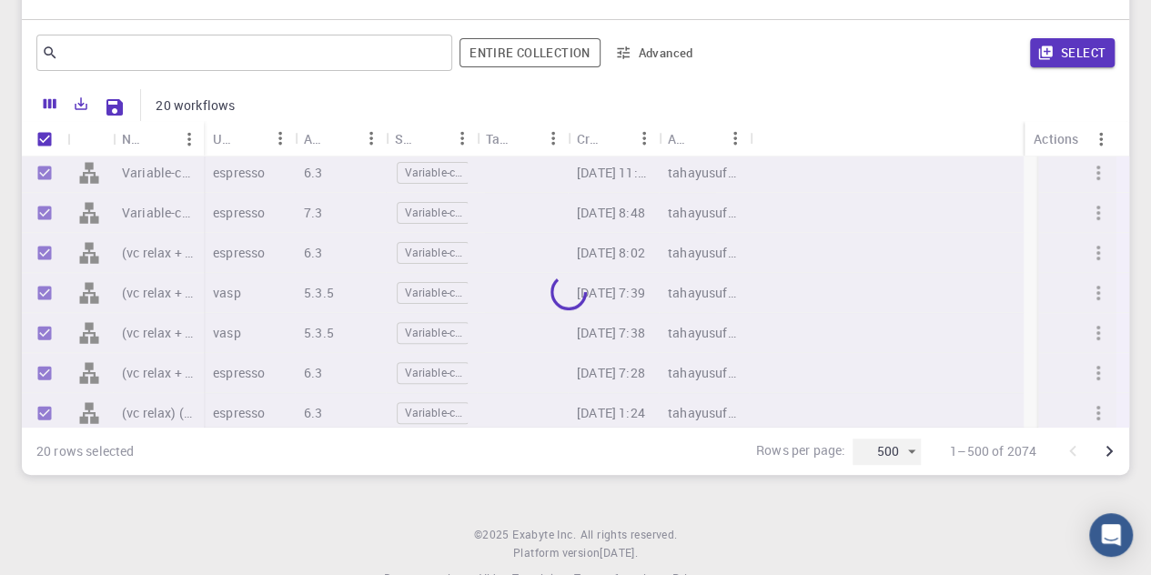
scroll to position [417, 0]
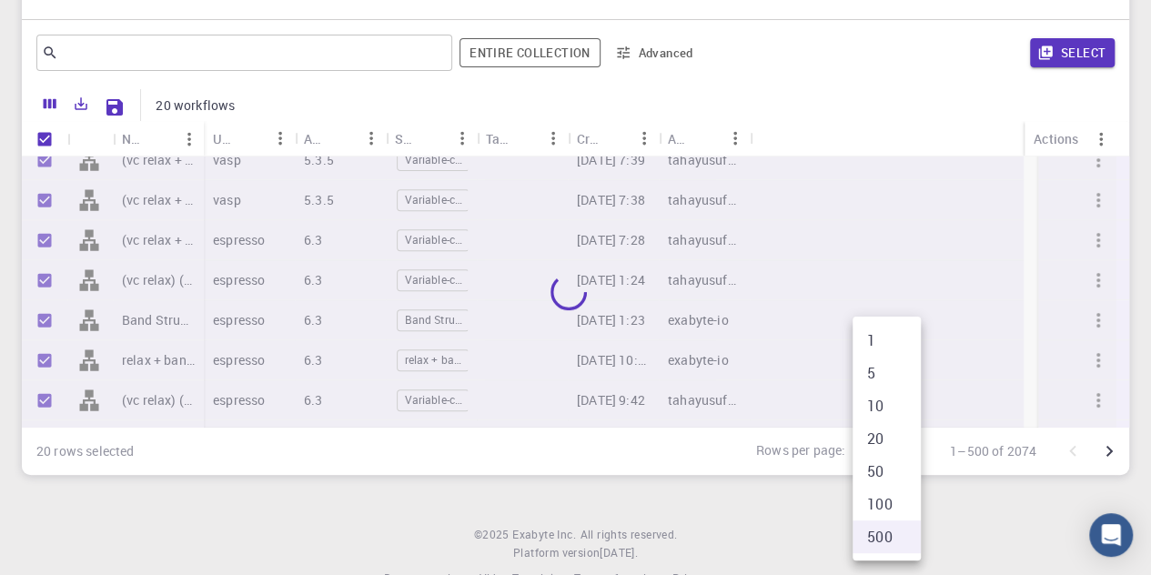
click at [879, 461] on body "Initial Account Setup for [PERSON_NAME] Select Materials, Workflows and assign …" at bounding box center [575, 204] width 1151 height 826
click at [874, 400] on li "10" at bounding box center [887, 405] width 68 height 33
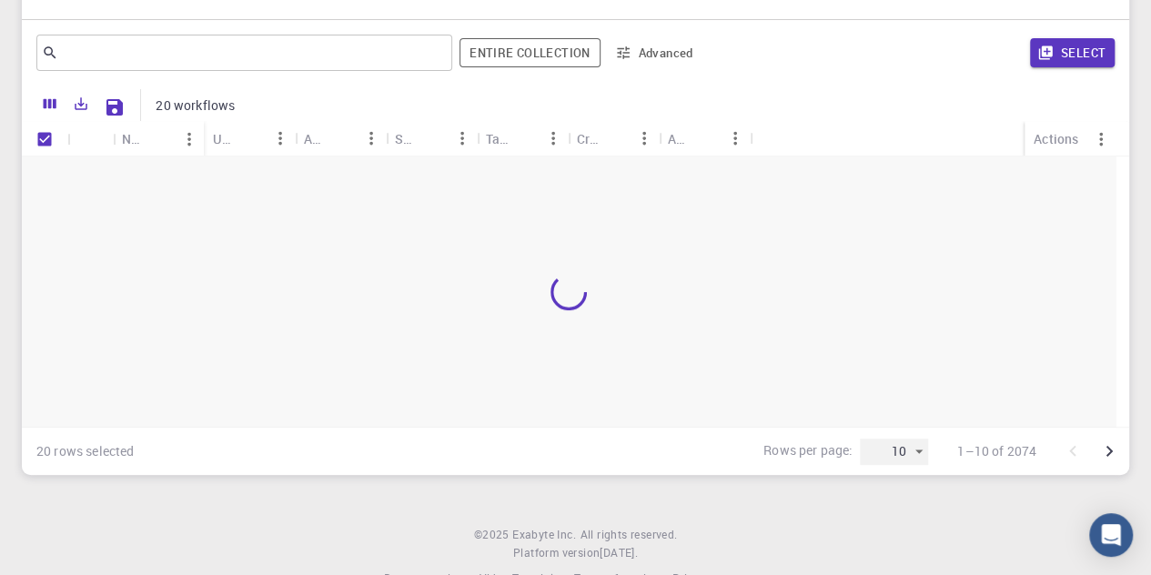
scroll to position [0, 0]
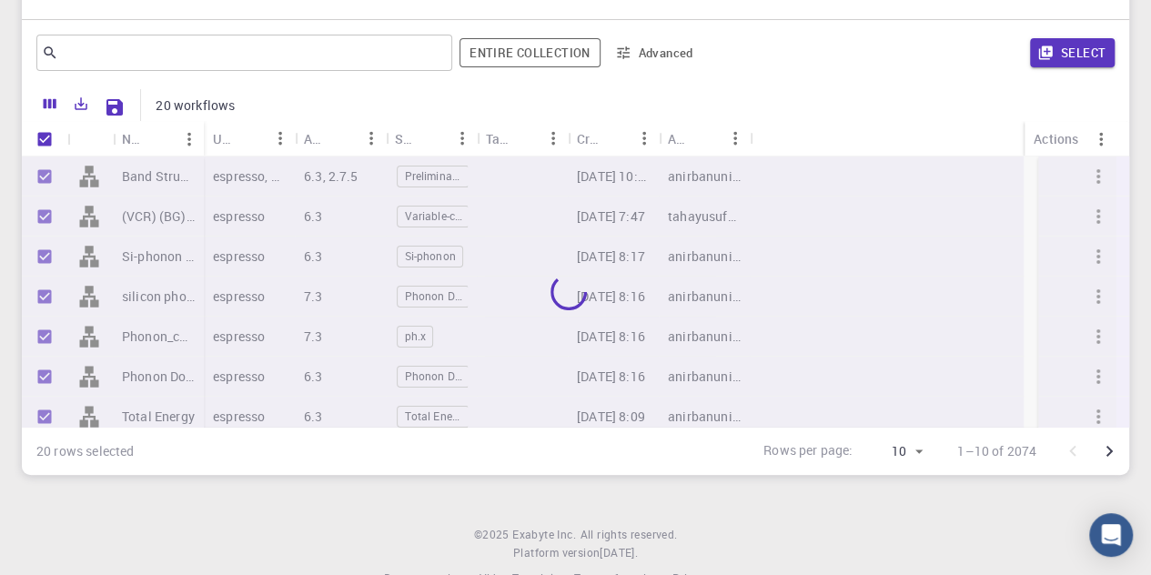
click at [892, 441] on body "Initial Account Setup for [PERSON_NAME] Select Materials, Workflows and assign …" at bounding box center [575, 204] width 1151 height 826
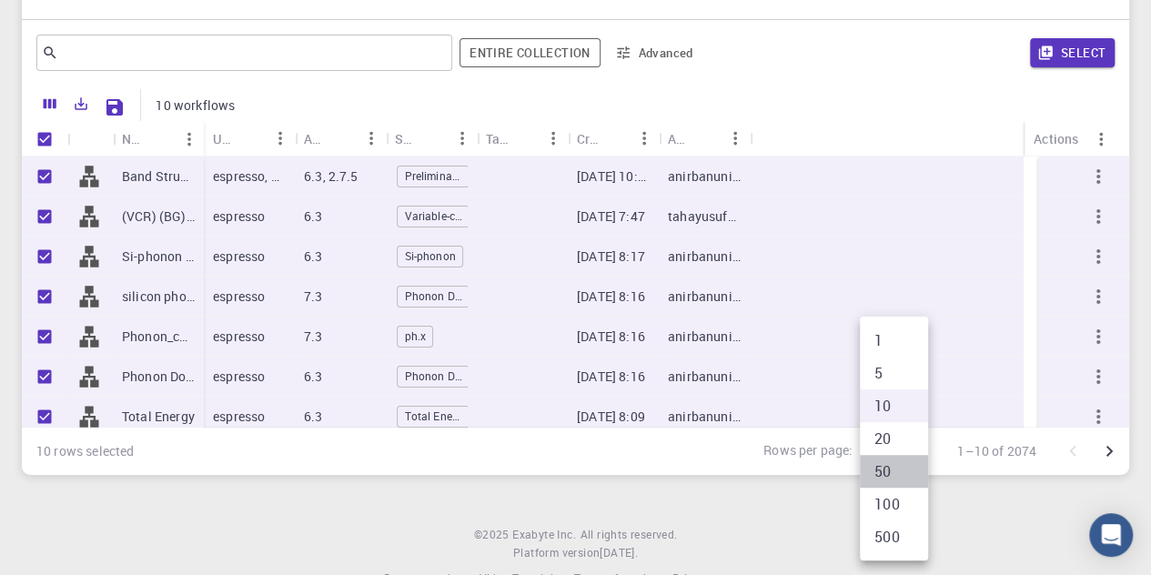
click at [883, 460] on li "50" at bounding box center [894, 471] width 68 height 33
type input "50"
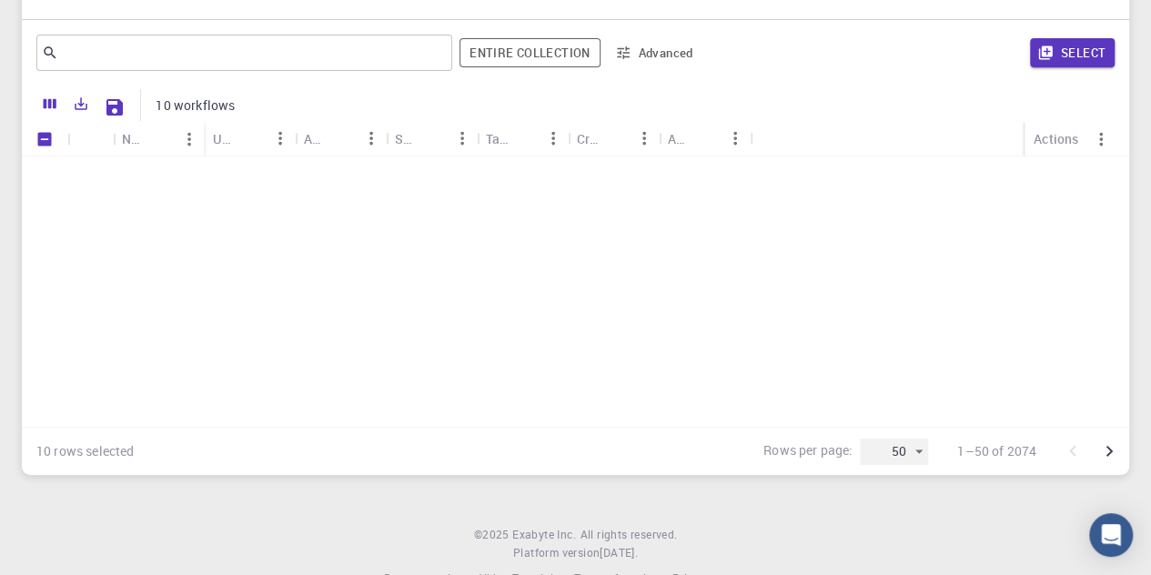
scroll to position [1312, 0]
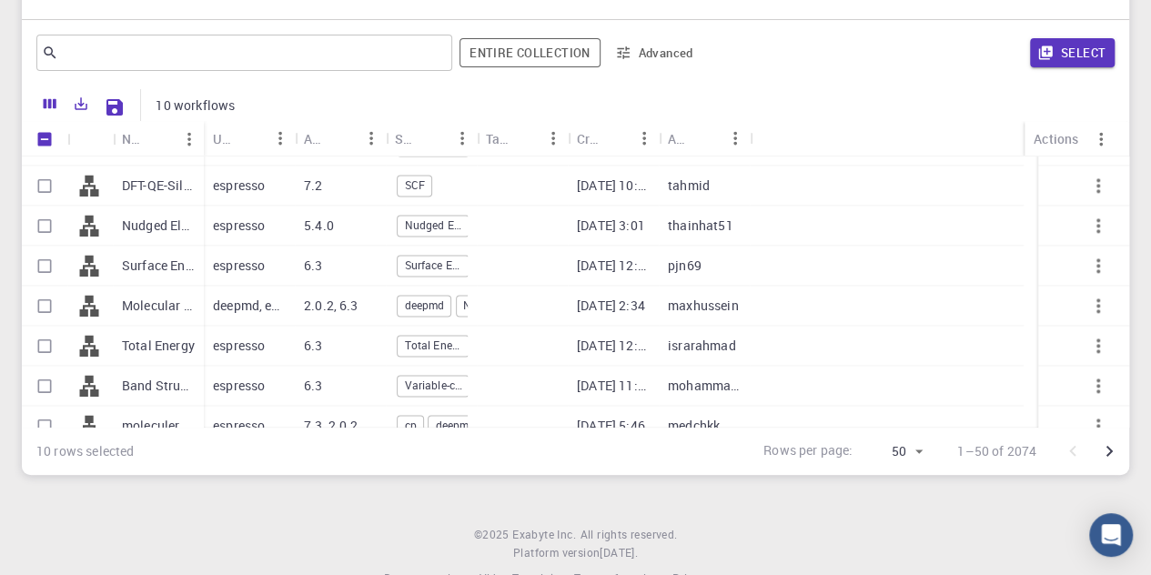
click at [44, 177] on input "Select row" at bounding box center [44, 185] width 35 height 35
checkbox input "true"
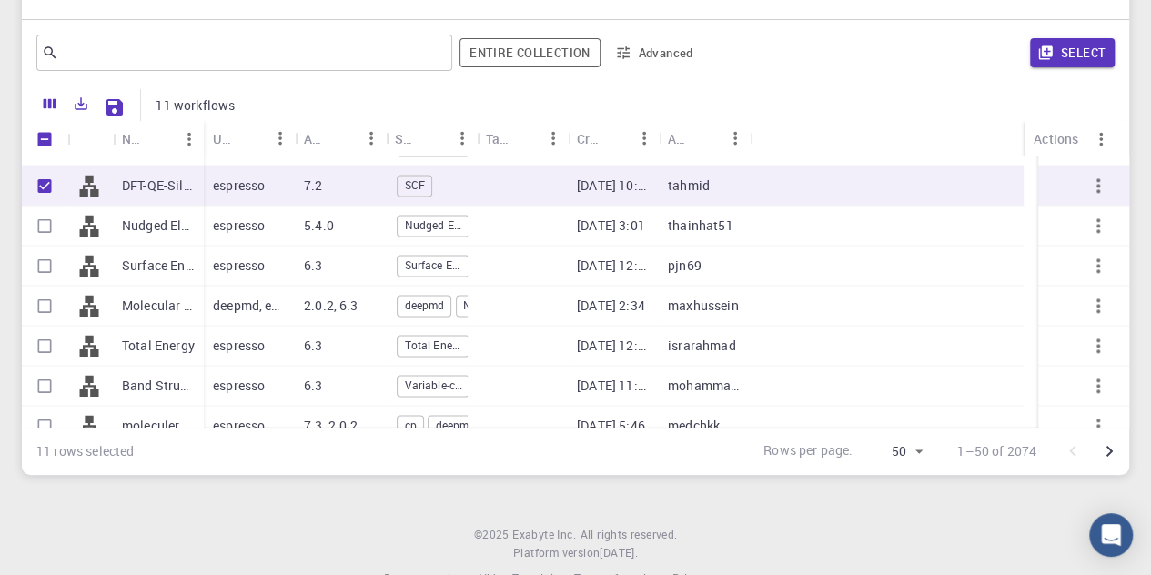
click at [46, 268] on input "Select row" at bounding box center [44, 265] width 35 height 35
checkbox input "true"
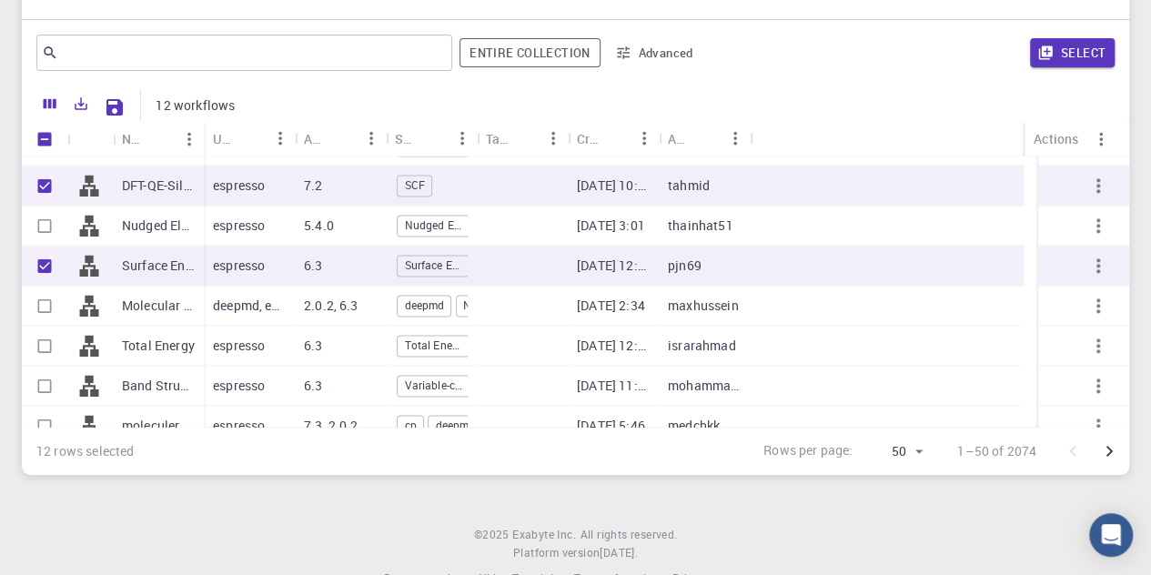
click at [55, 308] on input "Select row" at bounding box center [44, 305] width 35 height 35
checkbox input "true"
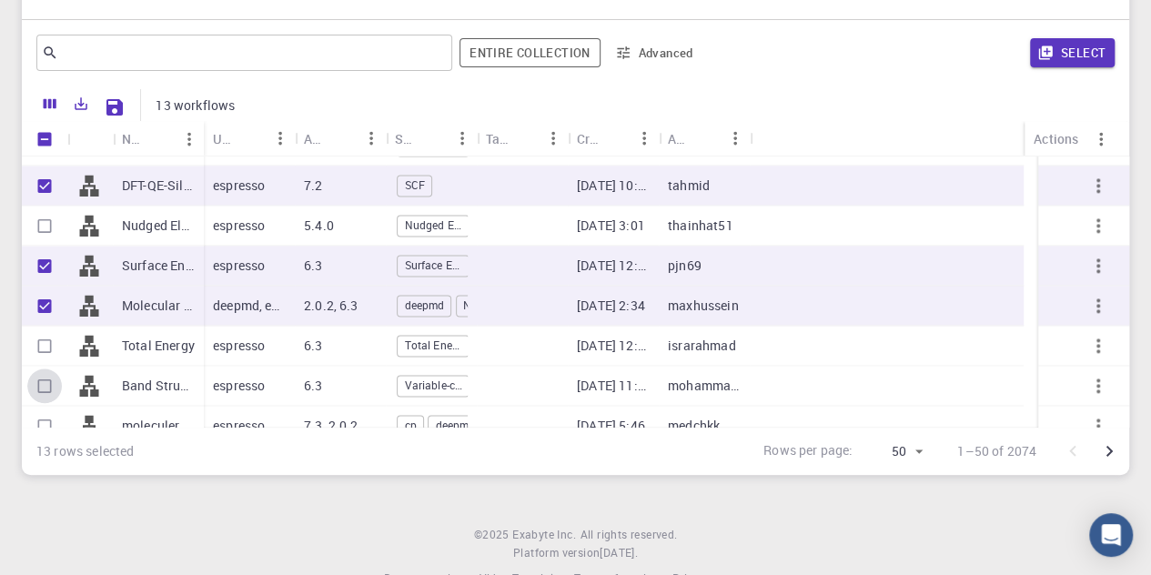
click at [57, 396] on input "Select row" at bounding box center [44, 386] width 35 height 35
checkbox input "true"
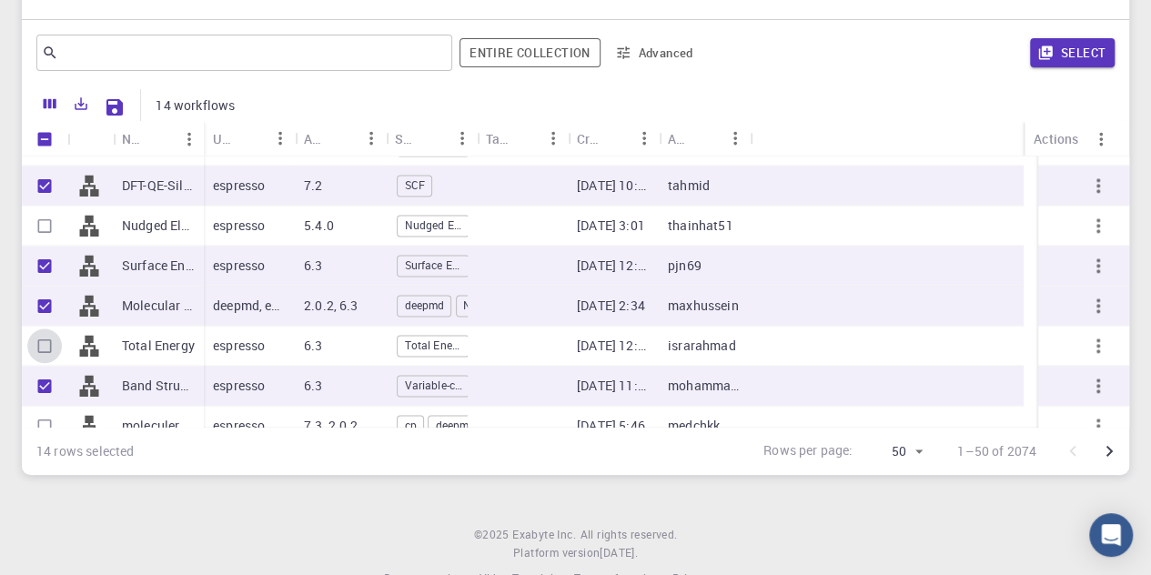
click at [46, 357] on input "Select row" at bounding box center [44, 345] width 35 height 35
checkbox input "true"
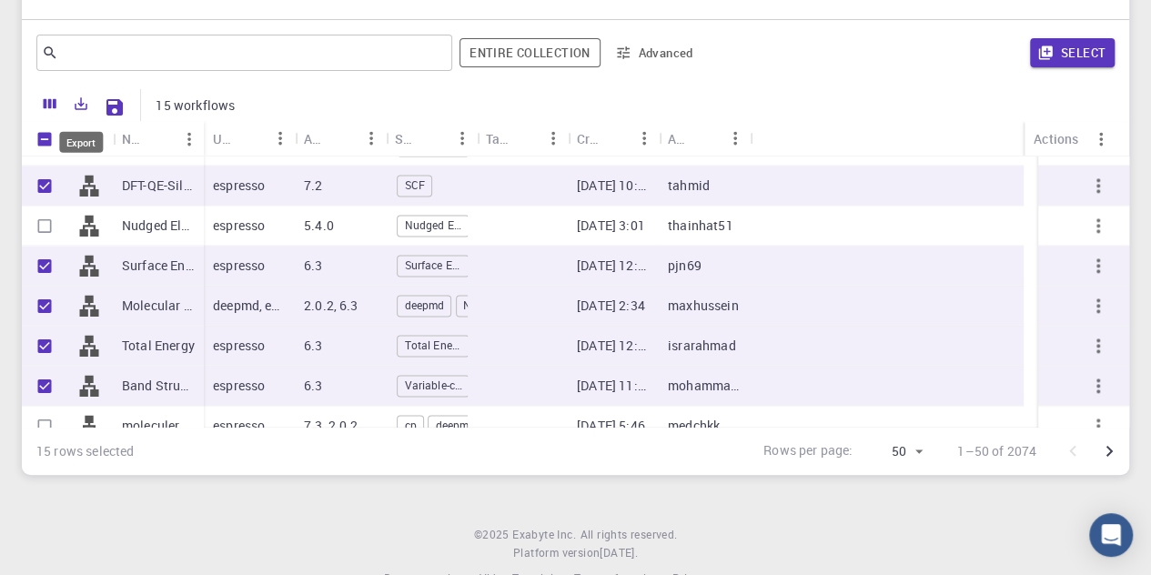
click at [82, 105] on icon "Export" at bounding box center [82, 104] width 13 height 13
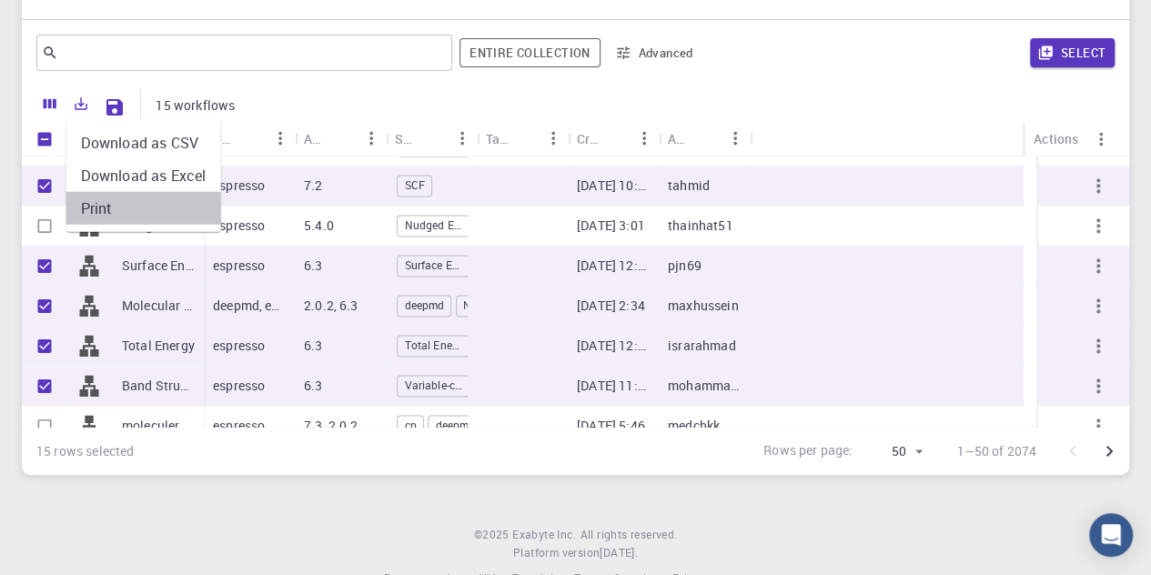
click at [103, 210] on li "Print" at bounding box center [143, 208] width 155 height 33
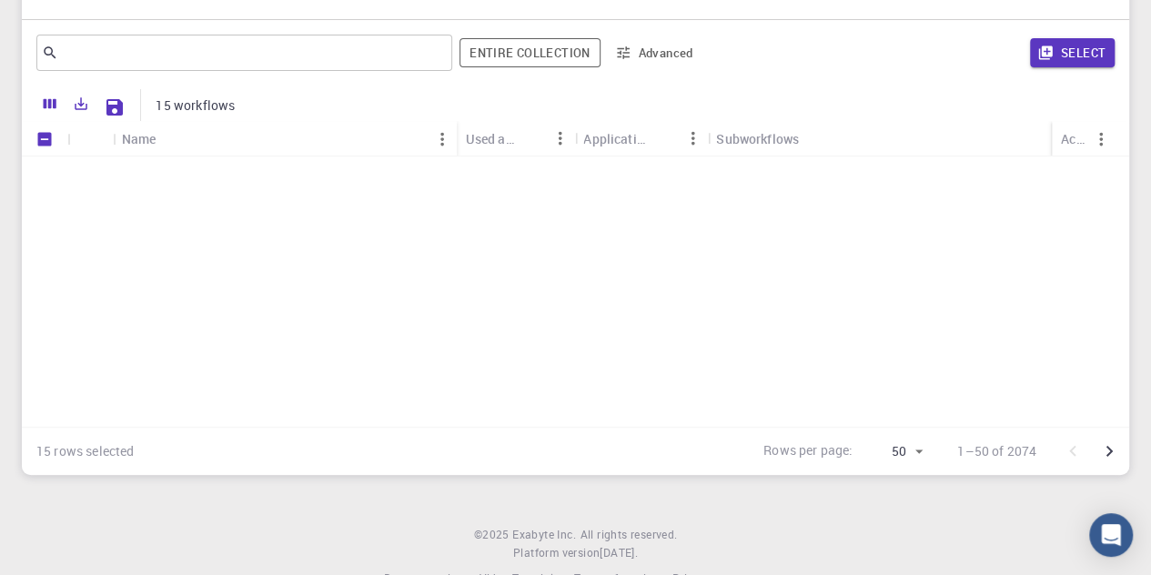
scroll to position [0, 0]
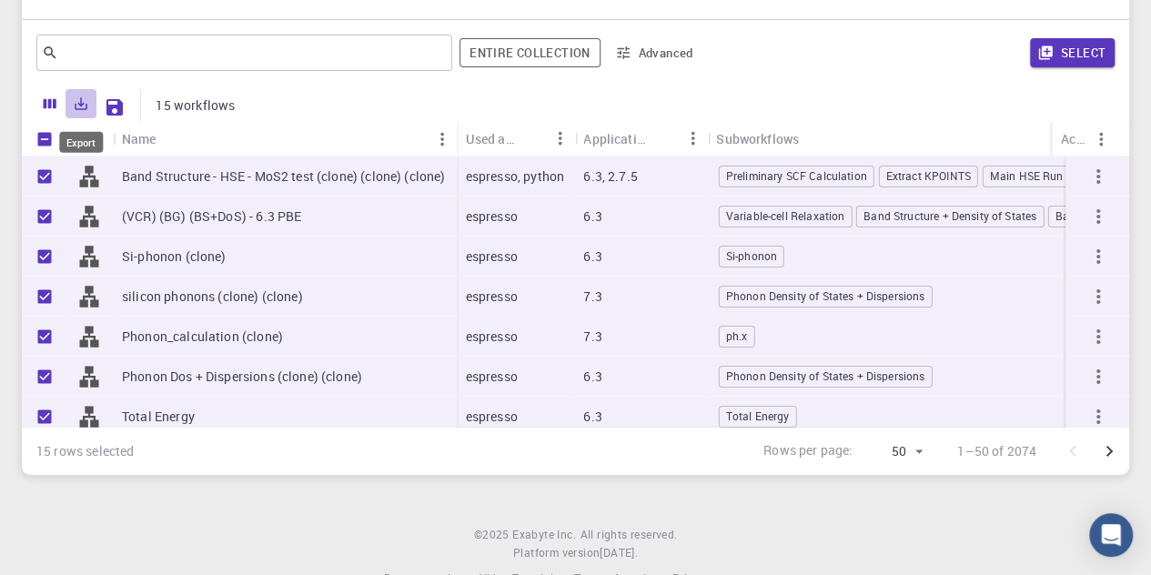
click at [83, 110] on icon "Export" at bounding box center [82, 104] width 13 height 13
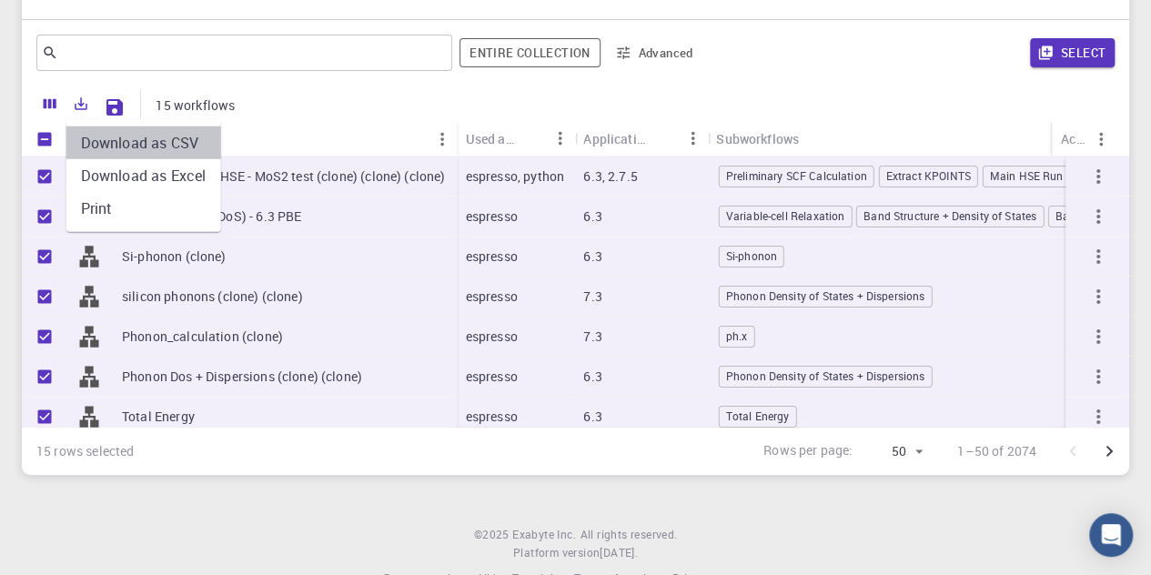
click at [126, 148] on li "Download as CSV" at bounding box center [143, 142] width 155 height 33
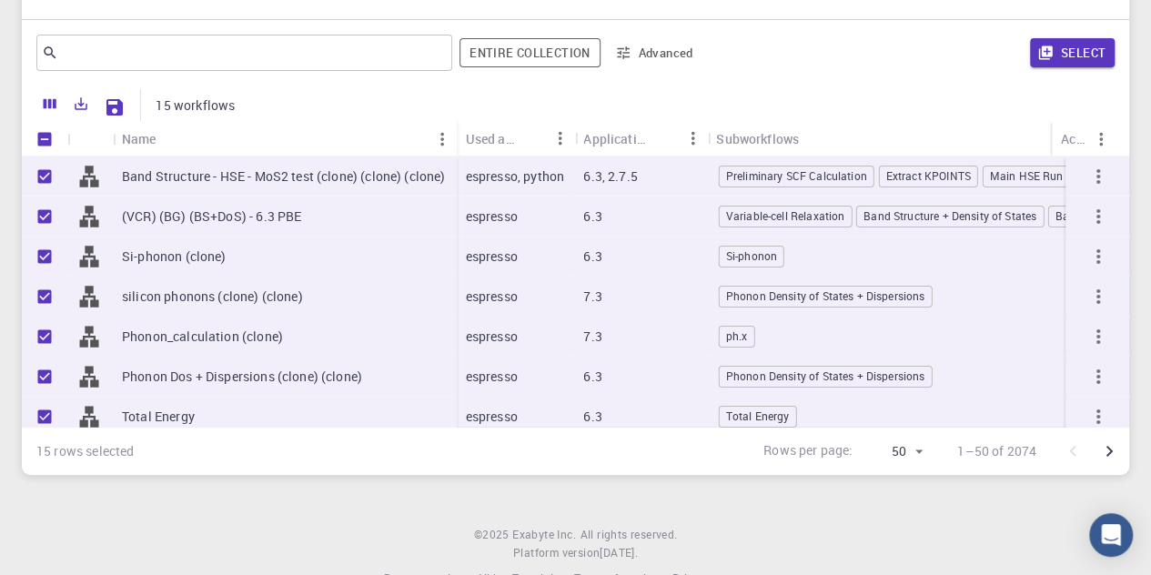
click at [5, 208] on div "Initial Account Setup for [PERSON_NAME] Select Materials, Workflows and assign …" at bounding box center [575, 144] width 1151 height 706
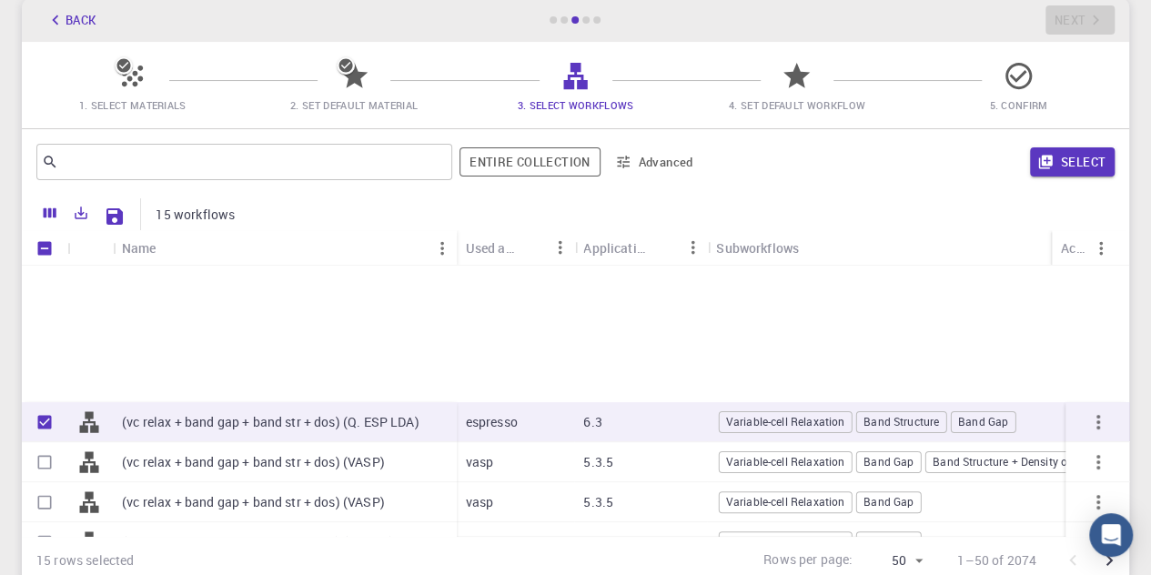
scroll to position [449, 0]
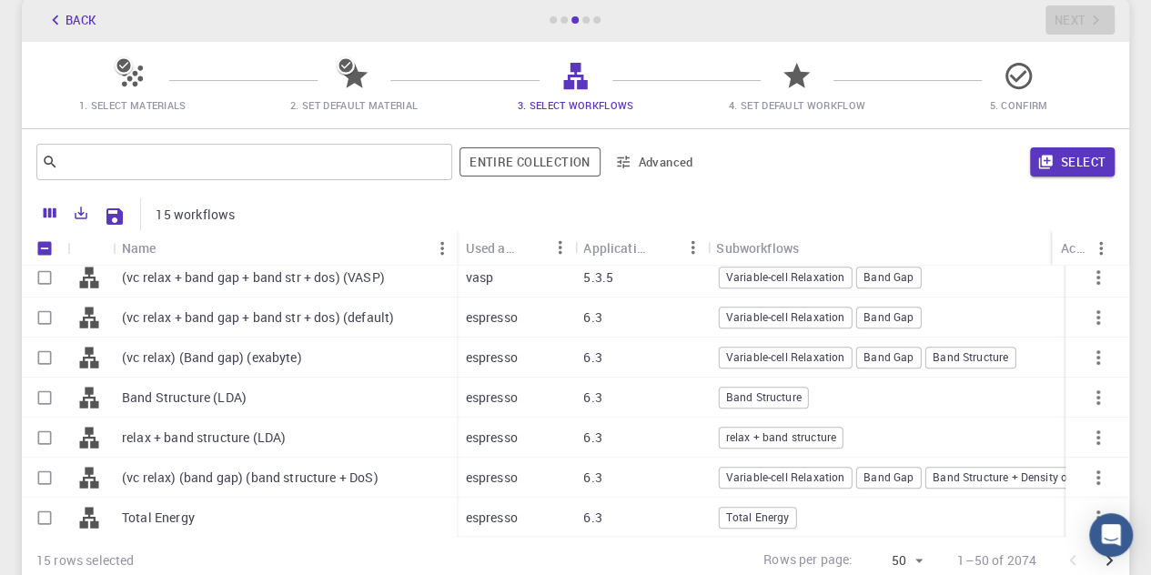
click at [45, 244] on input "Unselect all rows" at bounding box center [44, 248] width 35 height 35
checkbox input "false"
click at [45, 244] on input "Select all rows" at bounding box center [44, 248] width 35 height 35
checkbox input "true"
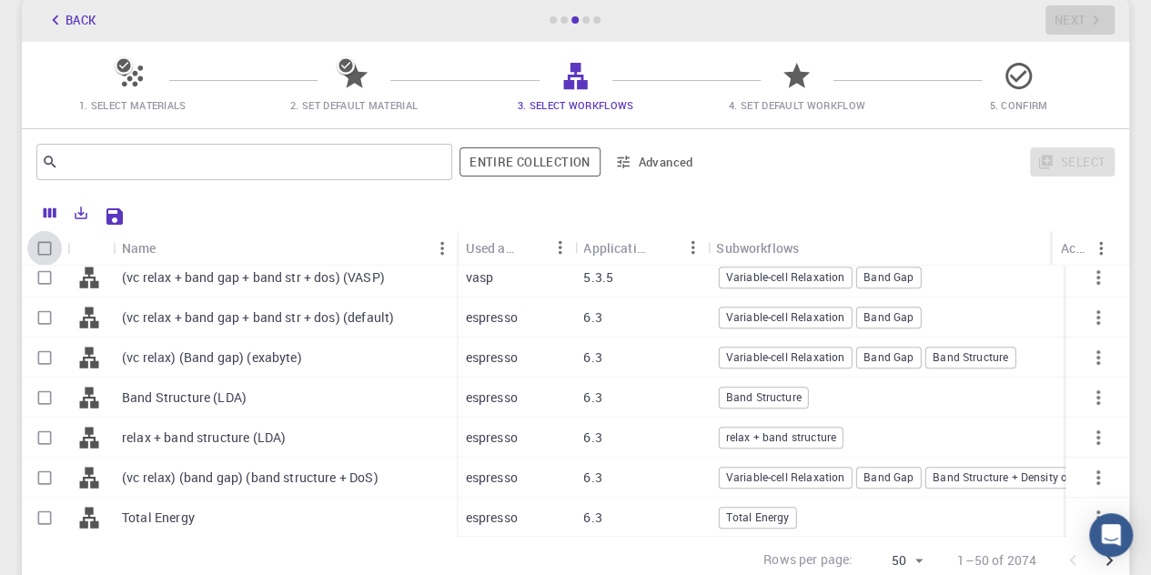
checkbox input "true"
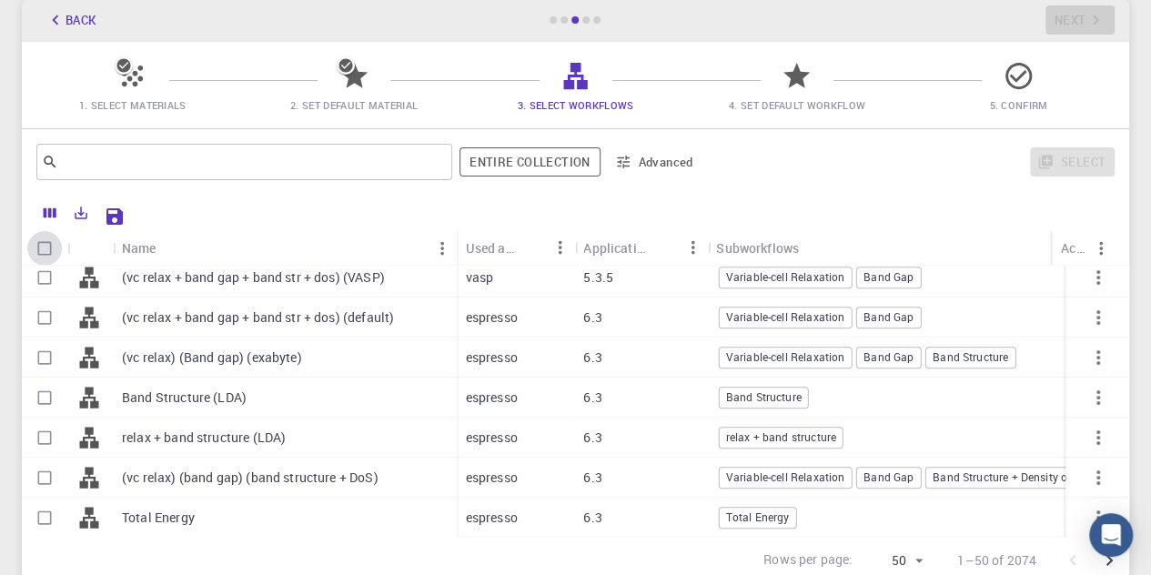
checkbox input "true"
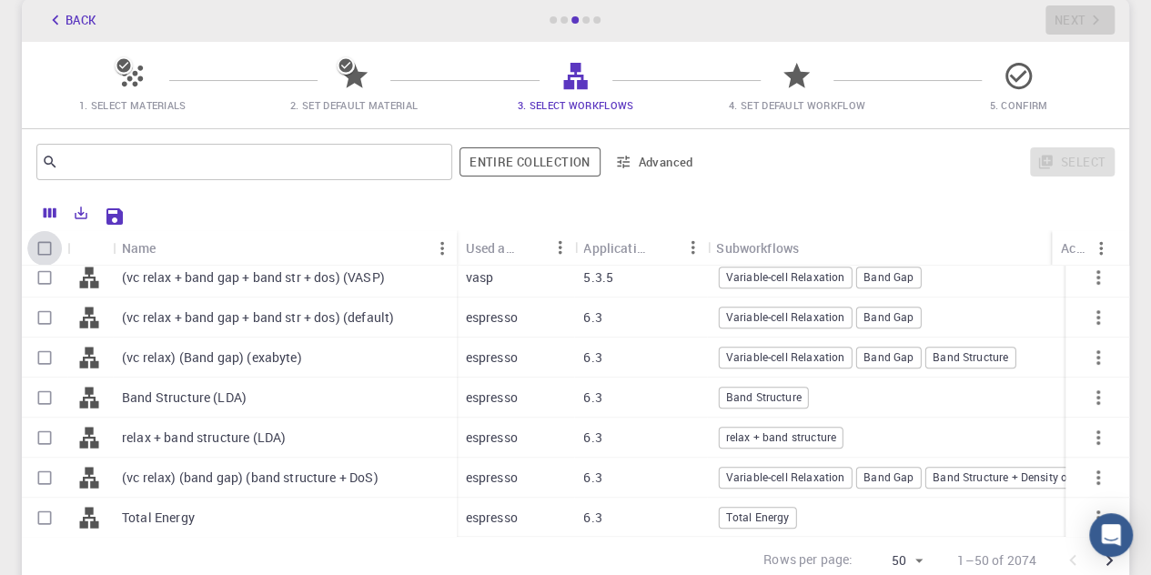
checkbox input "true"
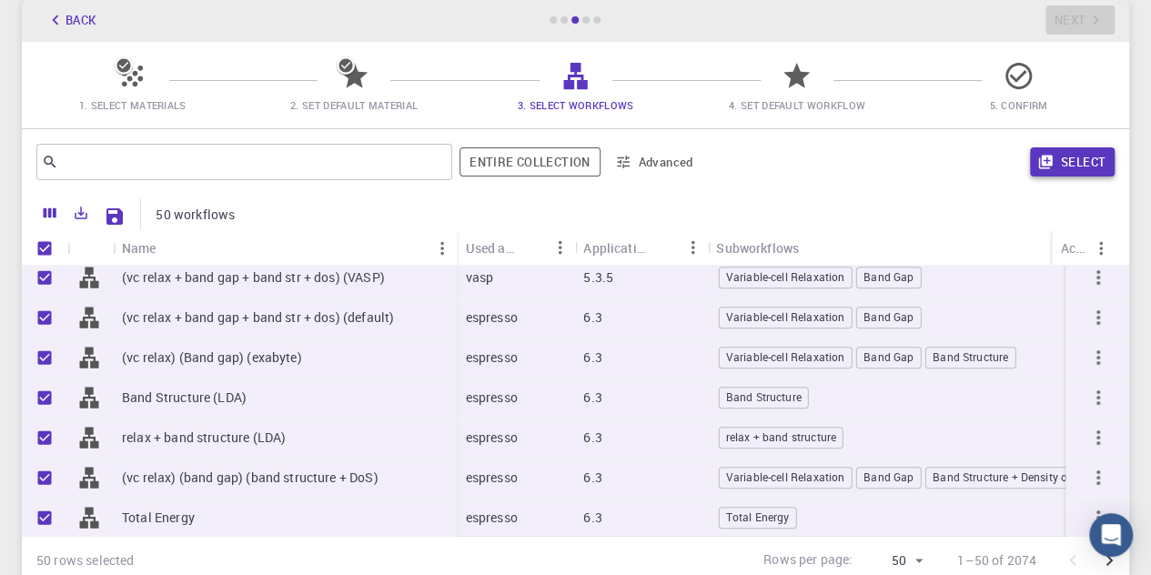
click at [1086, 165] on button "Select" at bounding box center [1072, 161] width 85 height 29
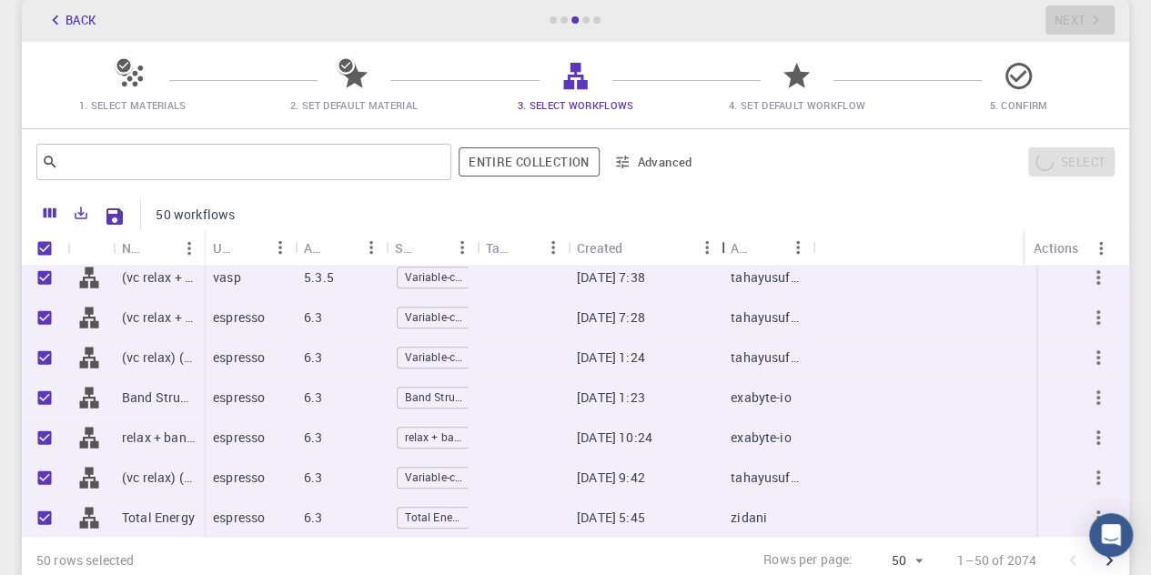
drag, startPoint x: 662, startPoint y: 244, endPoint x: 724, endPoint y: 256, distance: 63.9
click at [724, 256] on div "Created" at bounding box center [723, 247] width 18 height 35
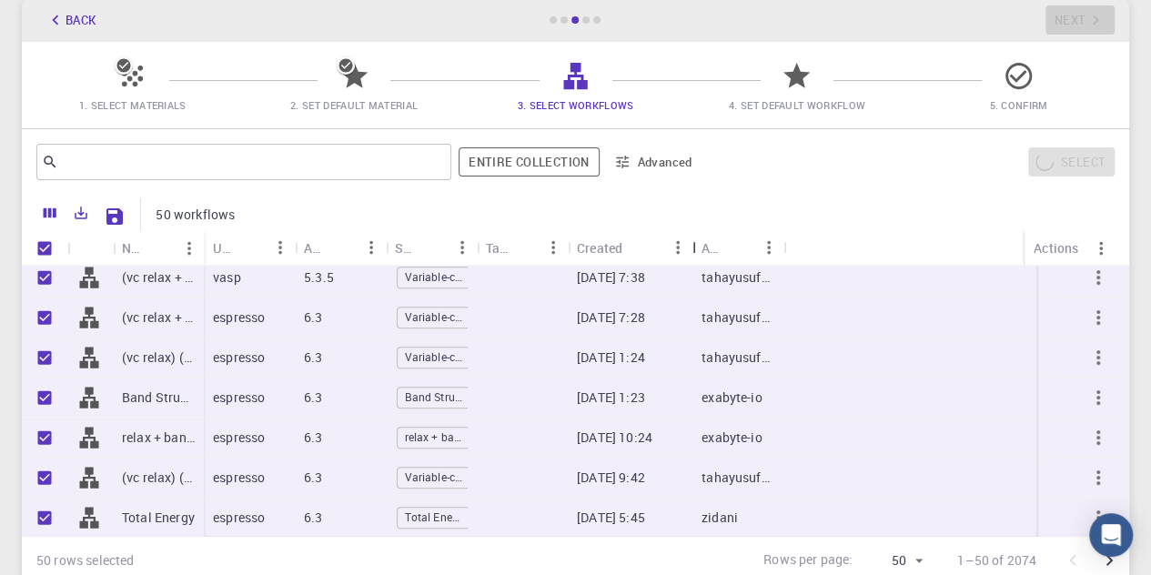
drag, startPoint x: 663, startPoint y: 245, endPoint x: 697, endPoint y: 252, distance: 34.4
click at [697, 252] on div "Created" at bounding box center [694, 247] width 18 height 35
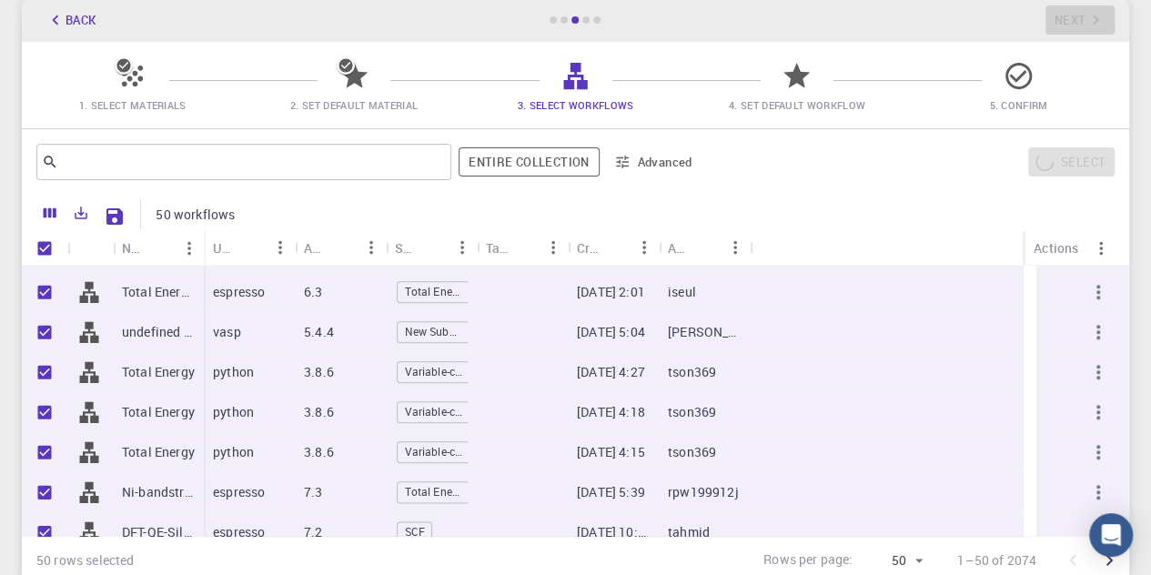
scroll to position [1085, 0]
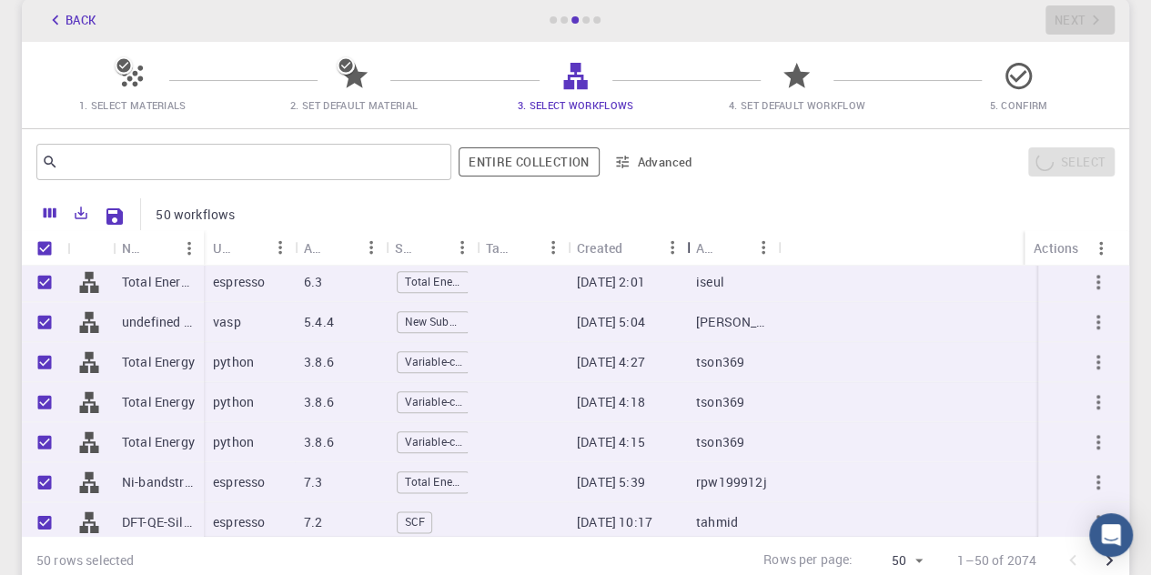
drag, startPoint x: 654, startPoint y: 246, endPoint x: 682, endPoint y: 247, distance: 28.2
click at [682, 247] on div "Created" at bounding box center [689, 247] width 18 height 35
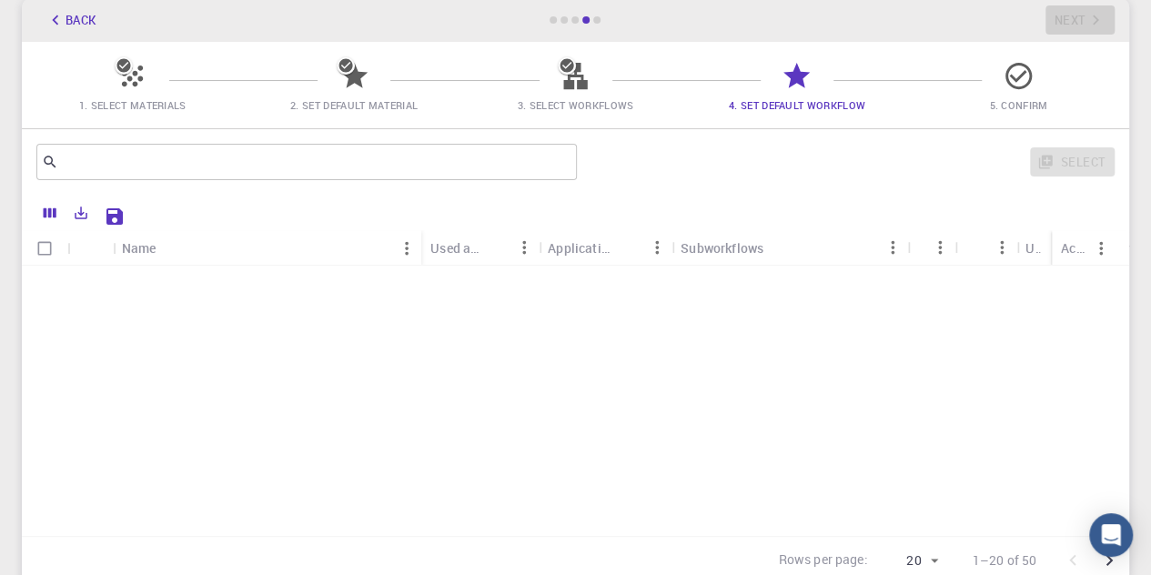
scroll to position [0, 0]
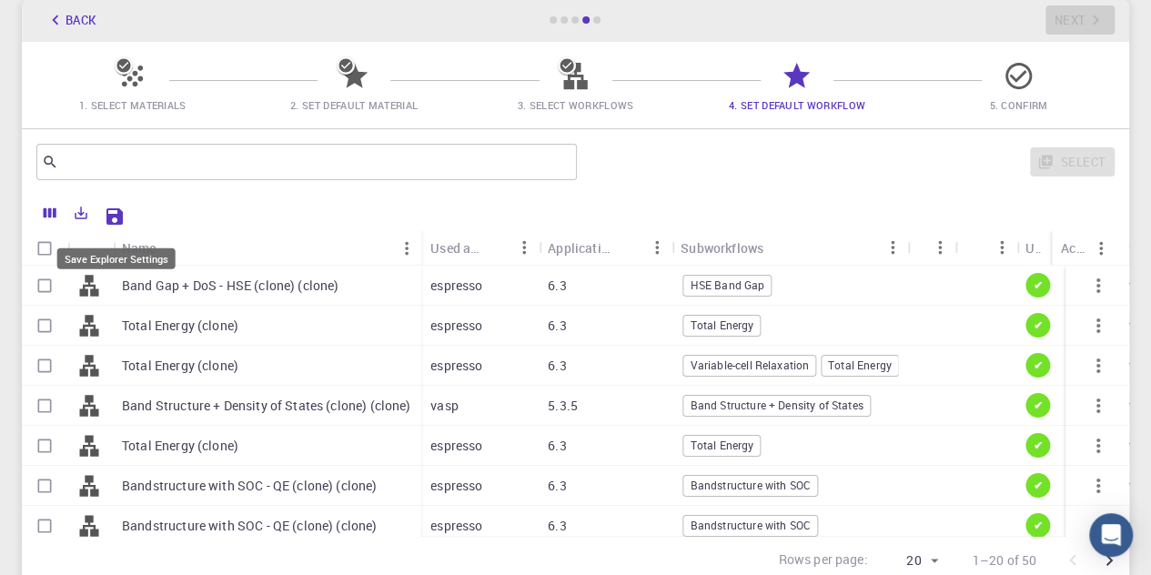
click at [116, 217] on icon "Save Explorer Settings" at bounding box center [114, 216] width 16 height 16
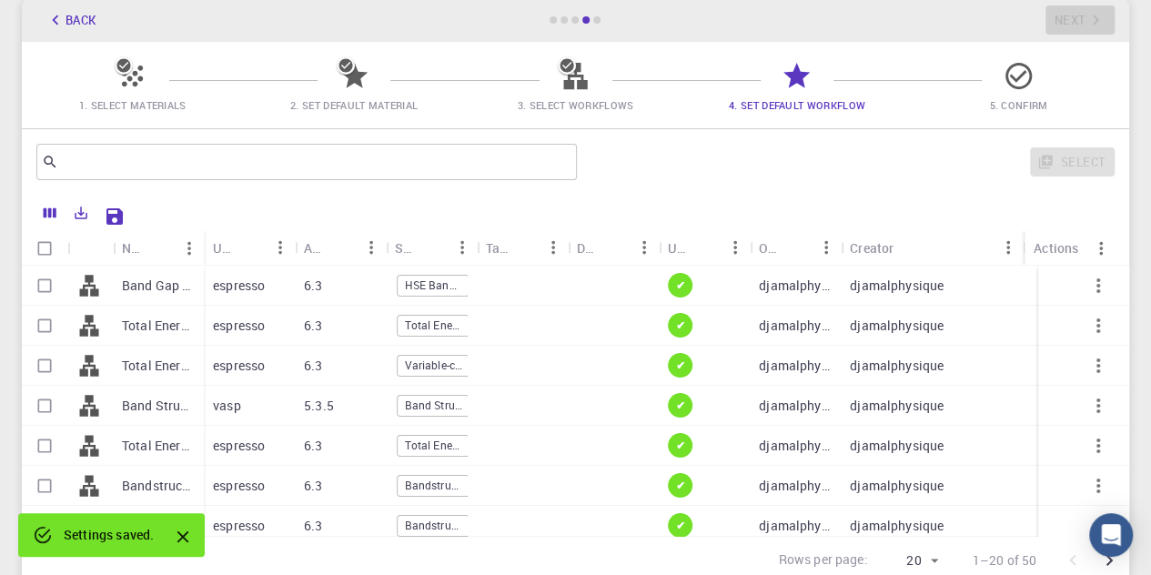
click at [102, 537] on div "Settings saved." at bounding box center [109, 535] width 90 height 33
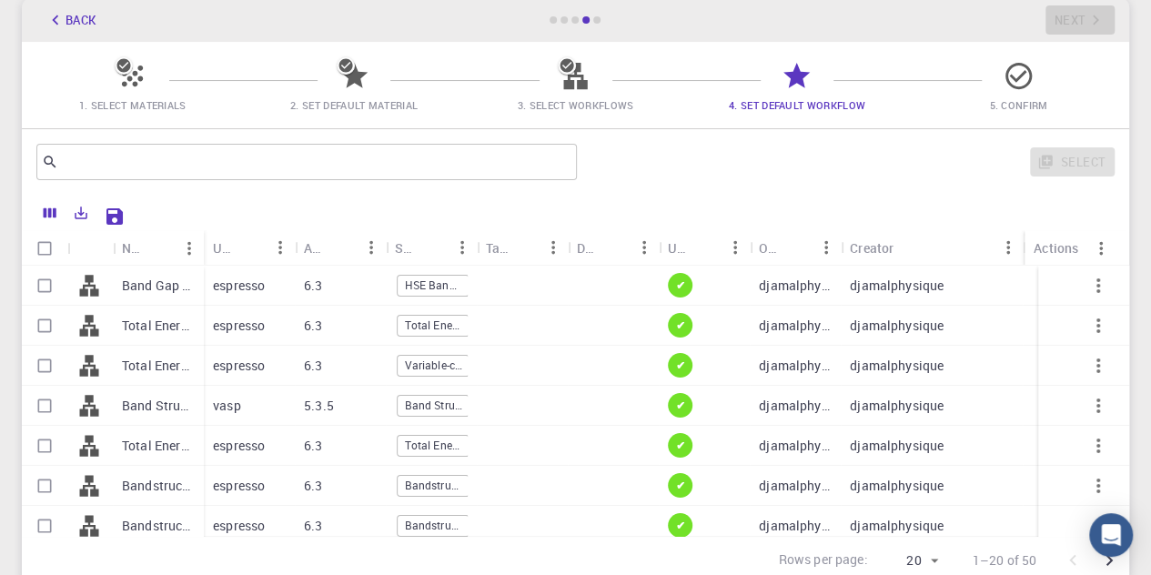
click at [567, 94] on div at bounding box center [576, 83] width 32 height 25
click at [84, 203] on button "Export" at bounding box center [81, 212] width 31 height 29
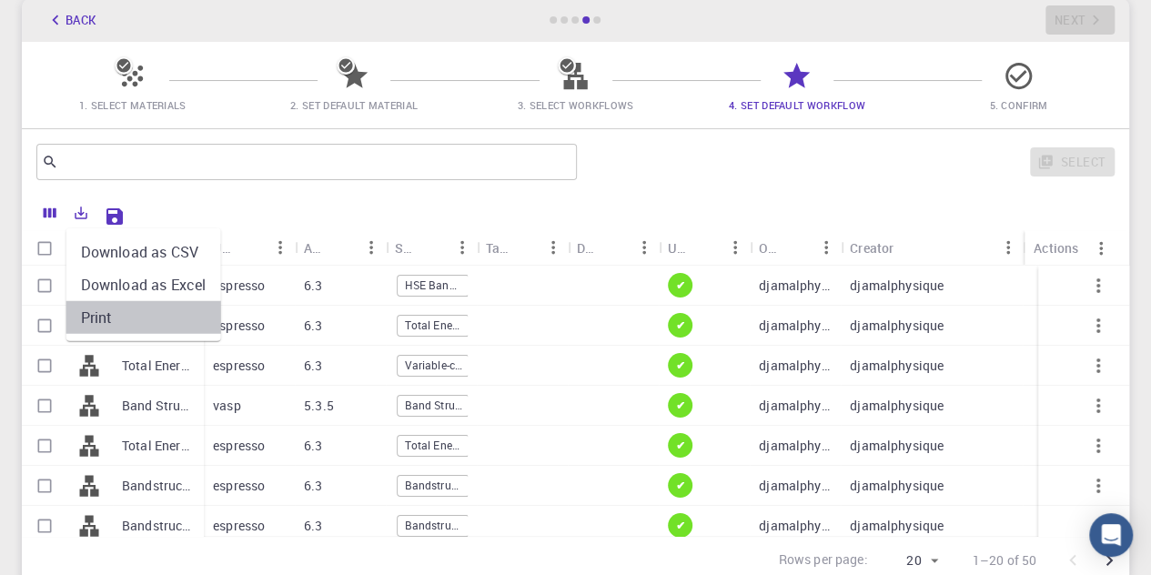
click at [102, 316] on li "Print" at bounding box center [143, 317] width 155 height 33
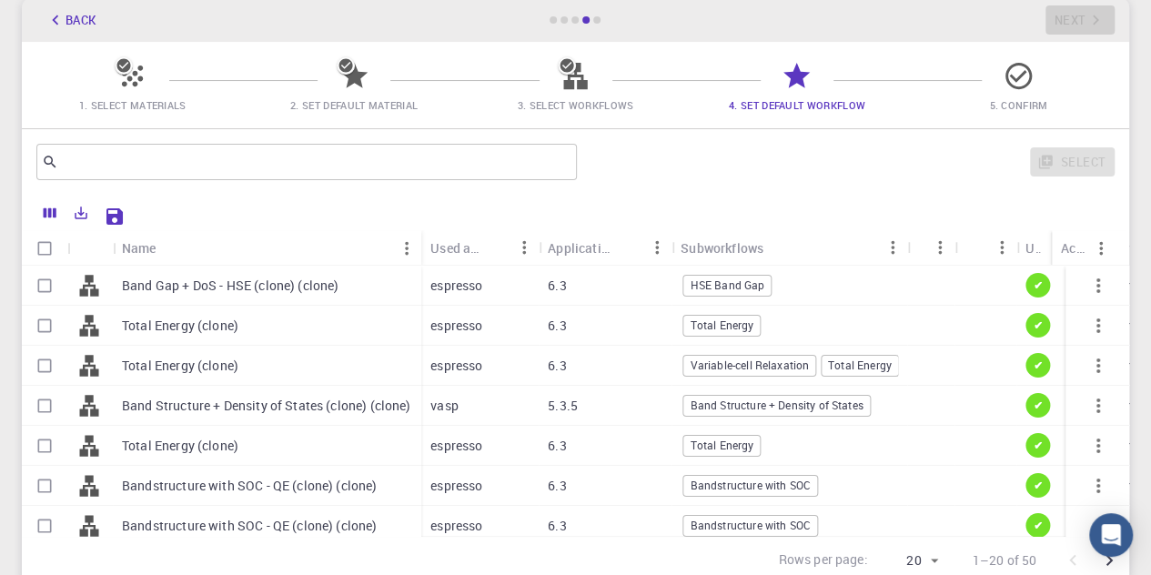
click at [721, 288] on span "HSE Band Gap" at bounding box center [727, 285] width 87 height 15
checkbox input "true"
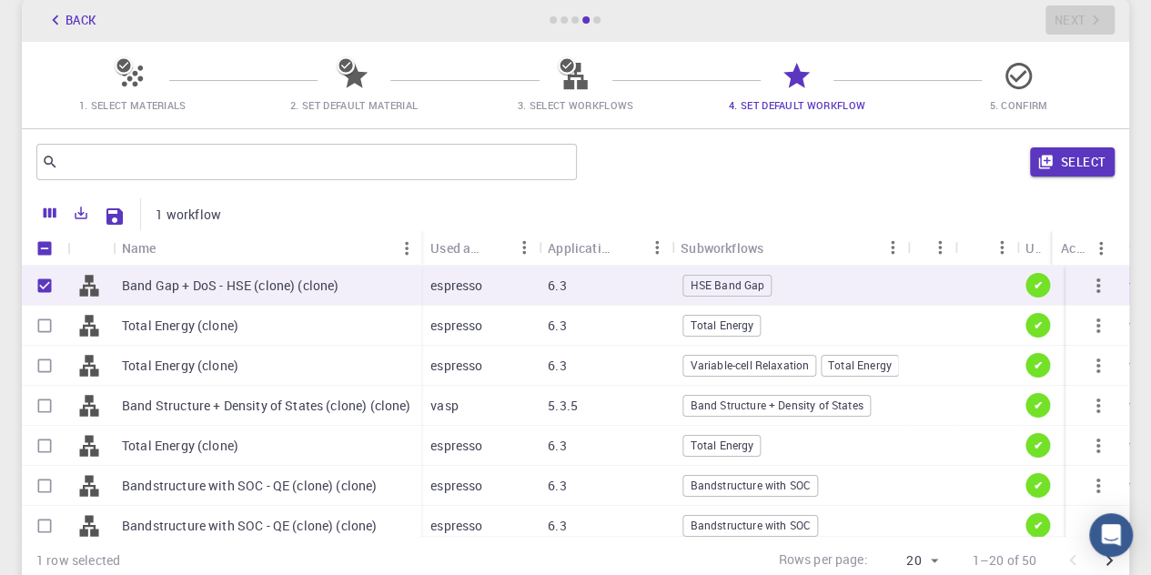
click at [721, 288] on span "HSE Band Gap" at bounding box center [727, 285] width 87 height 15
checkbox input "false"
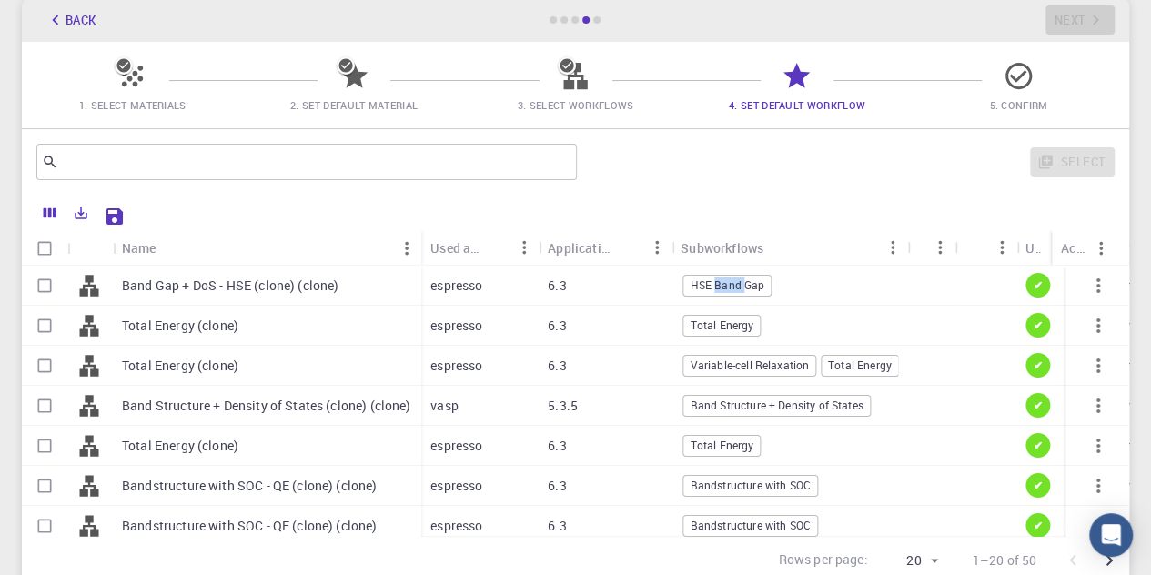
click at [721, 288] on span "HSE Band Gap" at bounding box center [727, 285] width 87 height 15
checkbox input "true"
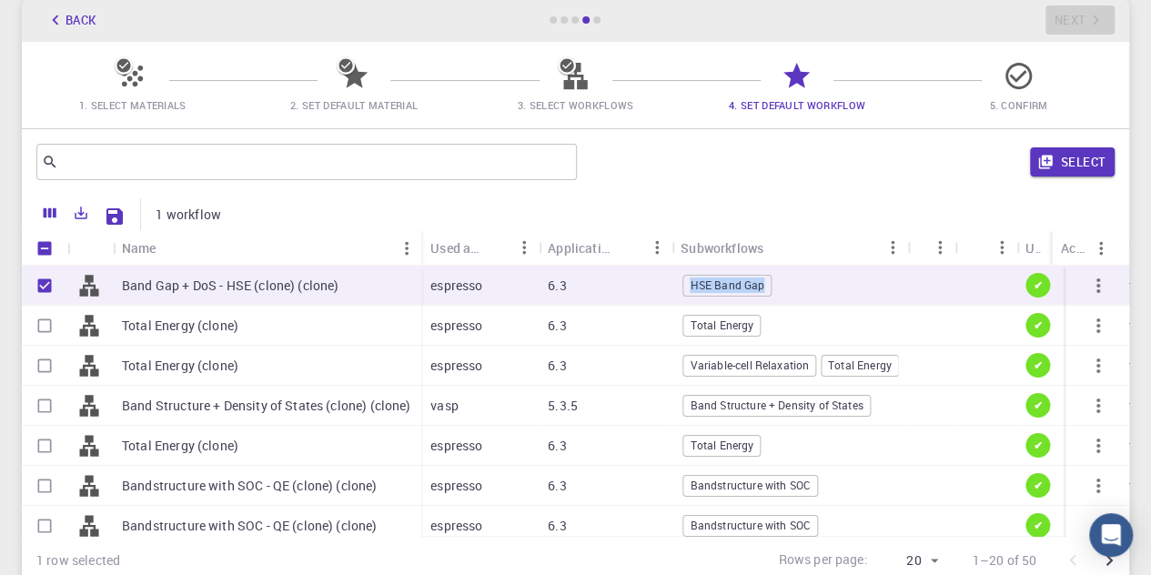
click at [721, 288] on span "HSE Band Gap" at bounding box center [727, 285] width 87 height 15
checkbox input "false"
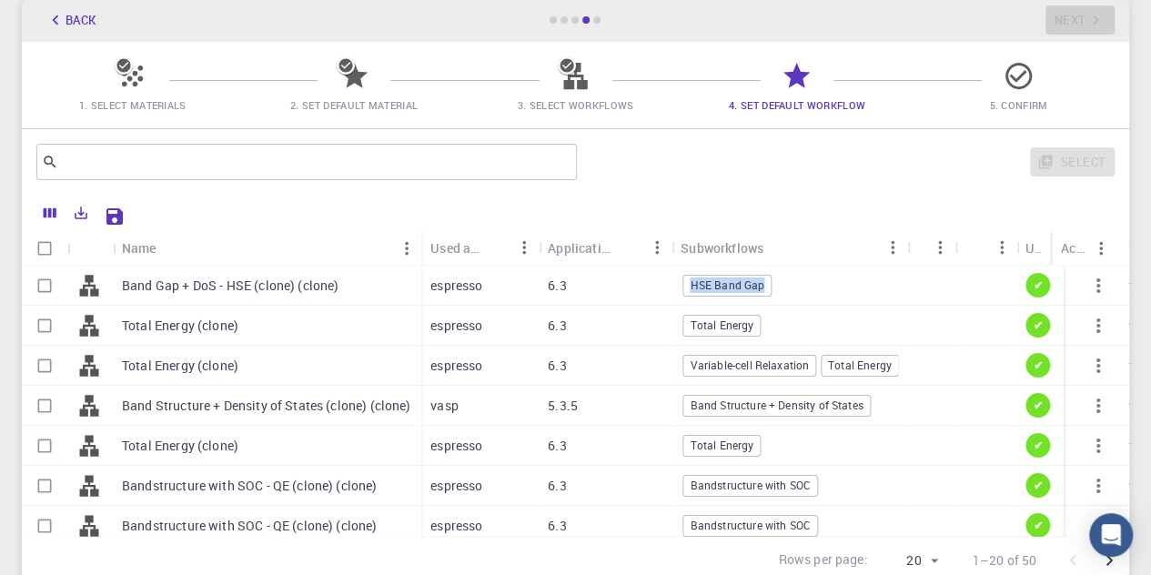
click at [721, 288] on span "HSE Band Gap" at bounding box center [727, 285] width 87 height 15
checkbox input "true"
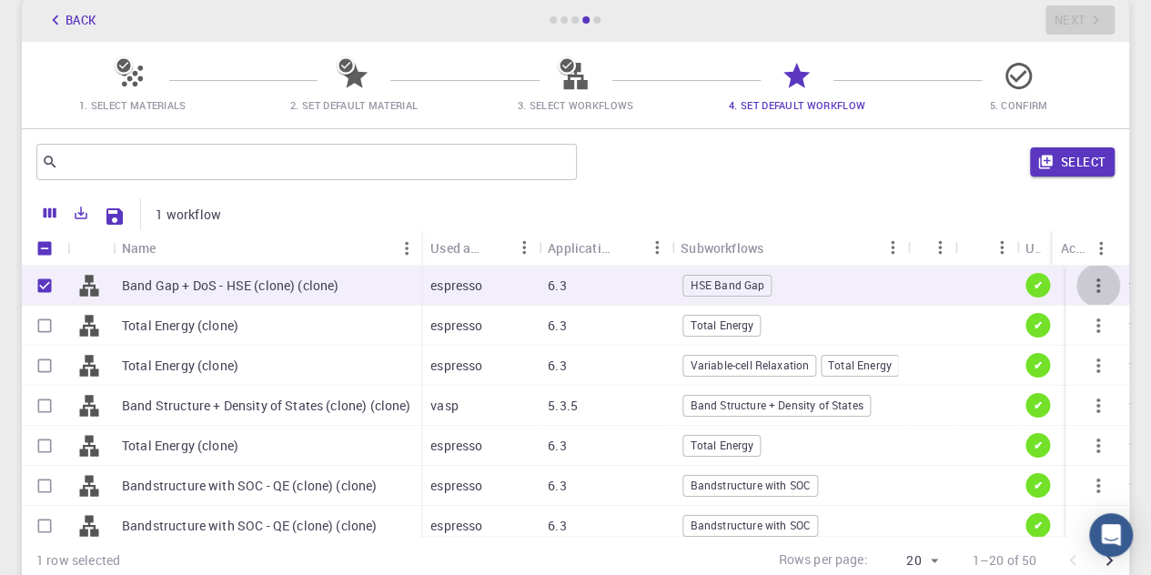
click at [1087, 287] on icon "button" at bounding box center [1098, 286] width 22 height 22
click at [1087, 278] on icon "button" at bounding box center [1098, 286] width 22 height 22
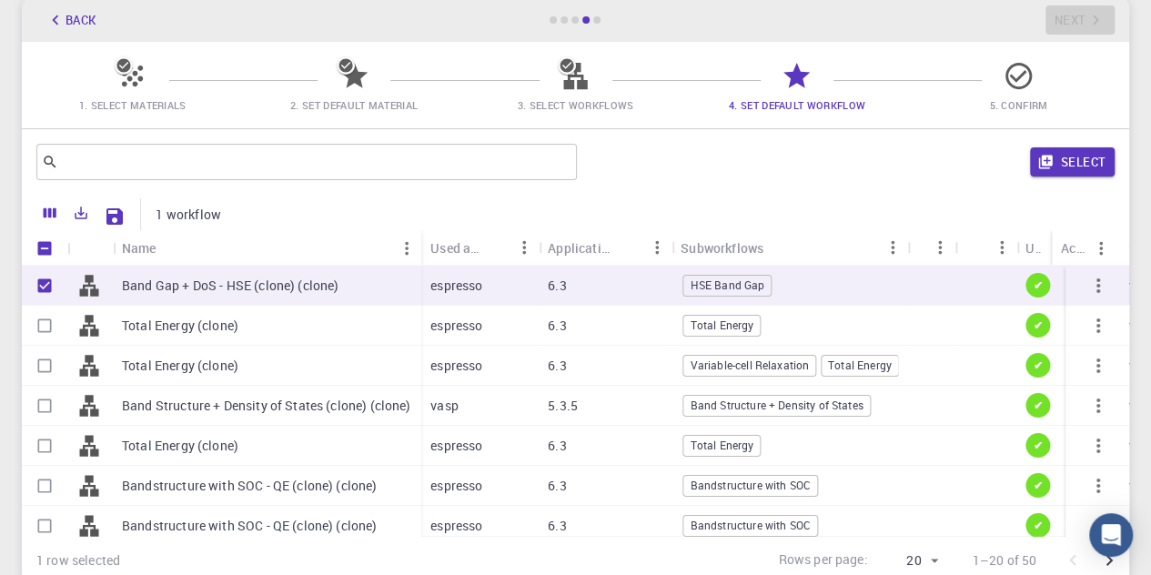
click at [992, 285] on div at bounding box center [986, 286] width 62 height 40
checkbox input "false"
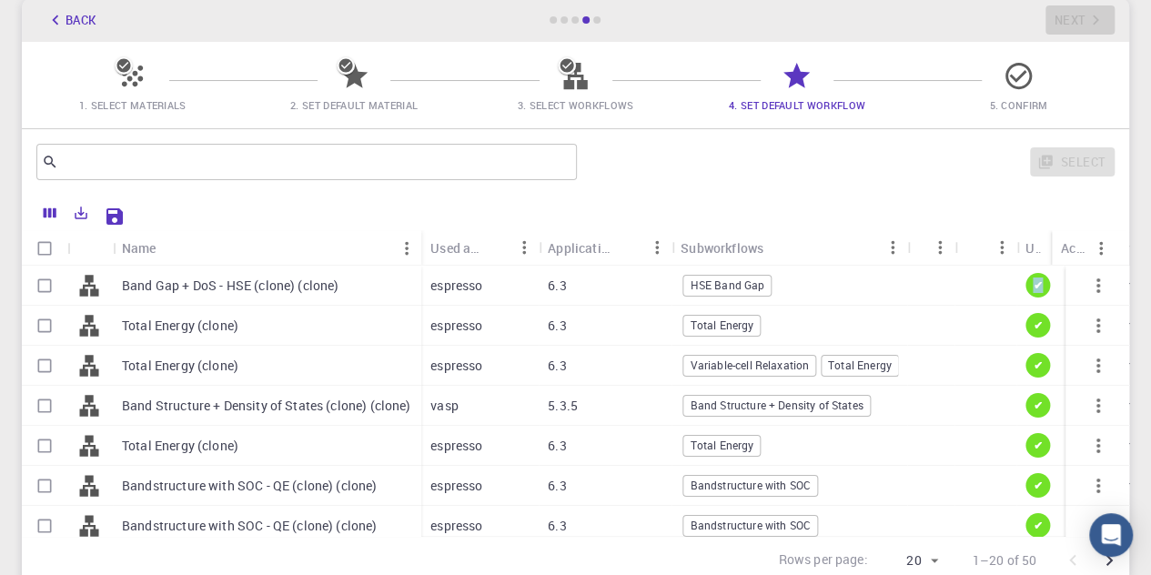
click at [992, 285] on div at bounding box center [986, 286] width 62 height 40
checkbox input "true"
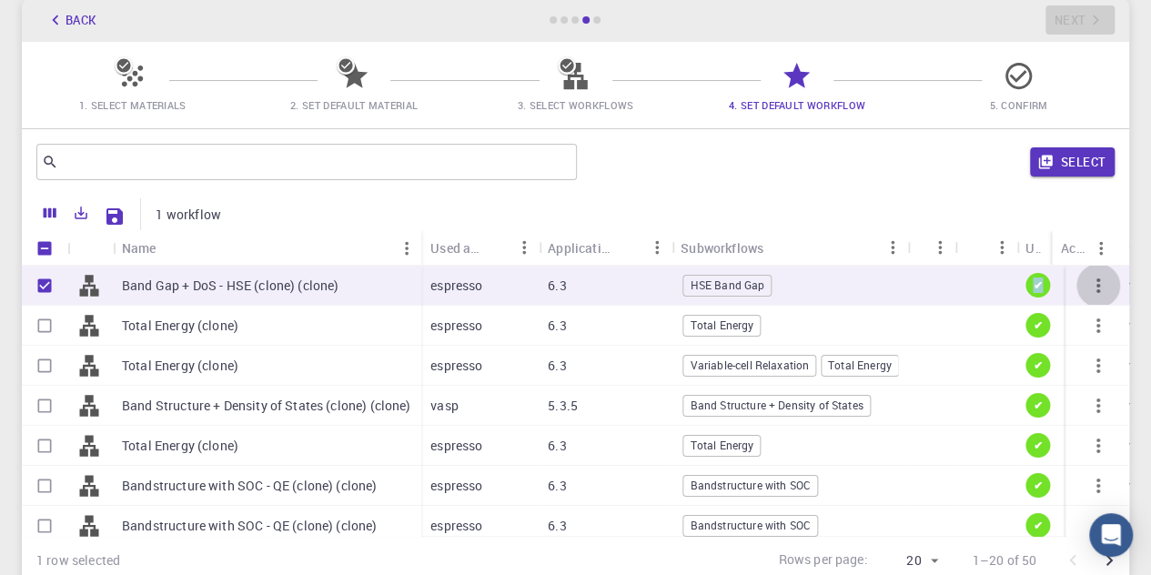
click at [1096, 283] on button "button" at bounding box center [1098, 286] width 44 height 44
click at [693, 281] on span "HSE Band Gap" at bounding box center [727, 285] width 87 height 15
checkbox input "false"
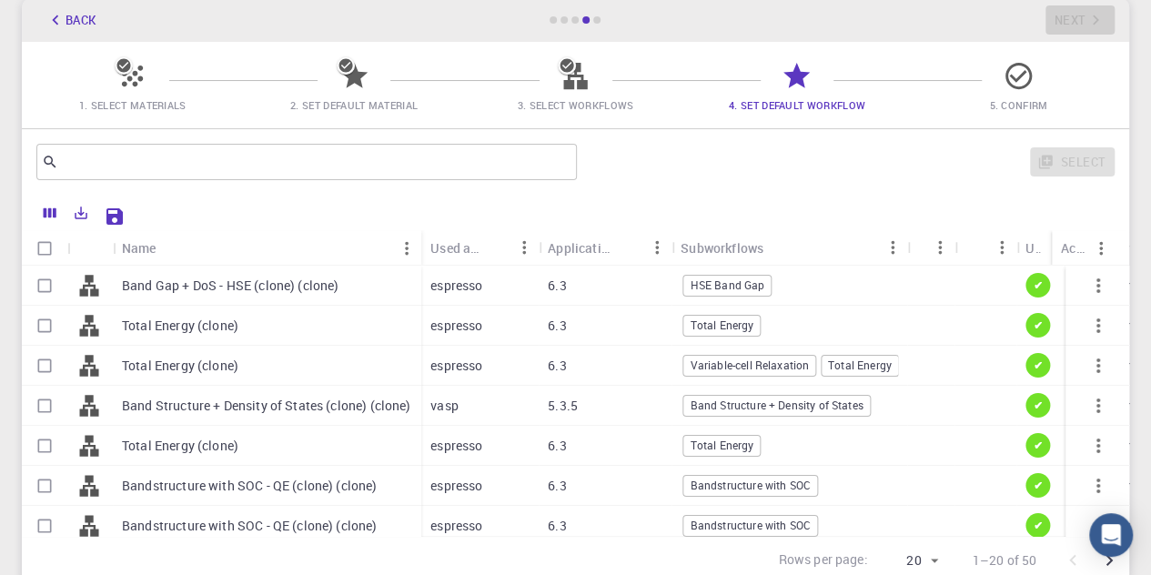
click at [289, 286] on p "Band Gap + DoS - HSE (clone) (clone)" at bounding box center [230, 286] width 217 height 18
checkbox input "true"
click at [289, 286] on p "Band Gap + DoS - HSE (clone) (clone)" at bounding box center [230, 286] width 217 height 18
checkbox input "false"
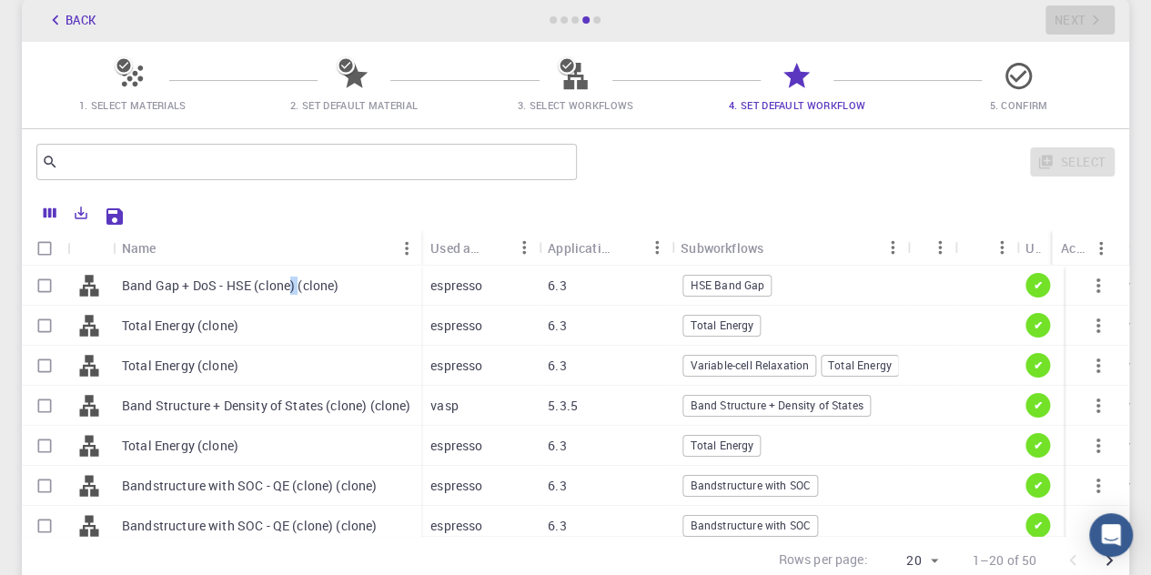
checkbox input "false"
click at [289, 286] on p "Band Gap + DoS - HSE (clone) (clone)" at bounding box center [230, 286] width 217 height 18
checkbox input "true"
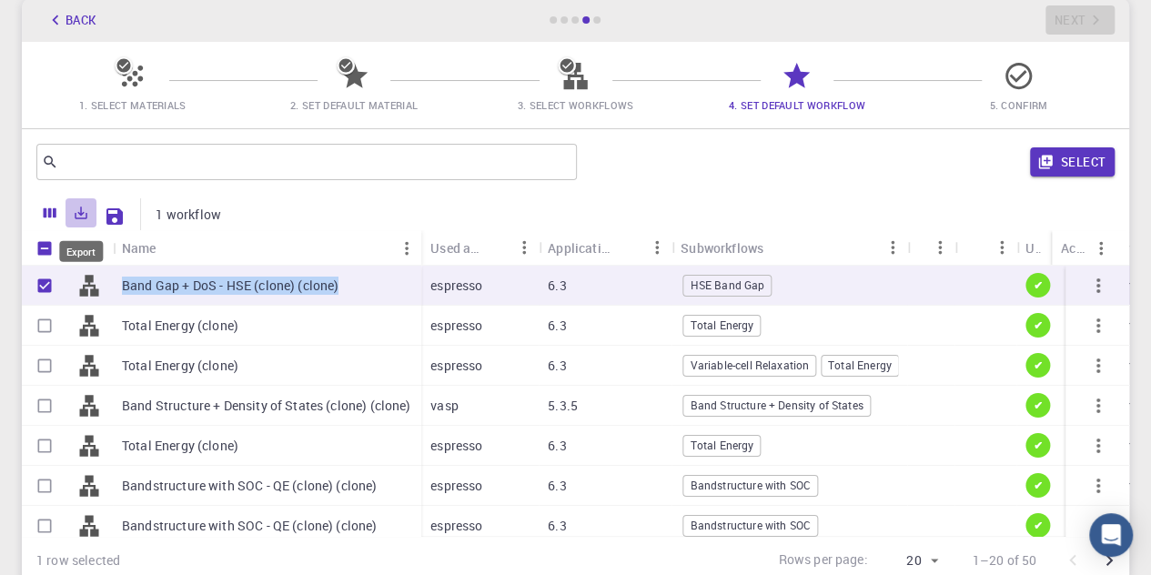
click at [82, 212] on icon "Export" at bounding box center [81, 213] width 16 height 16
click at [51, 209] on icon "Columns" at bounding box center [50, 213] width 13 height 10
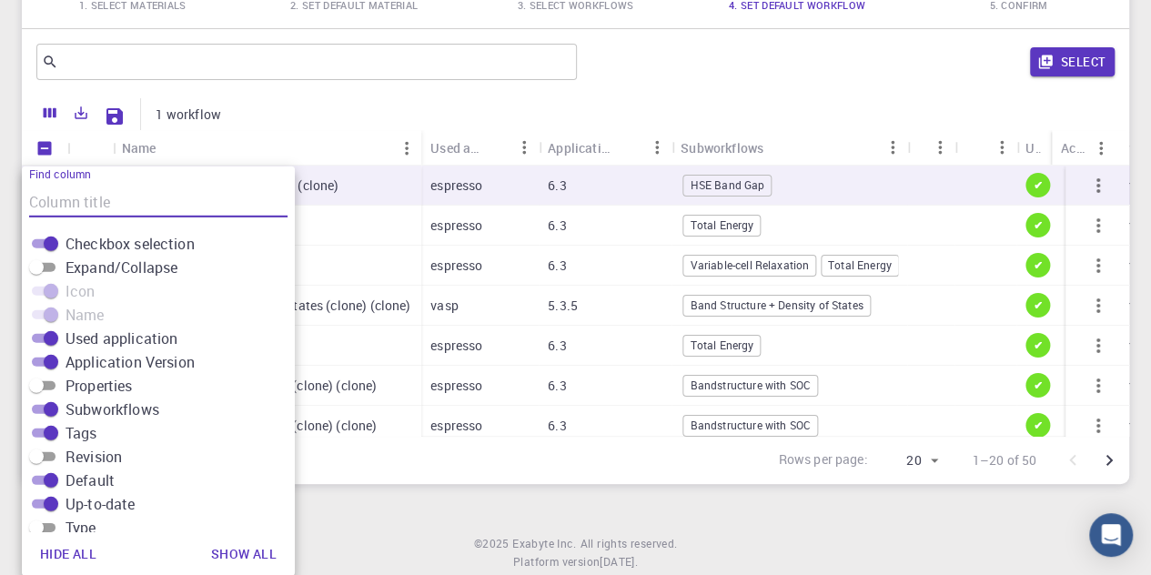
scroll to position [268, 0]
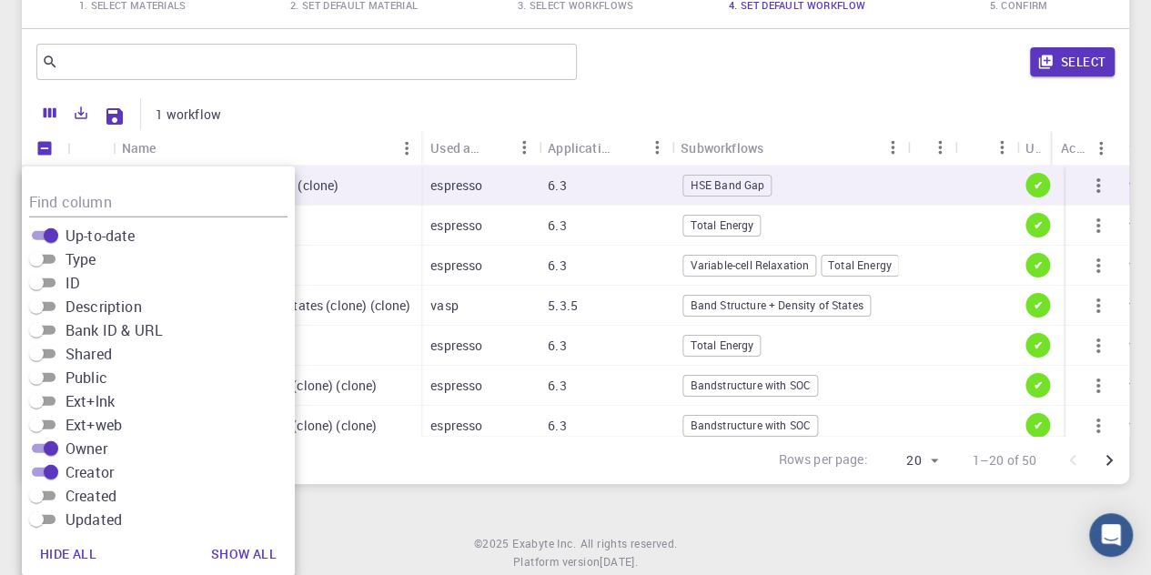
click at [373, 180] on div "Band Gap + DoS - HSE (clone) (clone)" at bounding box center [267, 186] width 308 height 40
checkbox input "false"
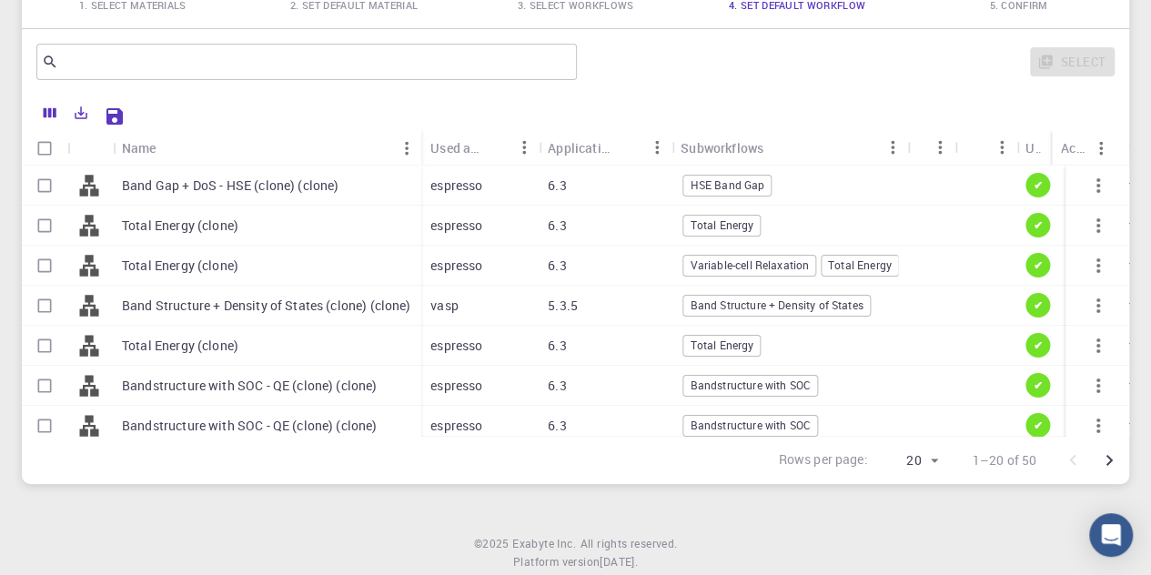
click at [0, 257] on div "Initial Account Setup for [PERSON_NAME] Select Materials, Workflows and assign …" at bounding box center [575, 153] width 1151 height 706
click at [142, 63] on input "text" at bounding box center [299, 61] width 483 height 25
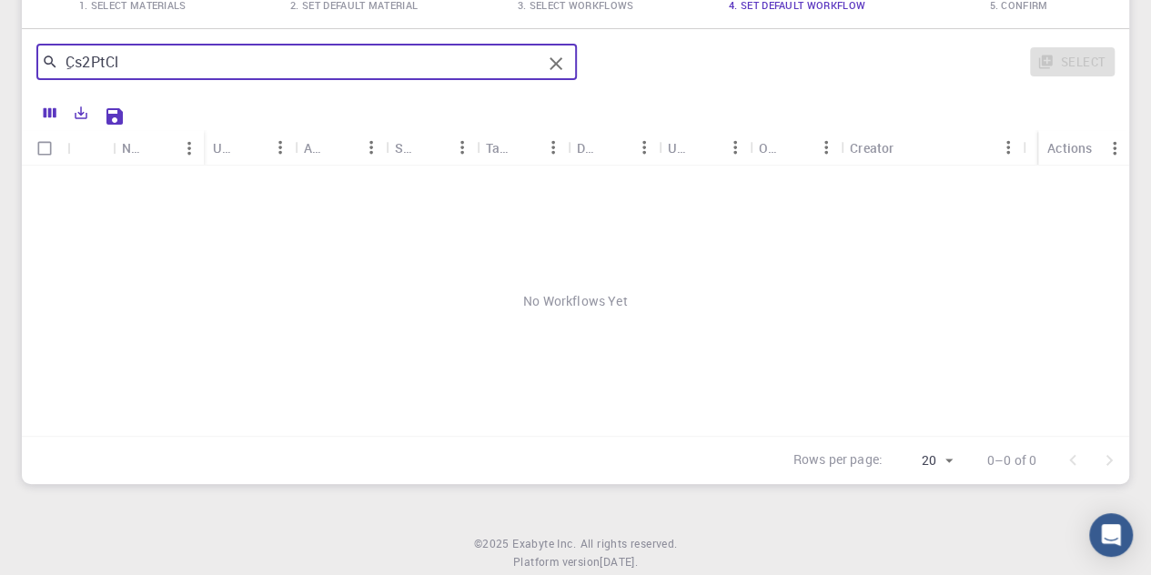
type input "ِCs2PtCl6"
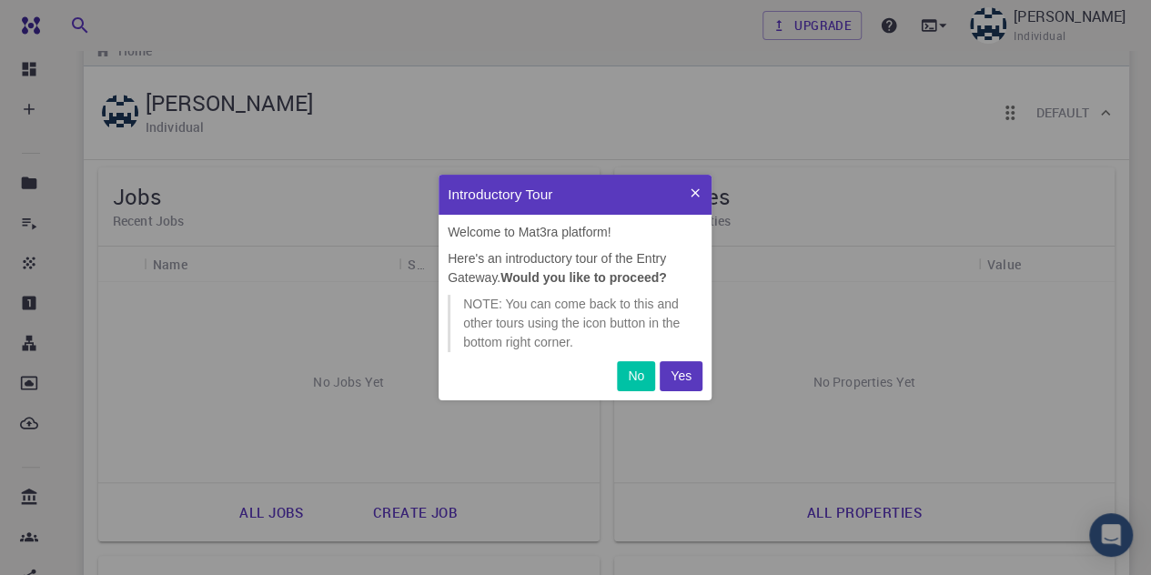
scroll to position [73, 0]
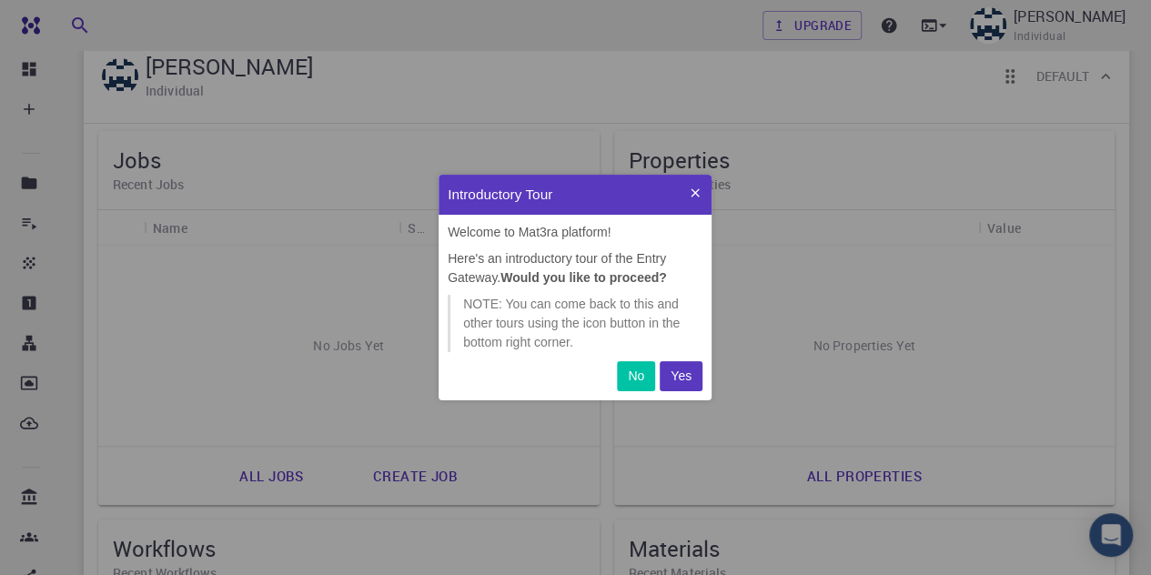
click at [680, 371] on p "Yes" at bounding box center [681, 376] width 21 height 19
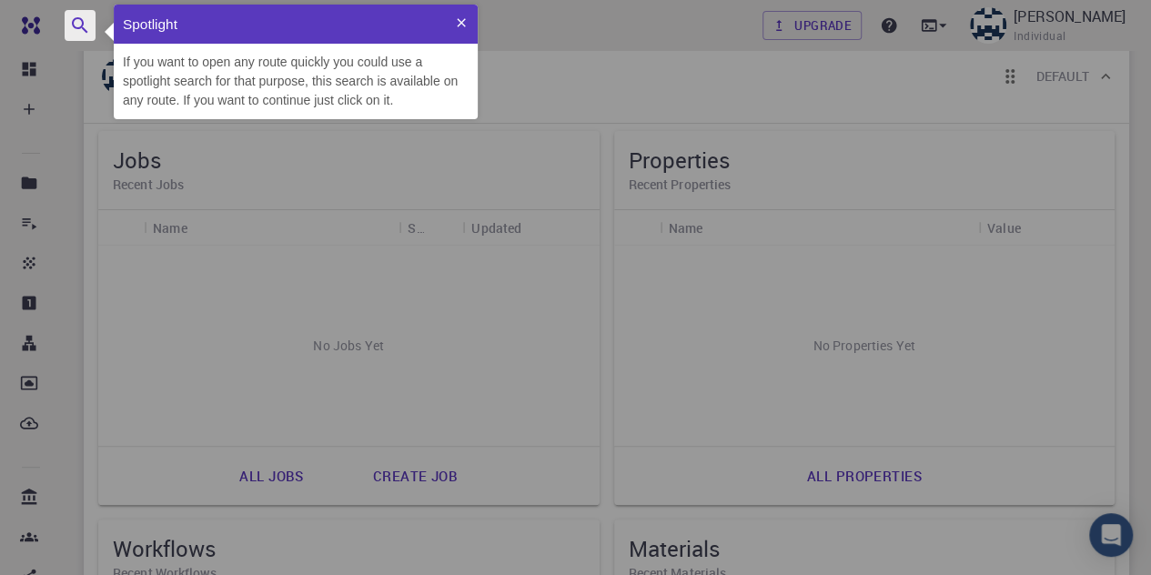
scroll to position [100, 349]
click at [295, 201] on div "Jobs Recent Jobs" at bounding box center [348, 170] width 501 height 79
click at [460, 29] on icon at bounding box center [461, 22] width 15 height 15
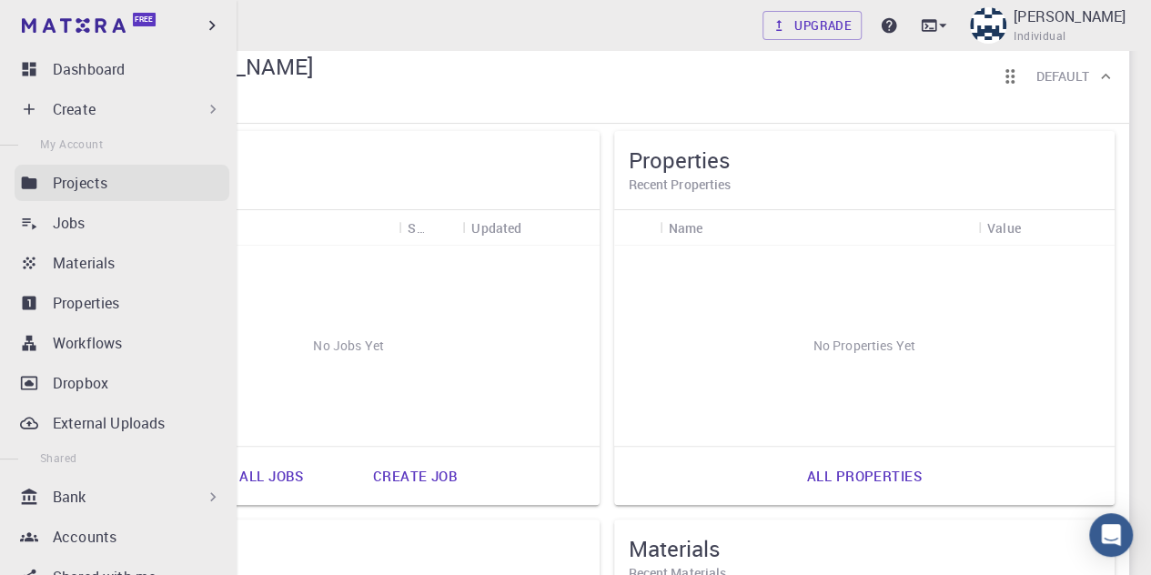
click at [131, 171] on link "Projects" at bounding box center [122, 183] width 215 height 36
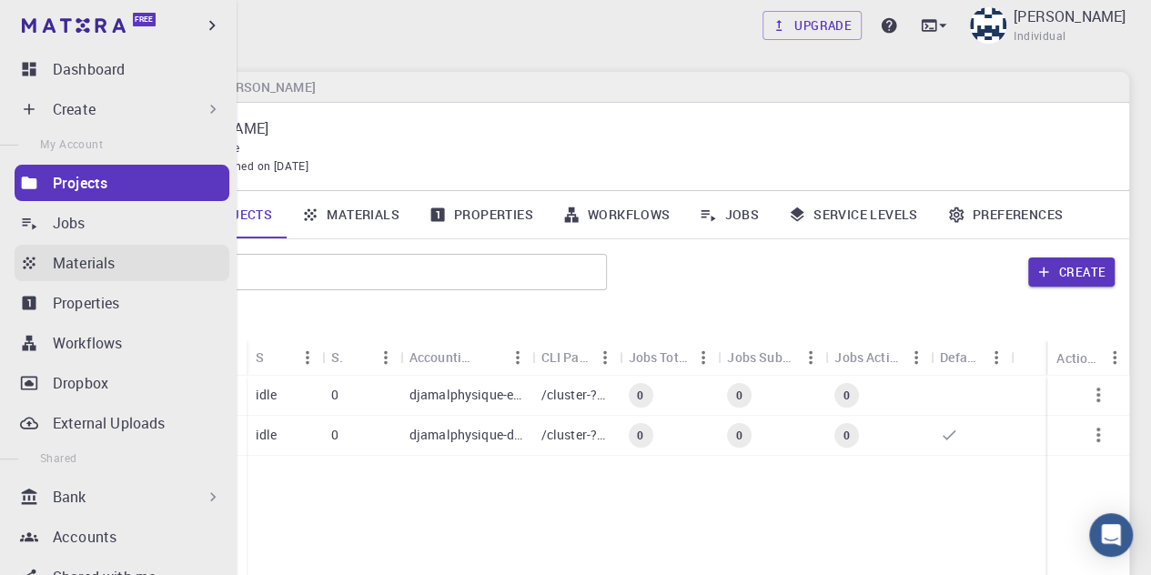
click at [96, 275] on link "Materials" at bounding box center [122, 263] width 215 height 36
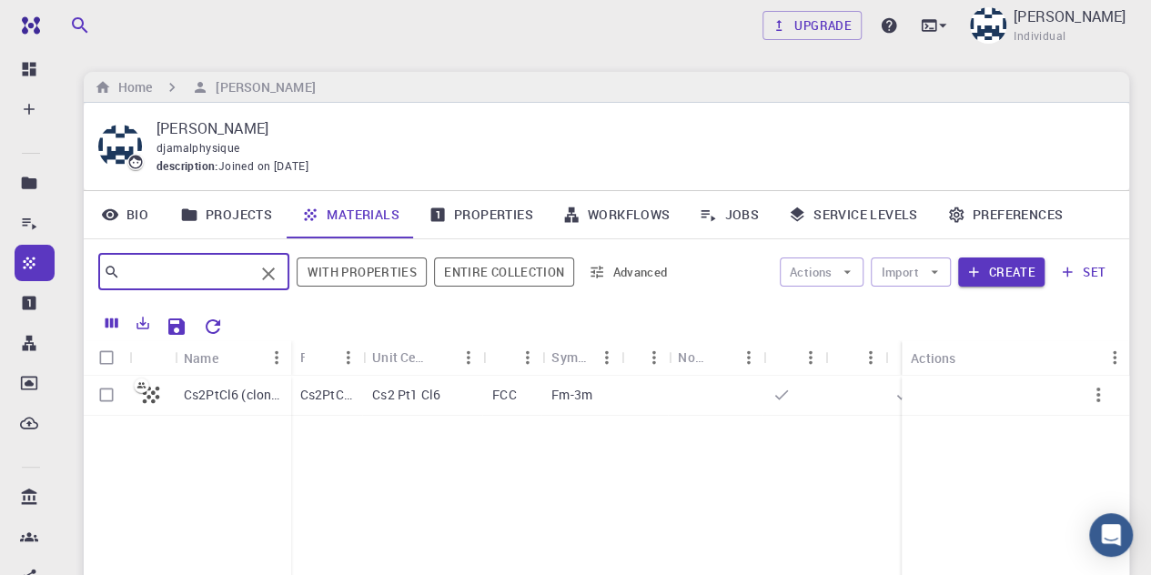
click at [237, 268] on input "text" at bounding box center [187, 271] width 134 height 25
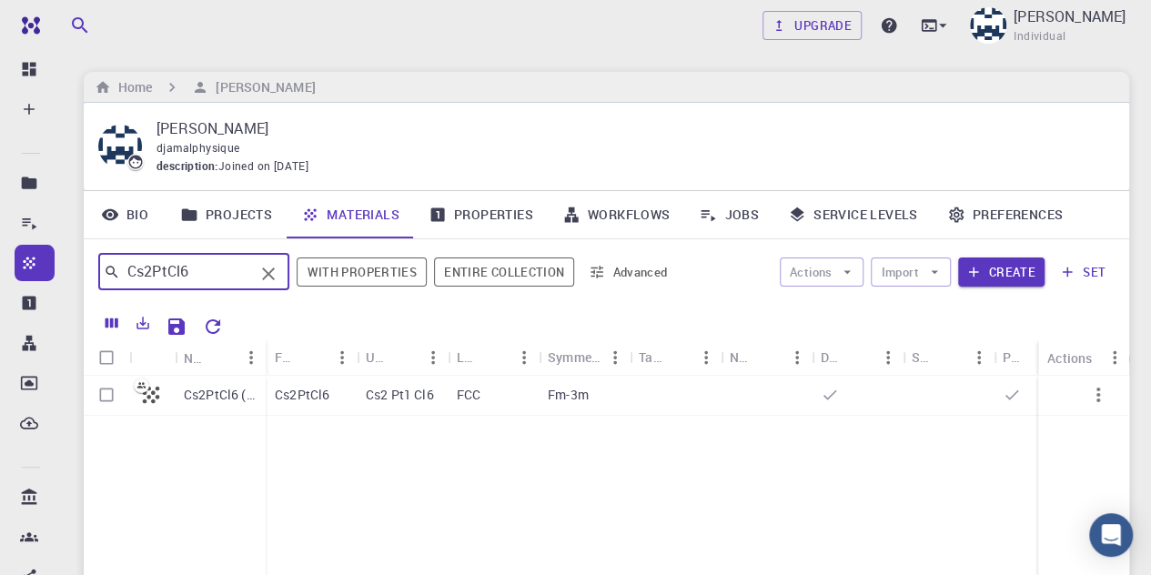
type input "Cs2PtCl6"
click at [315, 389] on p "Cs2PtCl6" at bounding box center [302, 395] width 55 height 18
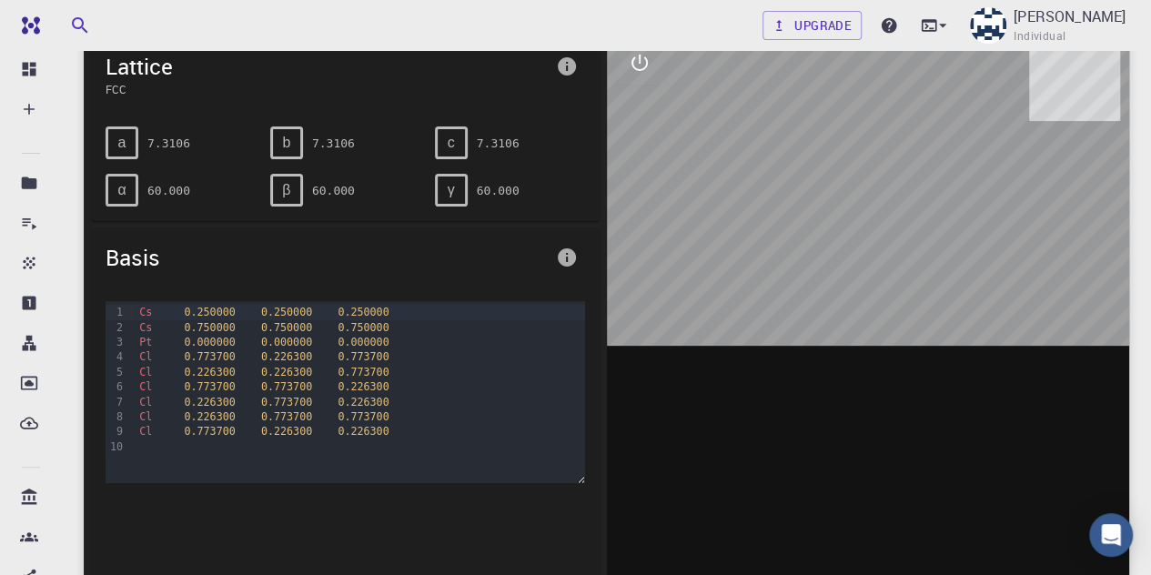
scroll to position [109, 0]
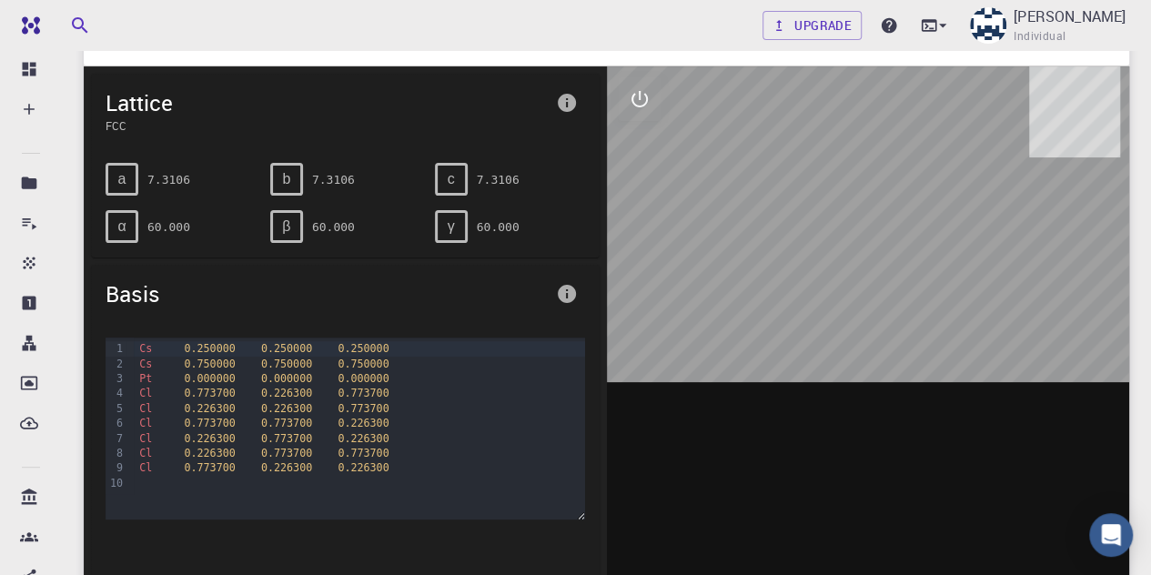
click at [268, 383] on div "Pt 0.000000 0.000000 0.000000" at bounding box center [359, 378] width 450 height 15
drag, startPoint x: 852, startPoint y: 177, endPoint x: 791, endPoint y: 157, distance: 64.2
click at [791, 157] on div at bounding box center [868, 349] width 523 height 566
drag, startPoint x: 789, startPoint y: 167, endPoint x: 753, endPoint y: 148, distance: 40.3
click at [753, 148] on div at bounding box center [868, 349] width 523 height 566
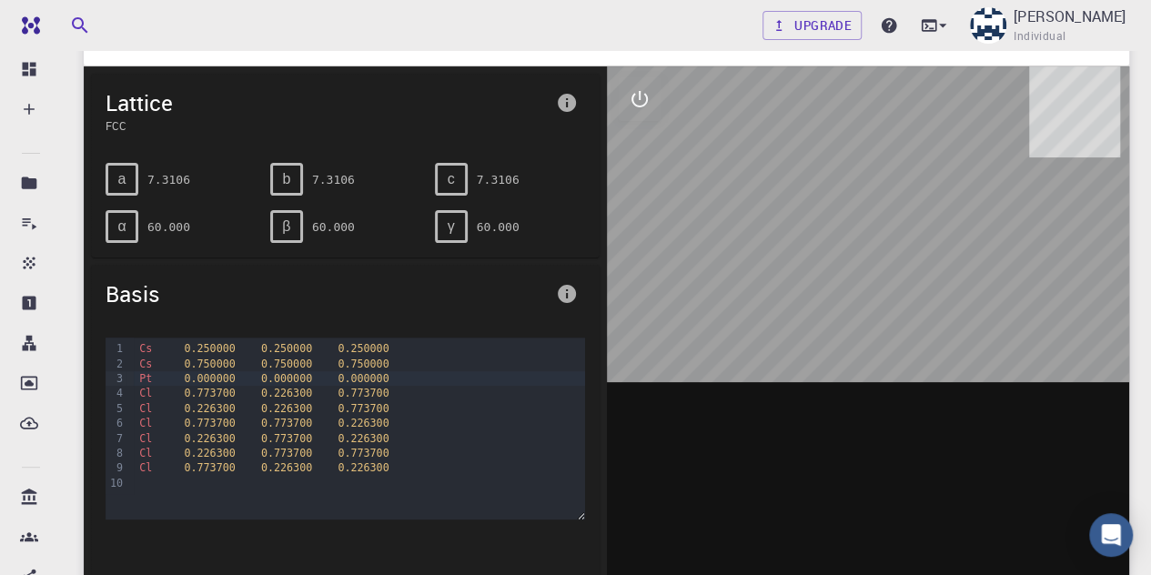
drag, startPoint x: 830, startPoint y: 176, endPoint x: 797, endPoint y: 176, distance: 32.8
click at [797, 176] on div at bounding box center [868, 349] width 523 height 566
click at [810, 178] on div at bounding box center [868, 349] width 523 height 566
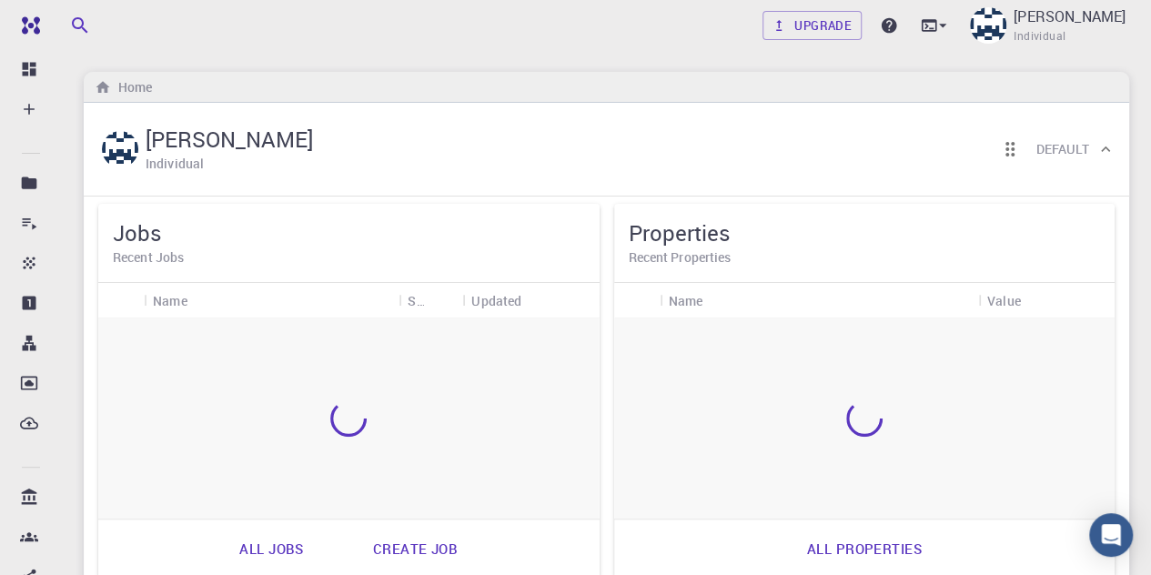
scroll to position [73, 0]
